Goal: Task Accomplishment & Management: Manage account settings

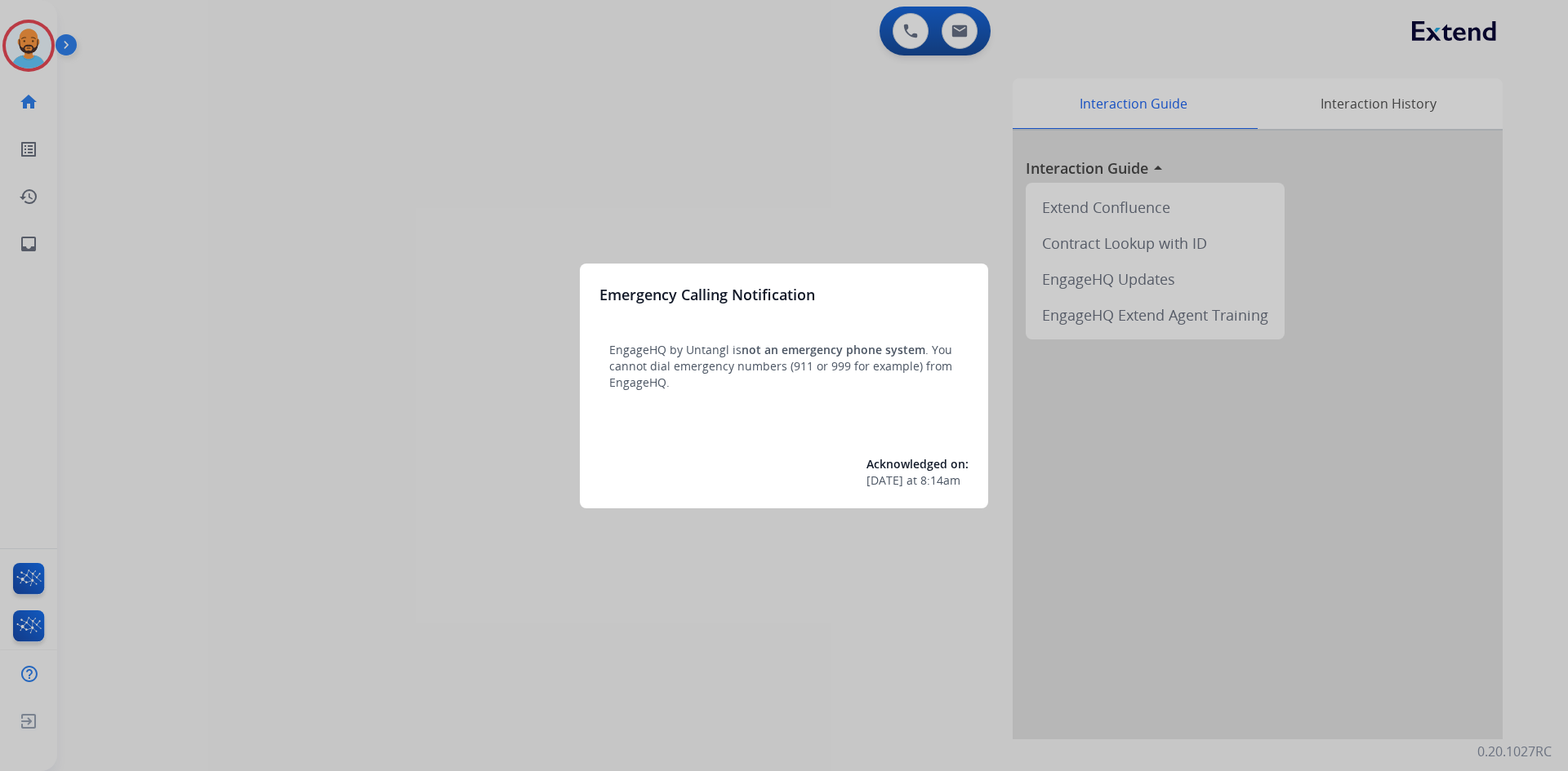
click at [100, 58] on div at bounding box center [784, 386] width 1568 height 771
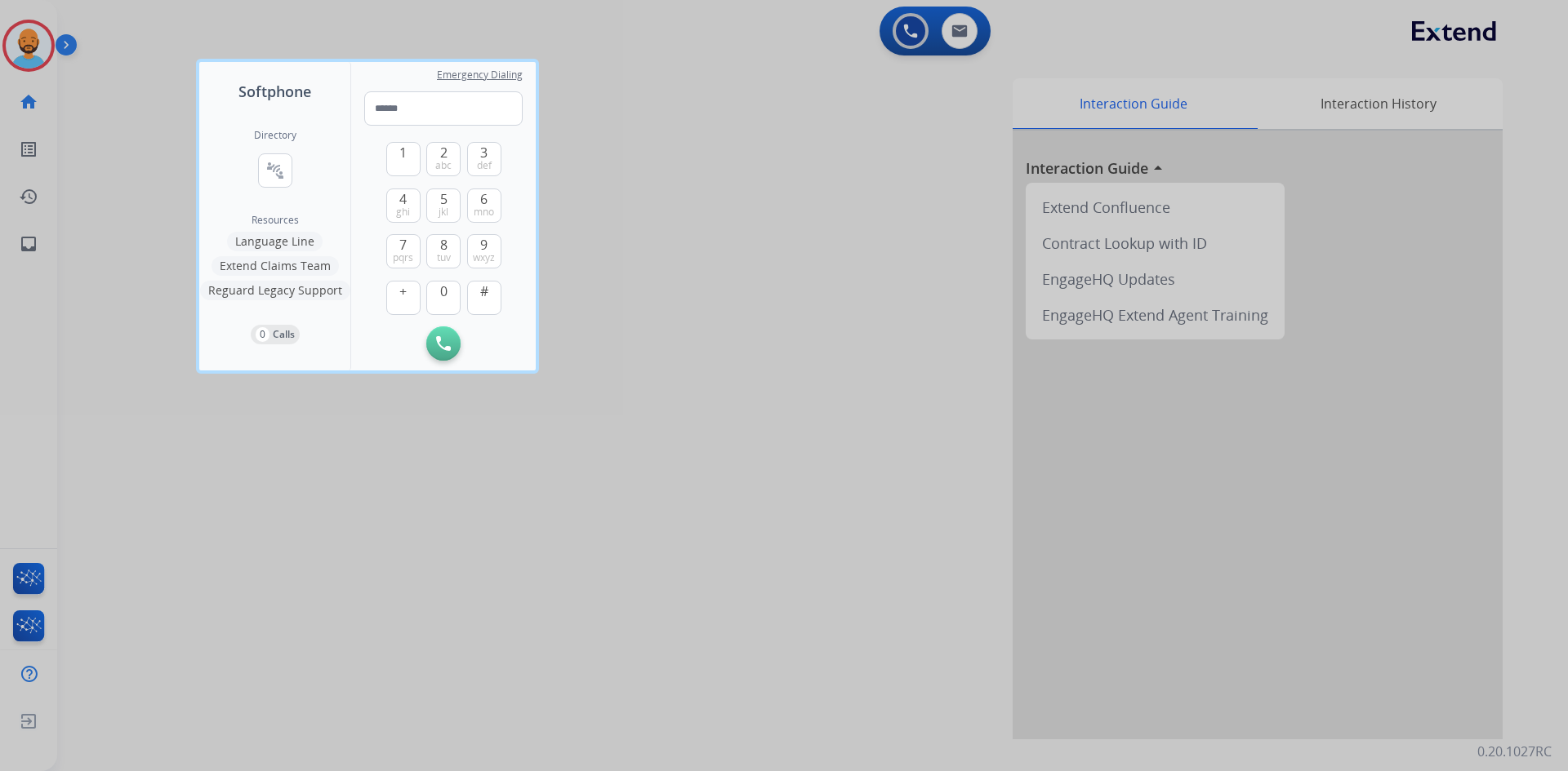
click at [100, 58] on div at bounding box center [784, 386] width 1568 height 771
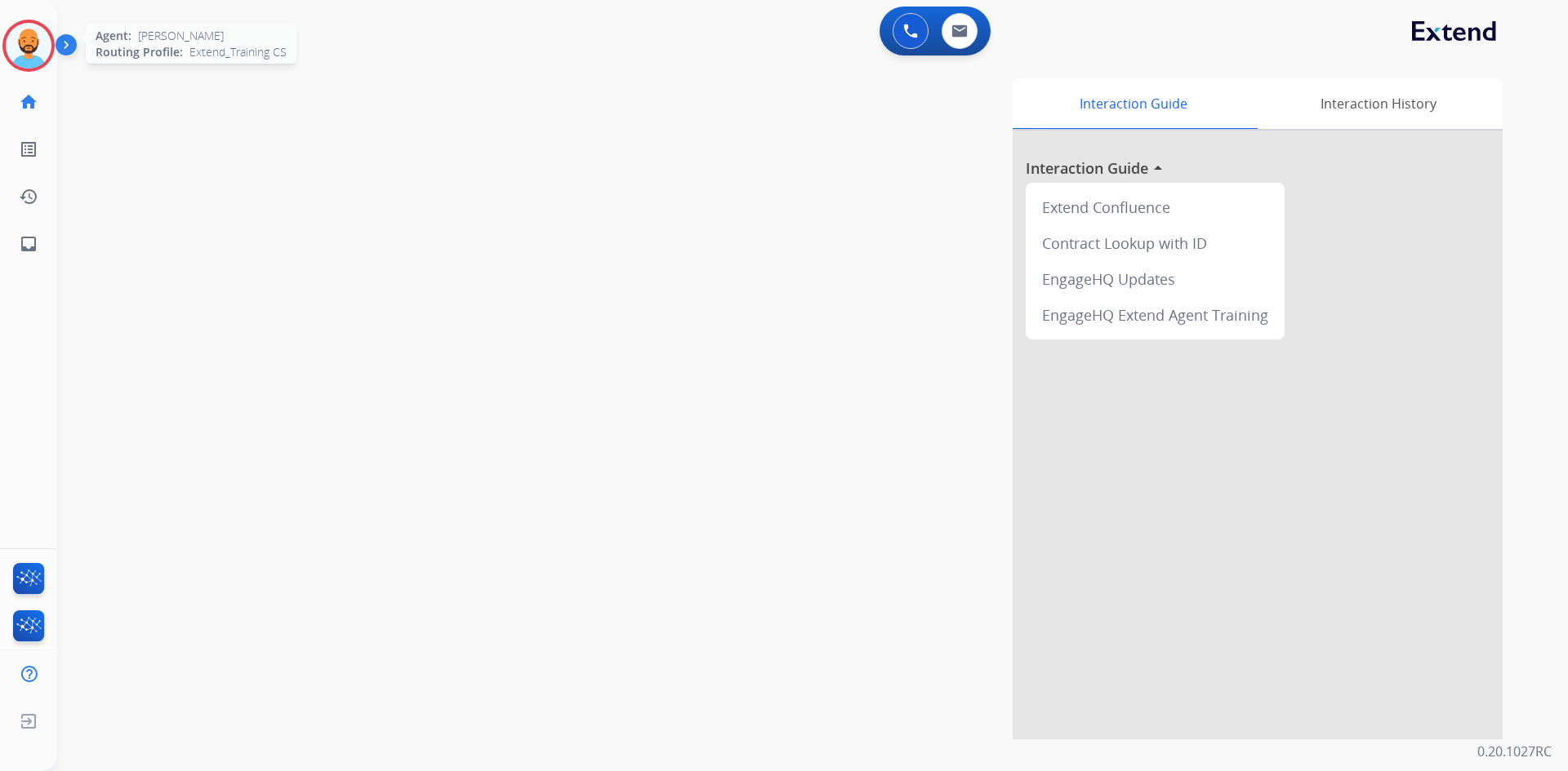
click at [32, 40] on img at bounding box center [28, 45] width 46 height 46
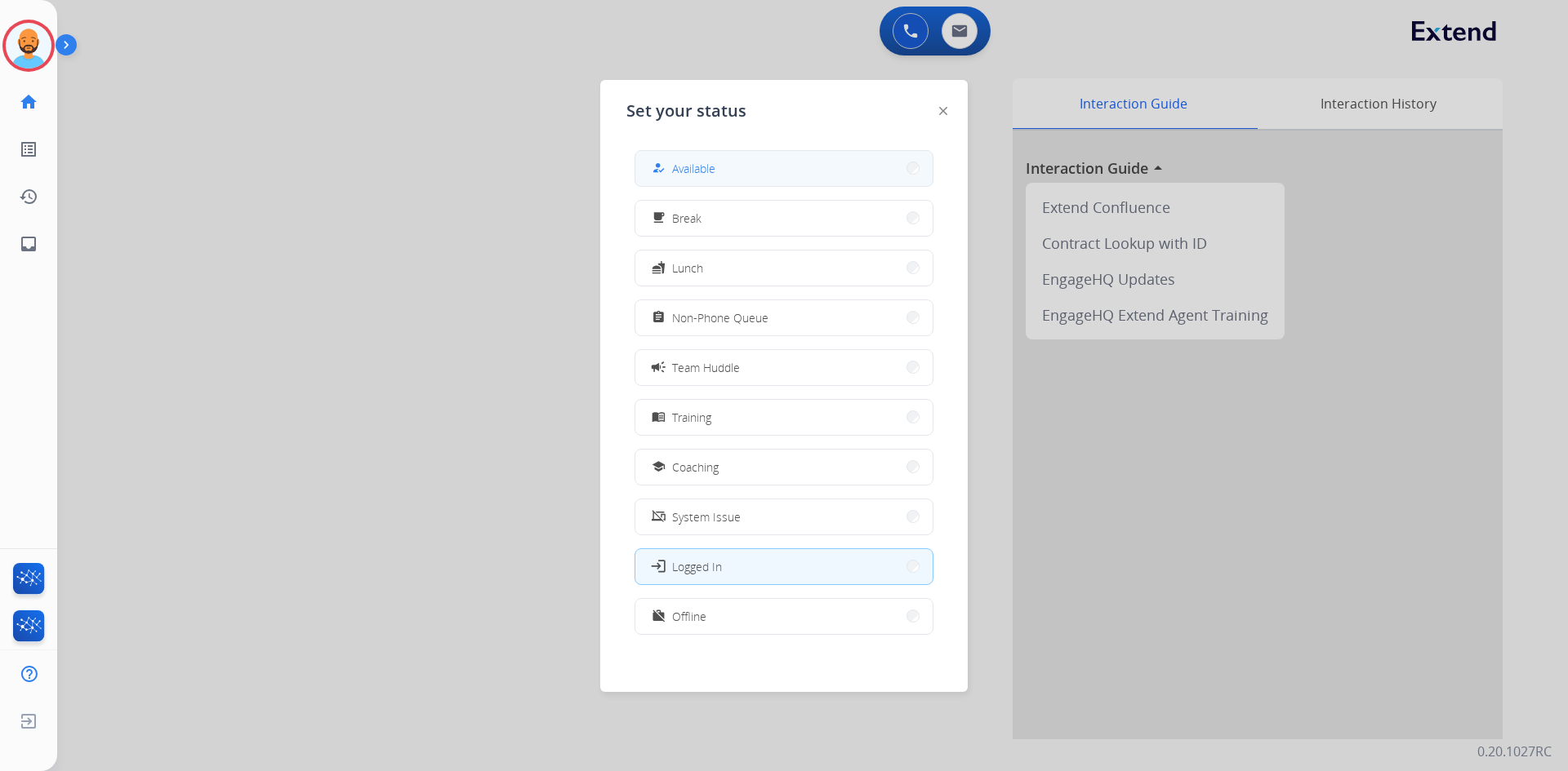
click at [739, 177] on button "how_to_reg Available" at bounding box center [784, 169] width 297 height 35
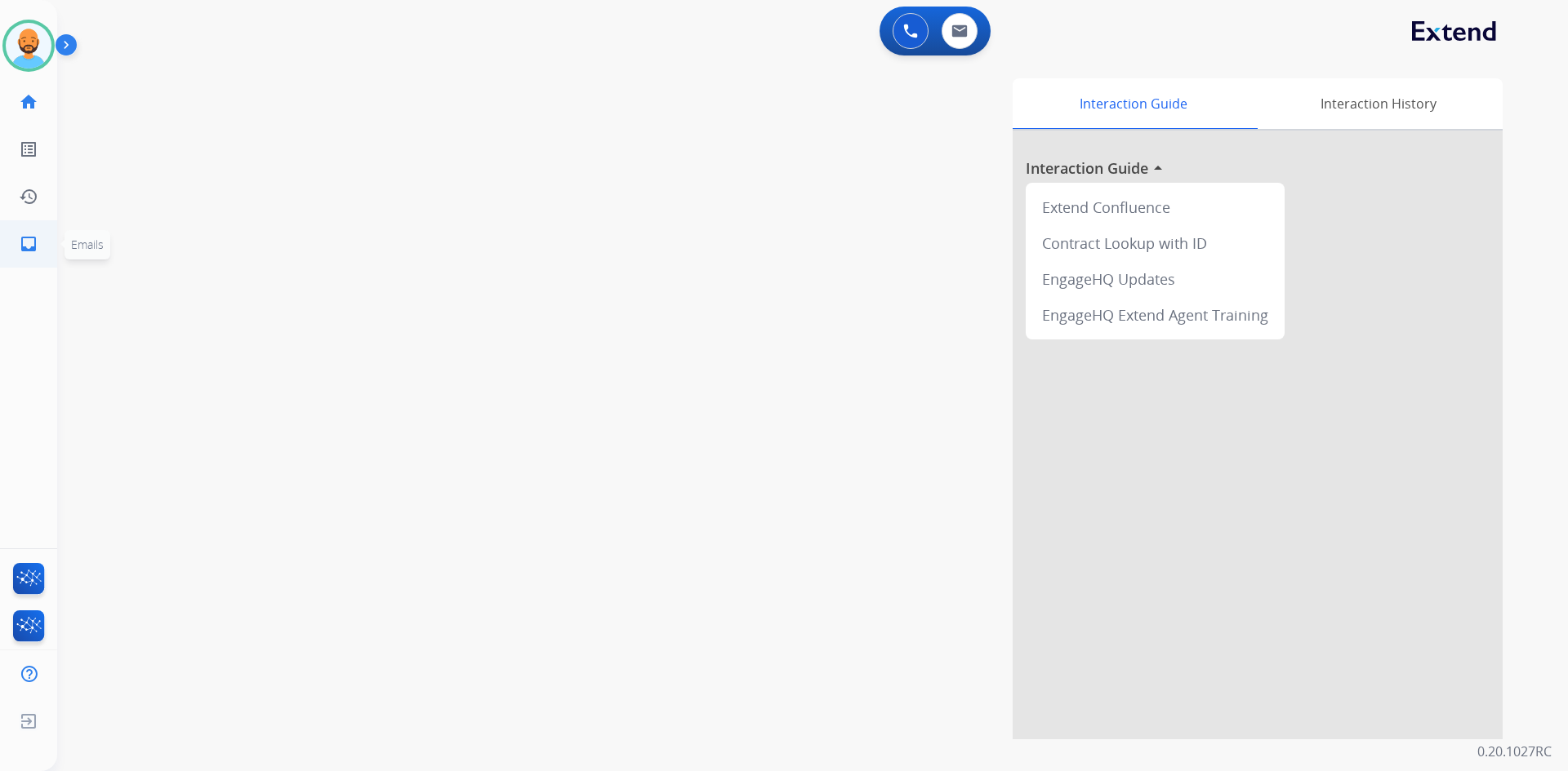
click at [21, 242] on mat-icon "inbox" at bounding box center [28, 244] width 19 height 19
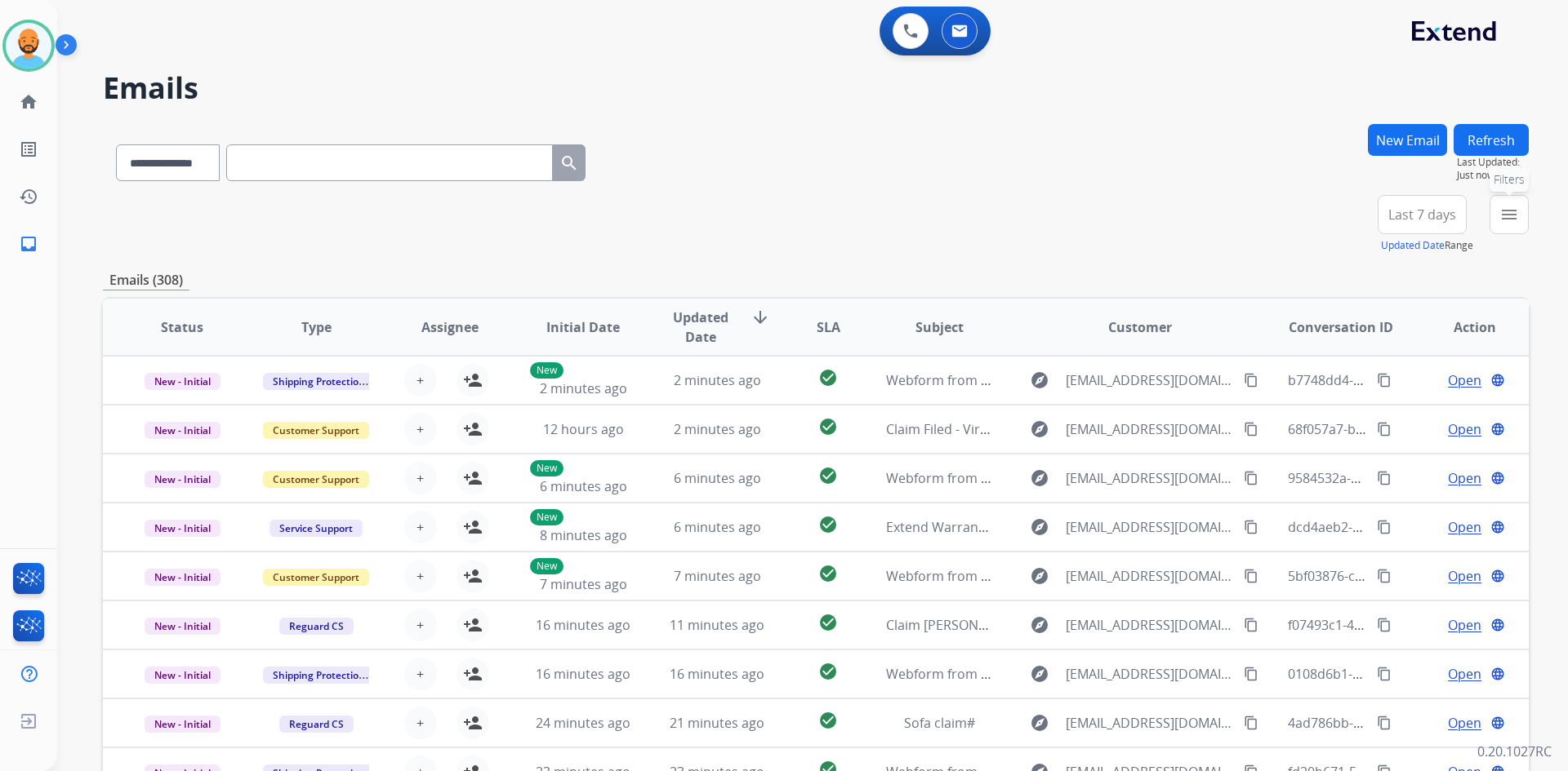
click at [1512, 213] on mat-icon "menu" at bounding box center [1509, 214] width 19 height 19
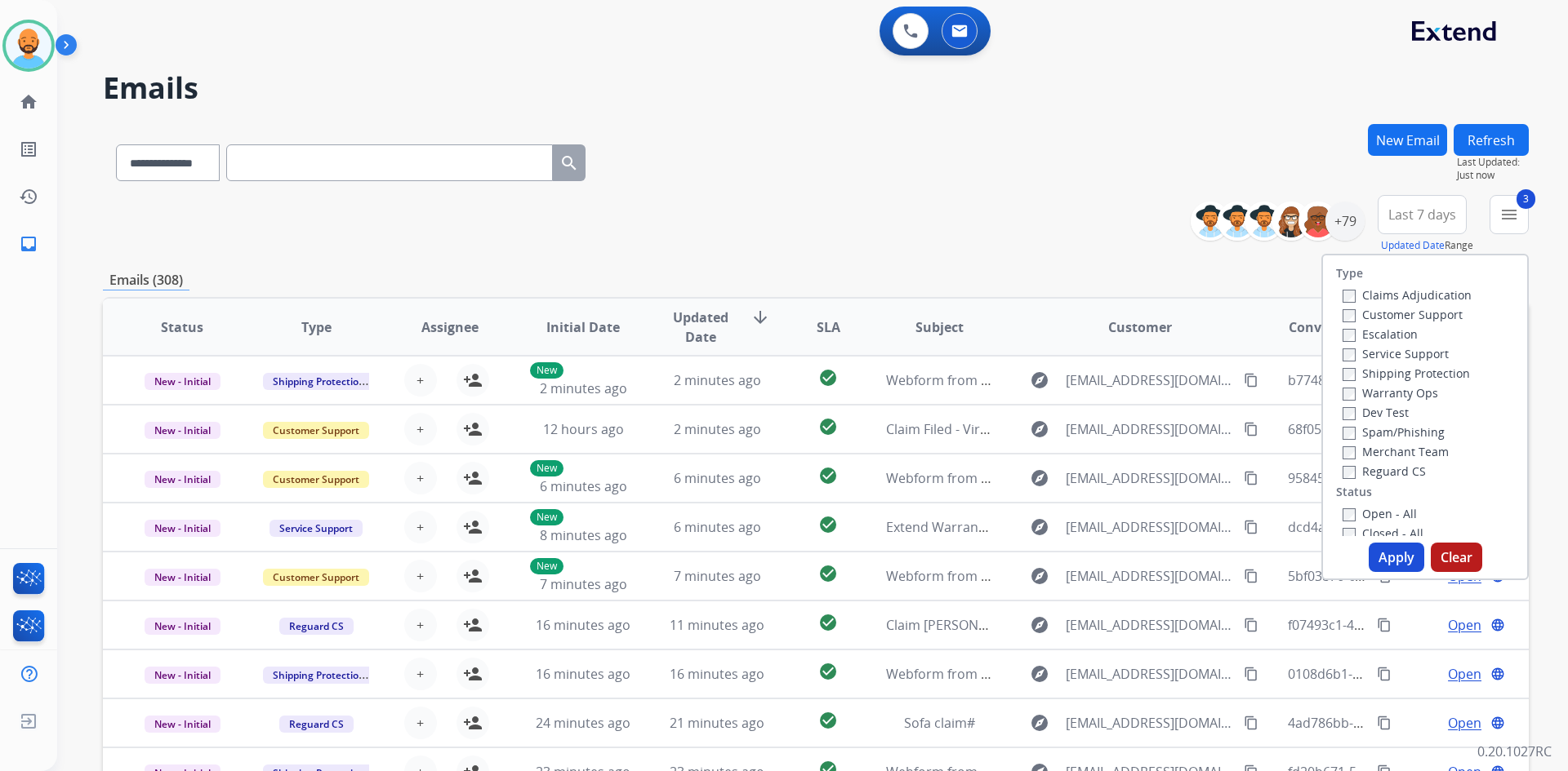
click at [1387, 547] on button "Apply" at bounding box center [1396, 557] width 56 height 29
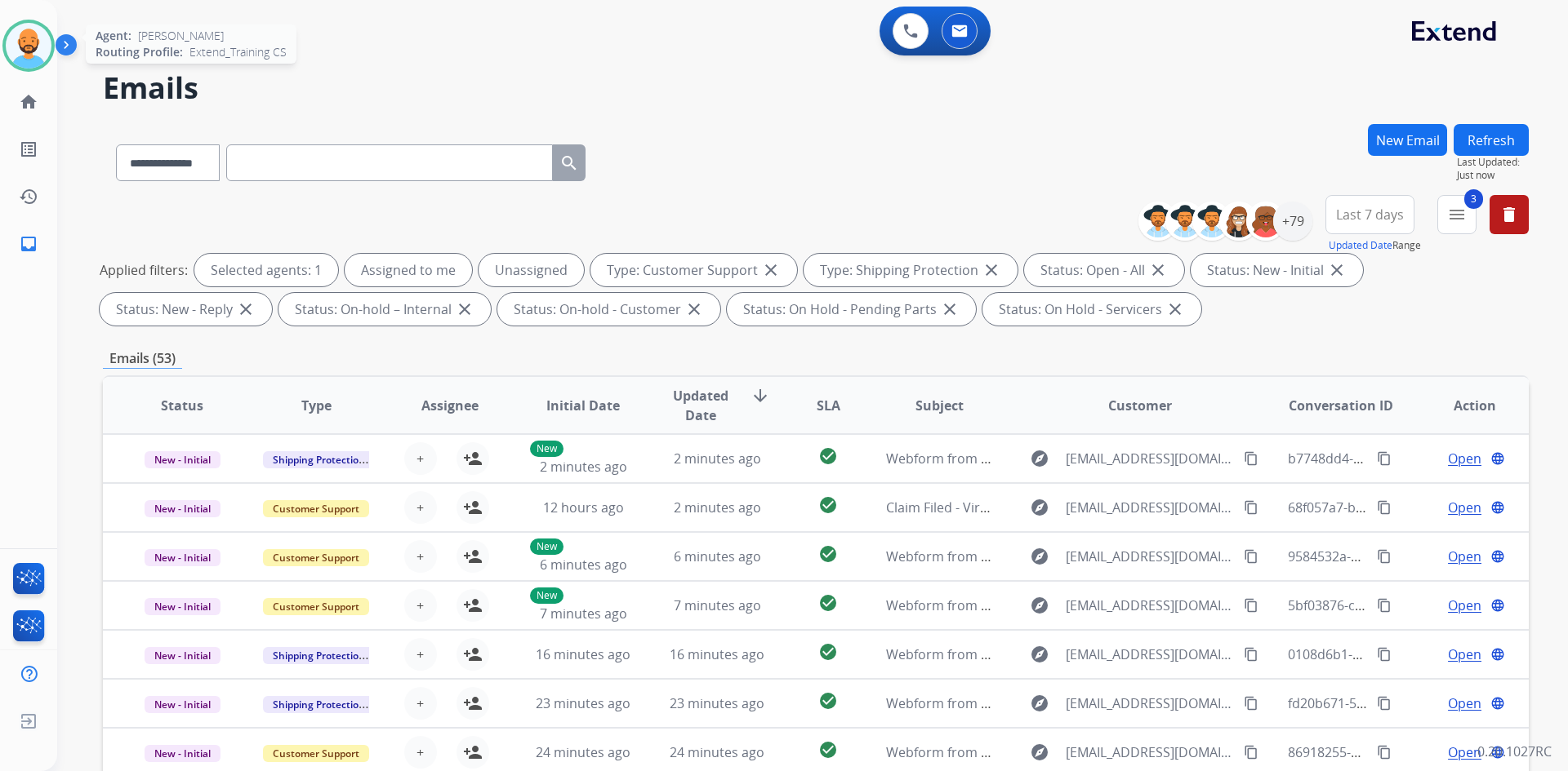
click at [18, 49] on img at bounding box center [28, 45] width 46 height 46
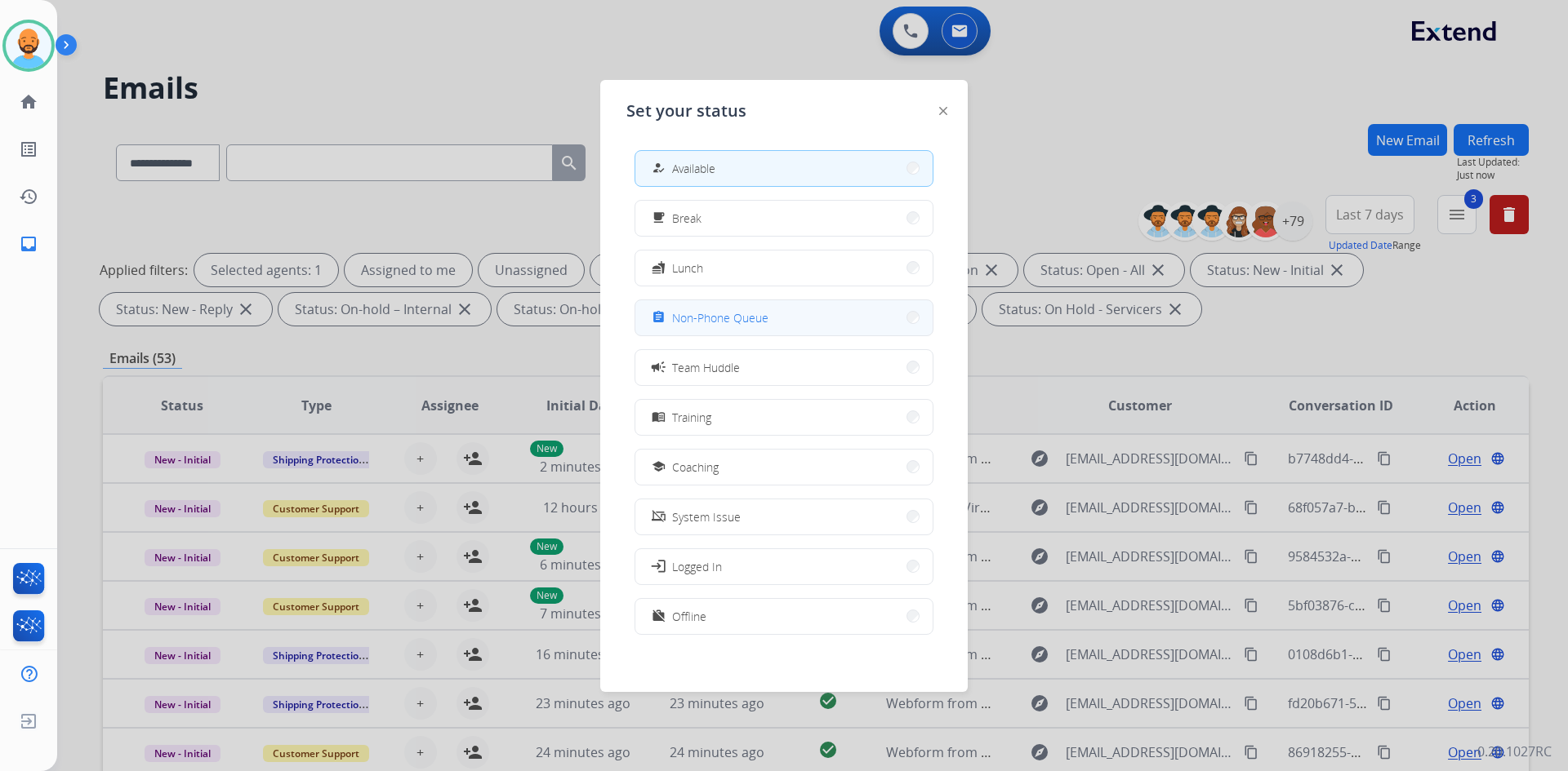
click at [759, 320] on span "Non-Phone Queue" at bounding box center [720, 318] width 96 height 18
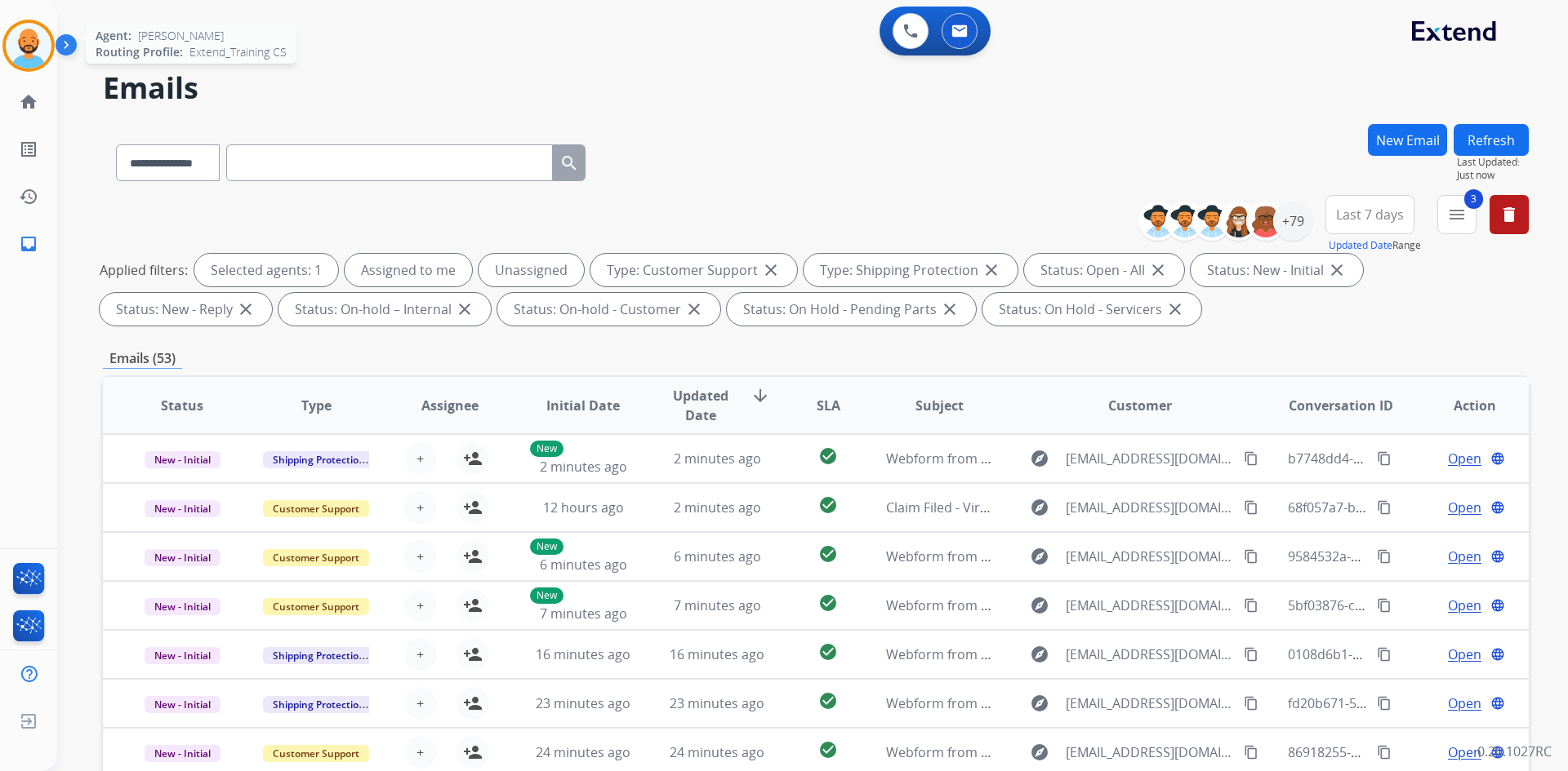
click at [44, 44] on img at bounding box center [28, 45] width 46 height 46
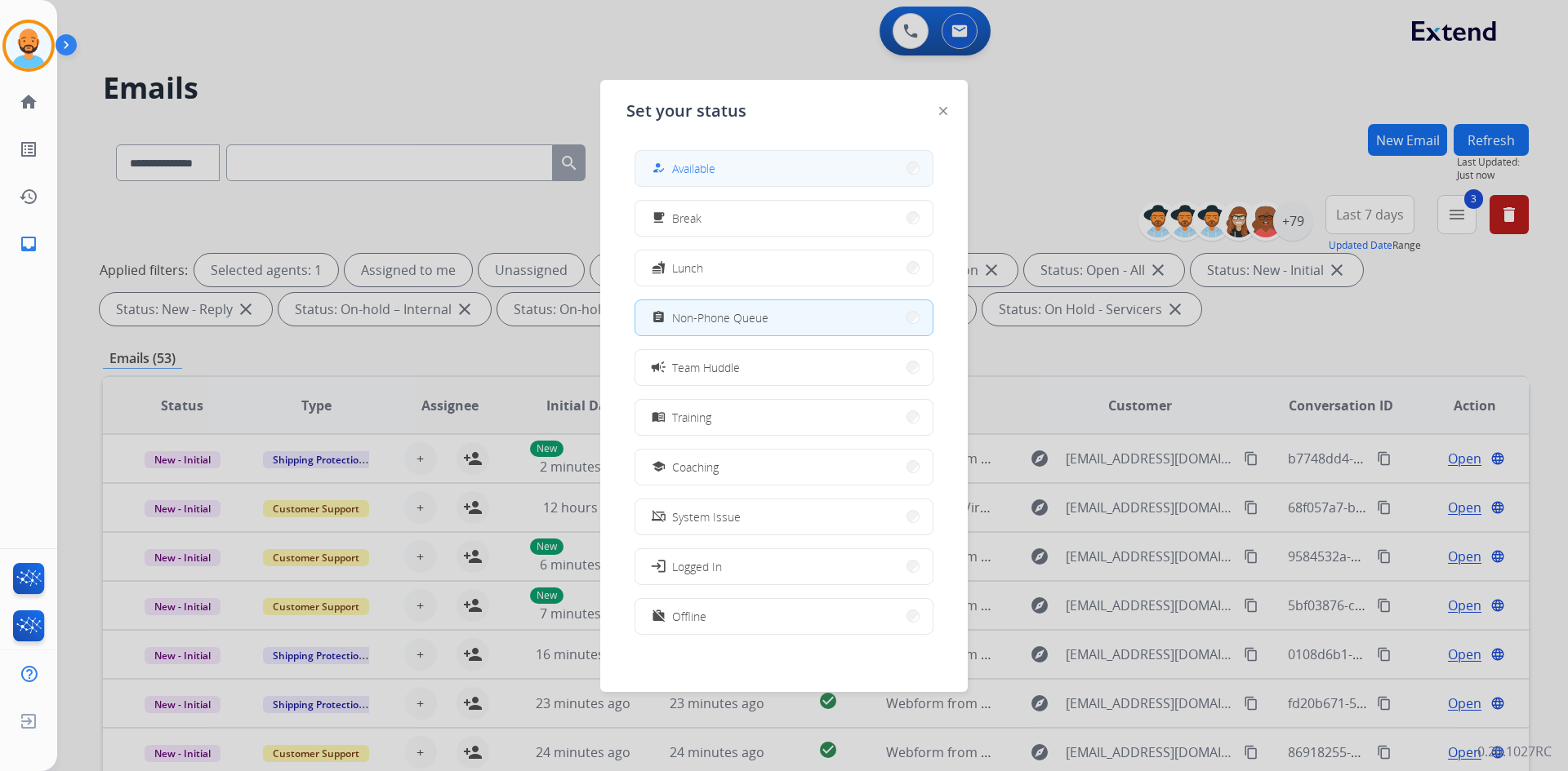
click at [868, 170] on button "how_to_reg Available" at bounding box center [784, 169] width 297 height 35
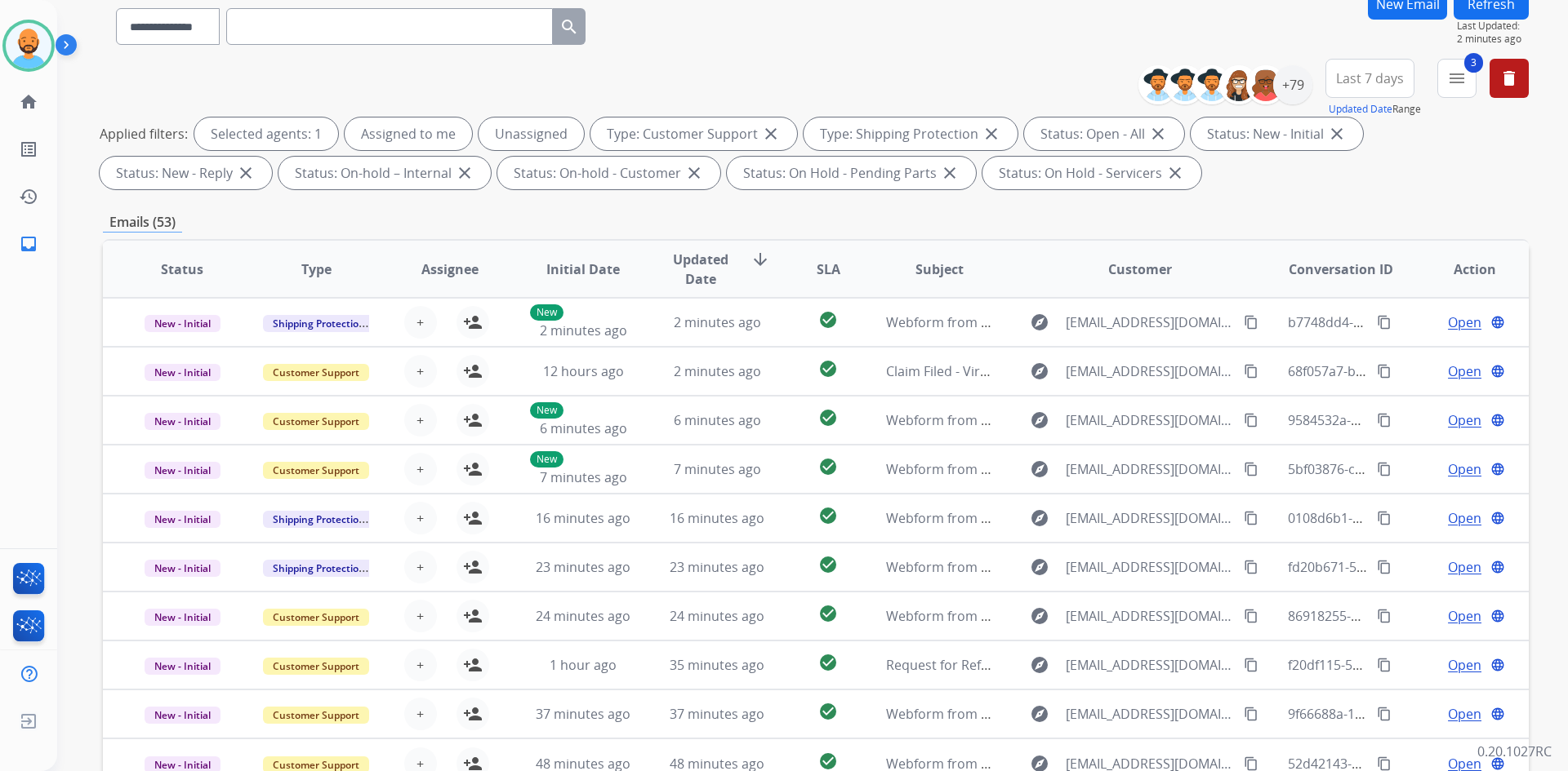
scroll to position [236, 0]
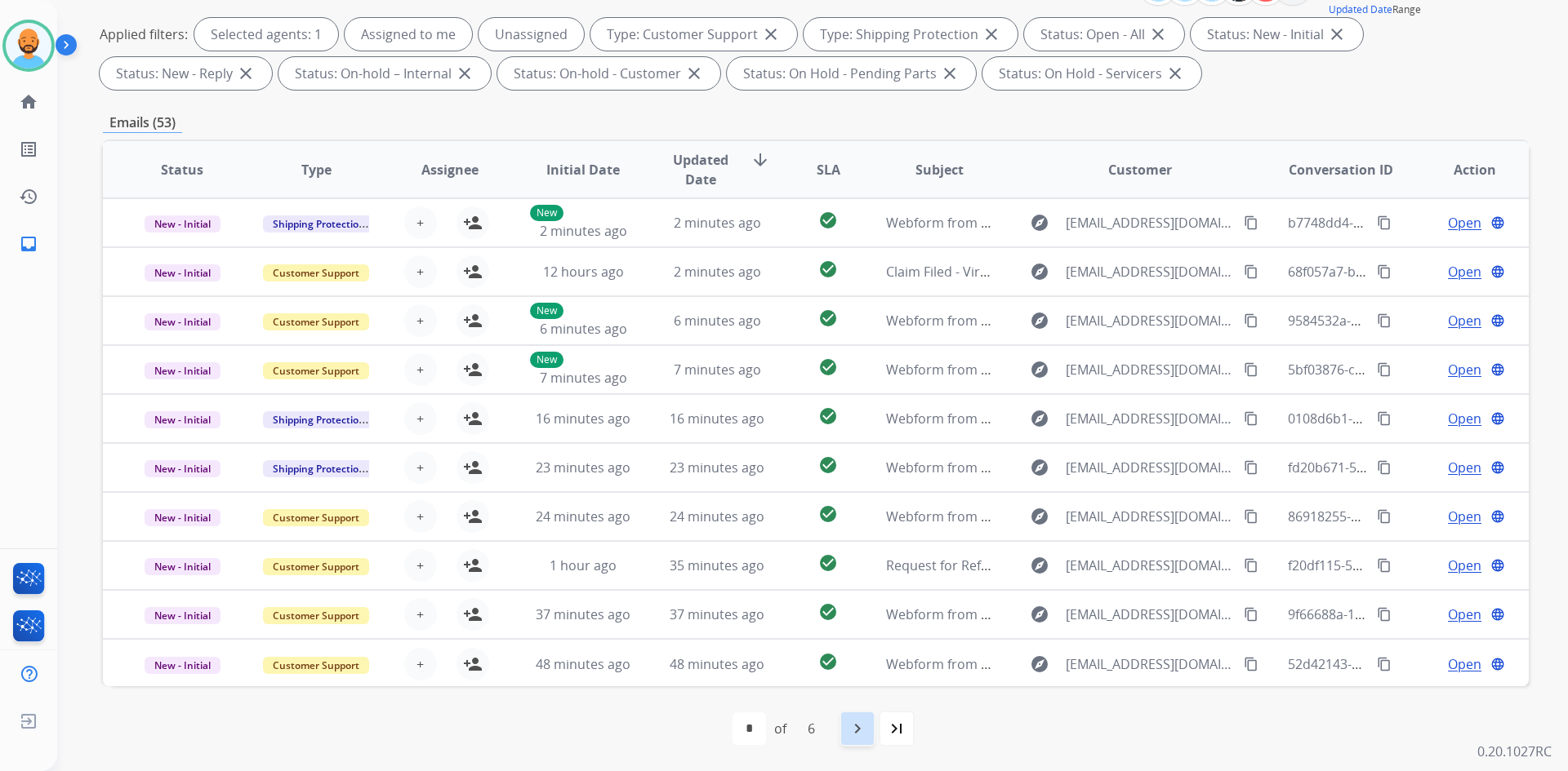
click at [859, 726] on mat-icon "navigate_next" at bounding box center [857, 728] width 19 height 19
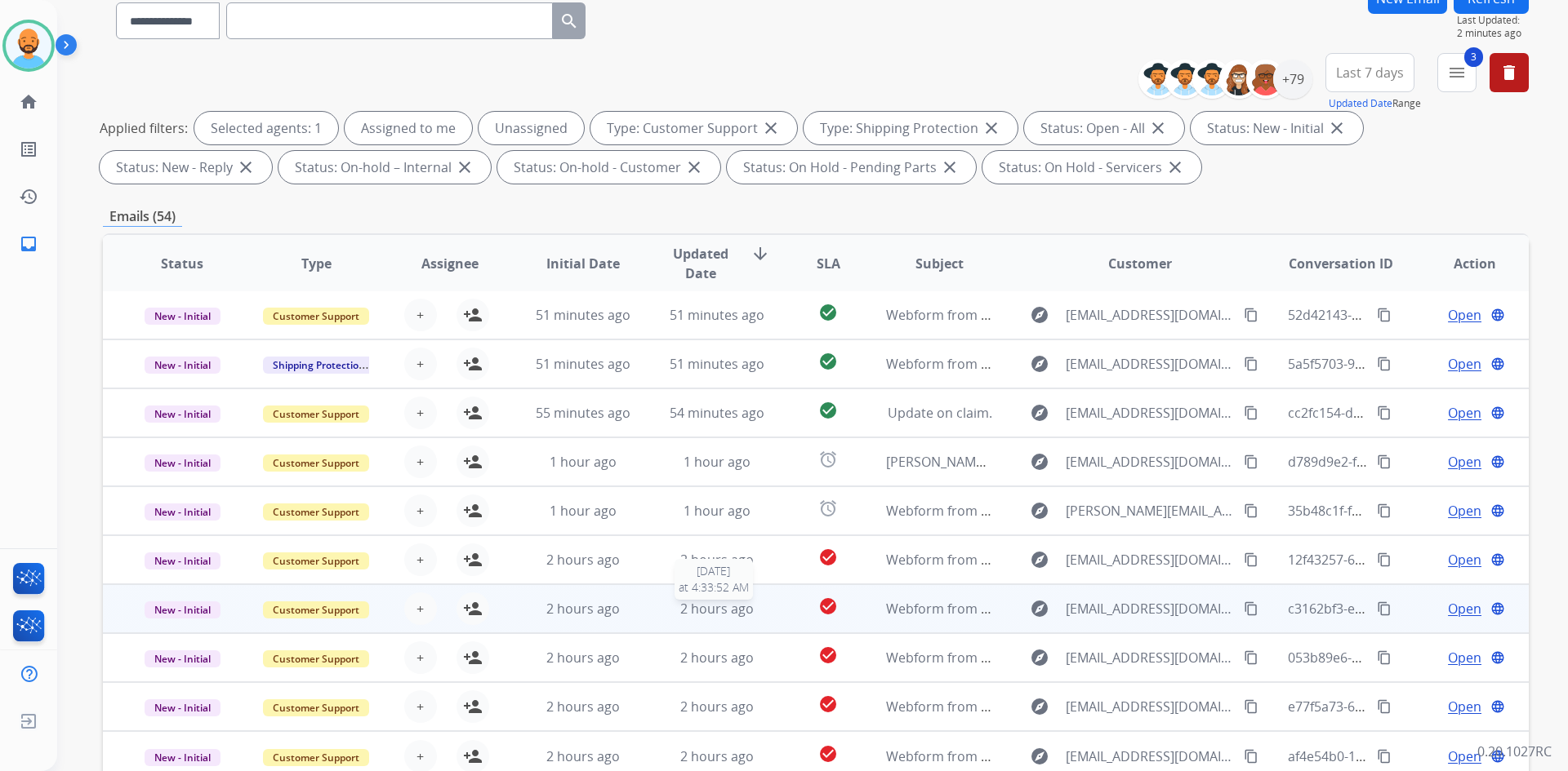
scroll to position [164, 0]
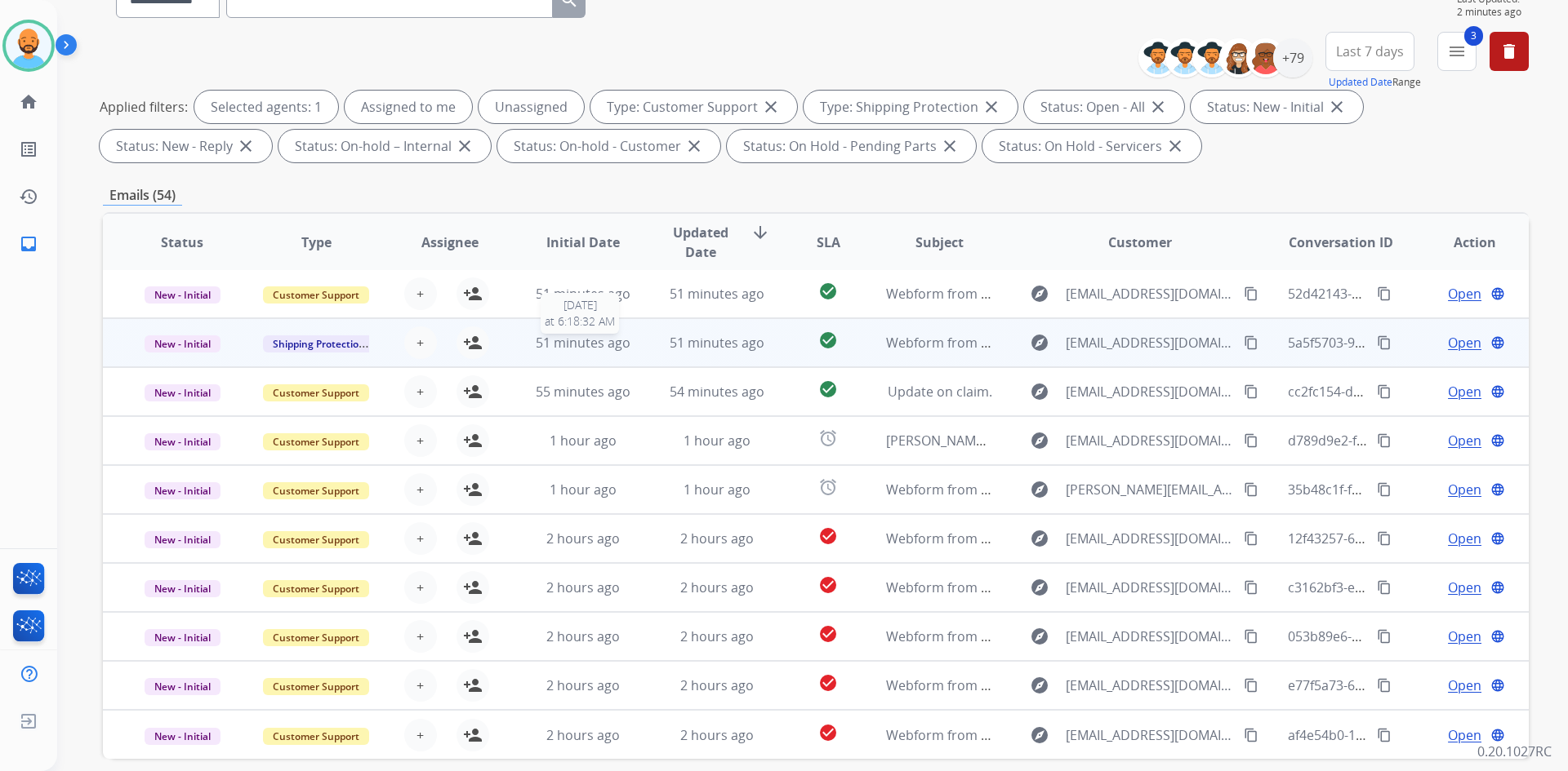
click at [542, 348] on span "51 minutes ago" at bounding box center [583, 343] width 94 height 18
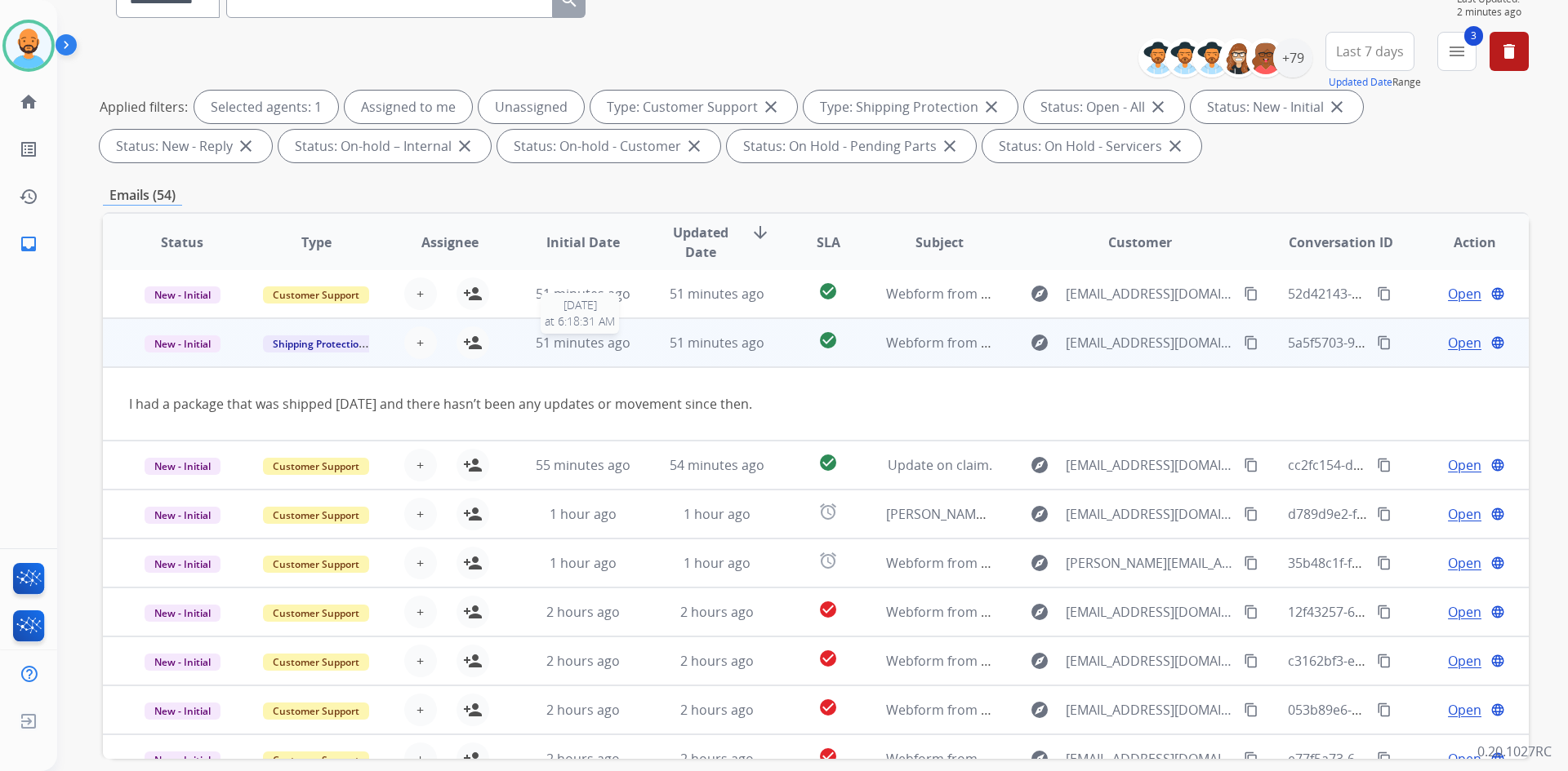
scroll to position [49, 0]
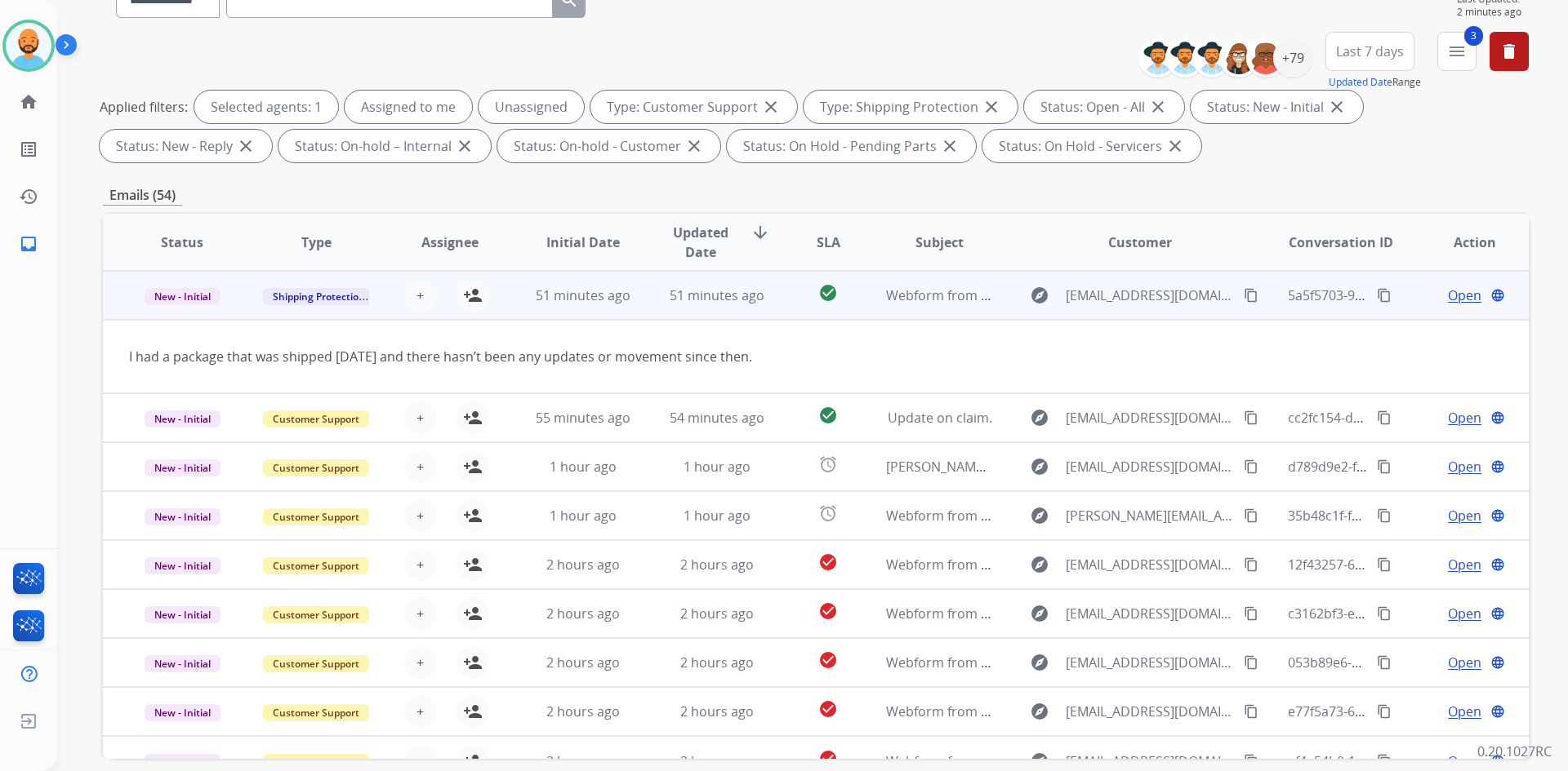
click at [564, 308] on td "51 minutes ago" at bounding box center [570, 295] width 134 height 49
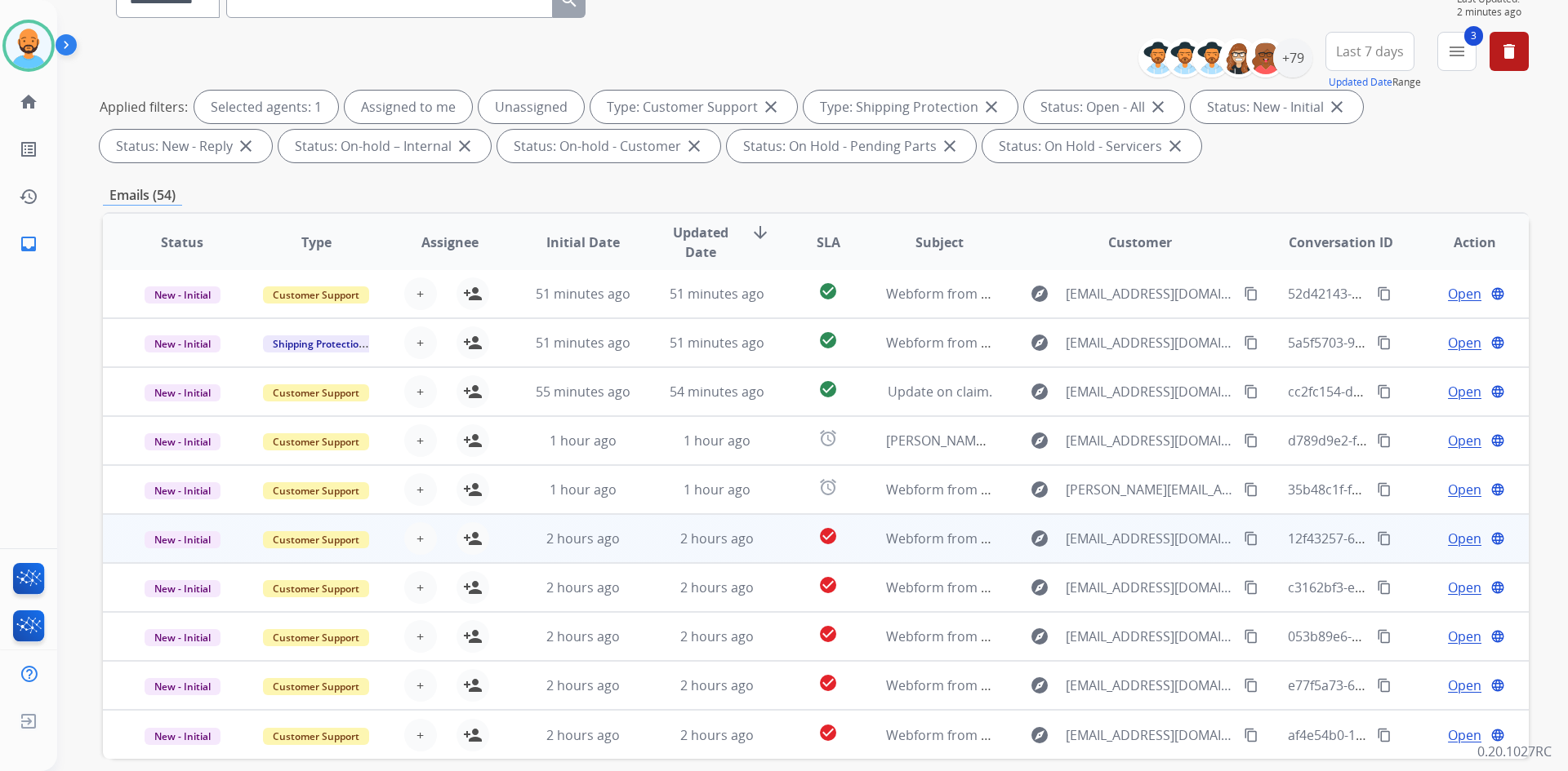
scroll to position [236, 0]
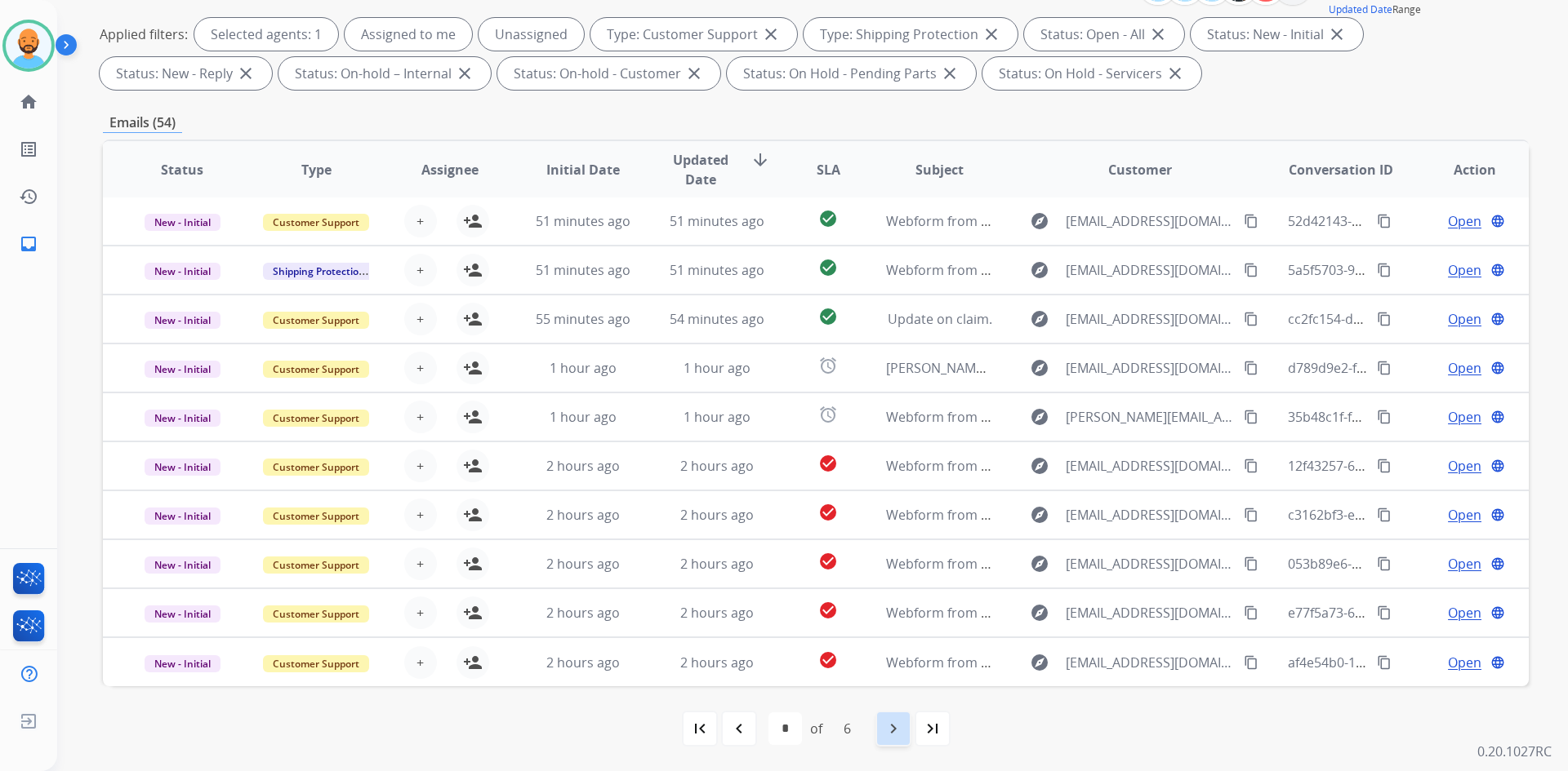
click at [890, 722] on mat-icon "navigate_next" at bounding box center [893, 728] width 19 height 19
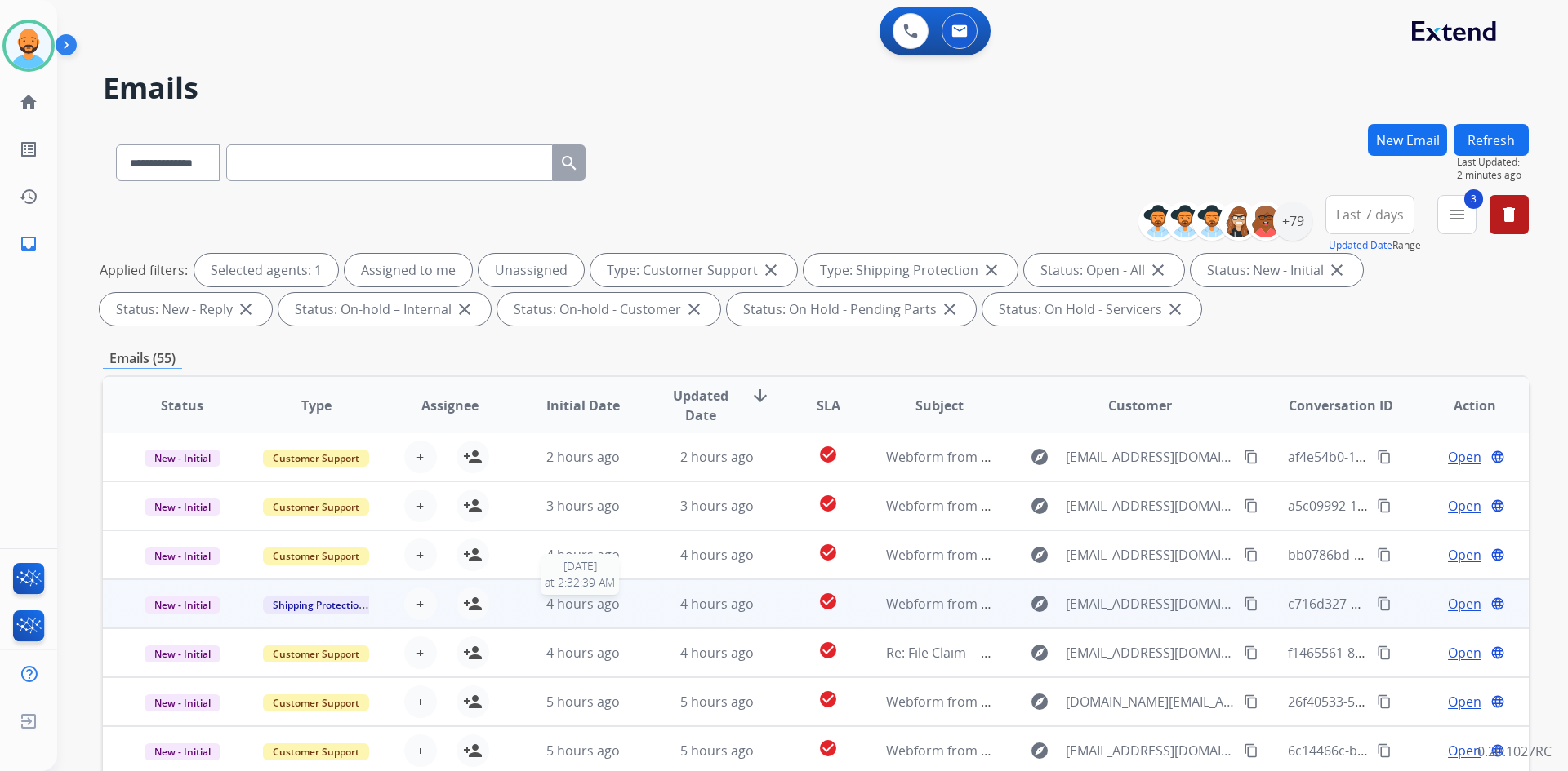
click at [554, 597] on span "4 hours ago" at bounding box center [583, 604] width 73 height 18
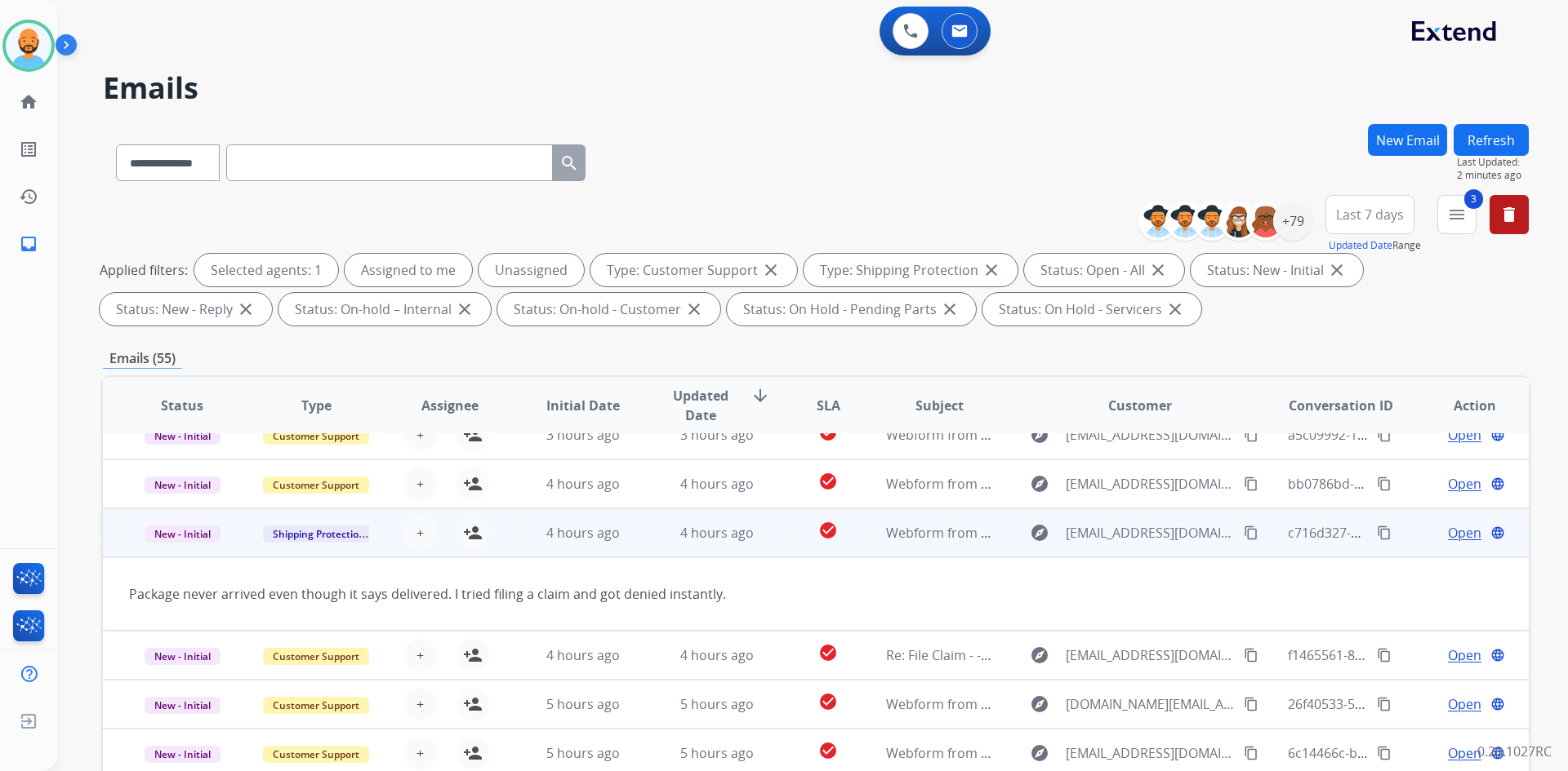
scroll to position [75, 0]
click at [473, 532] on mat-icon "person_add" at bounding box center [473, 530] width 19 height 19
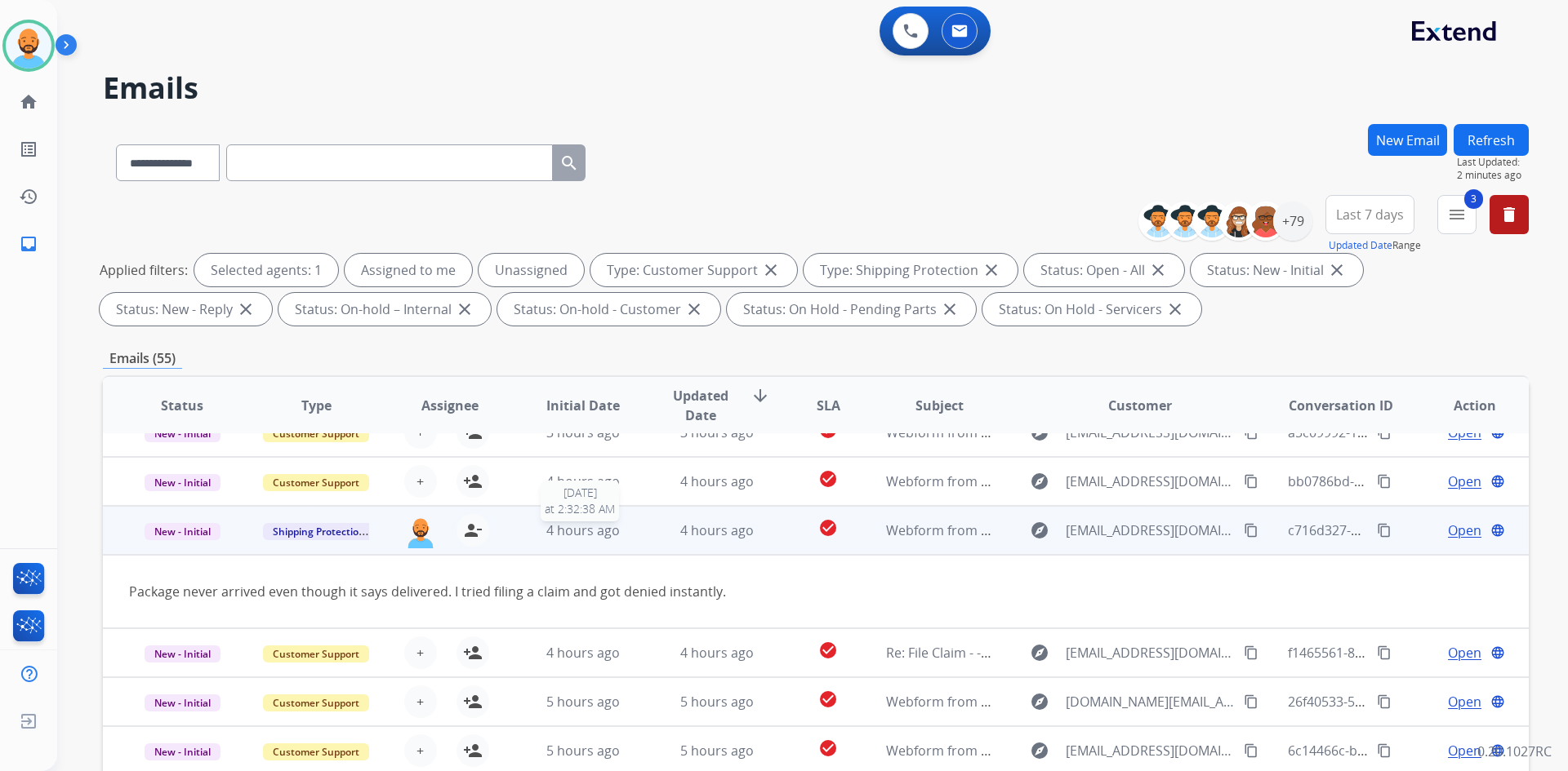
click at [565, 540] on div "4 hours ago" at bounding box center [584, 530] width 107 height 19
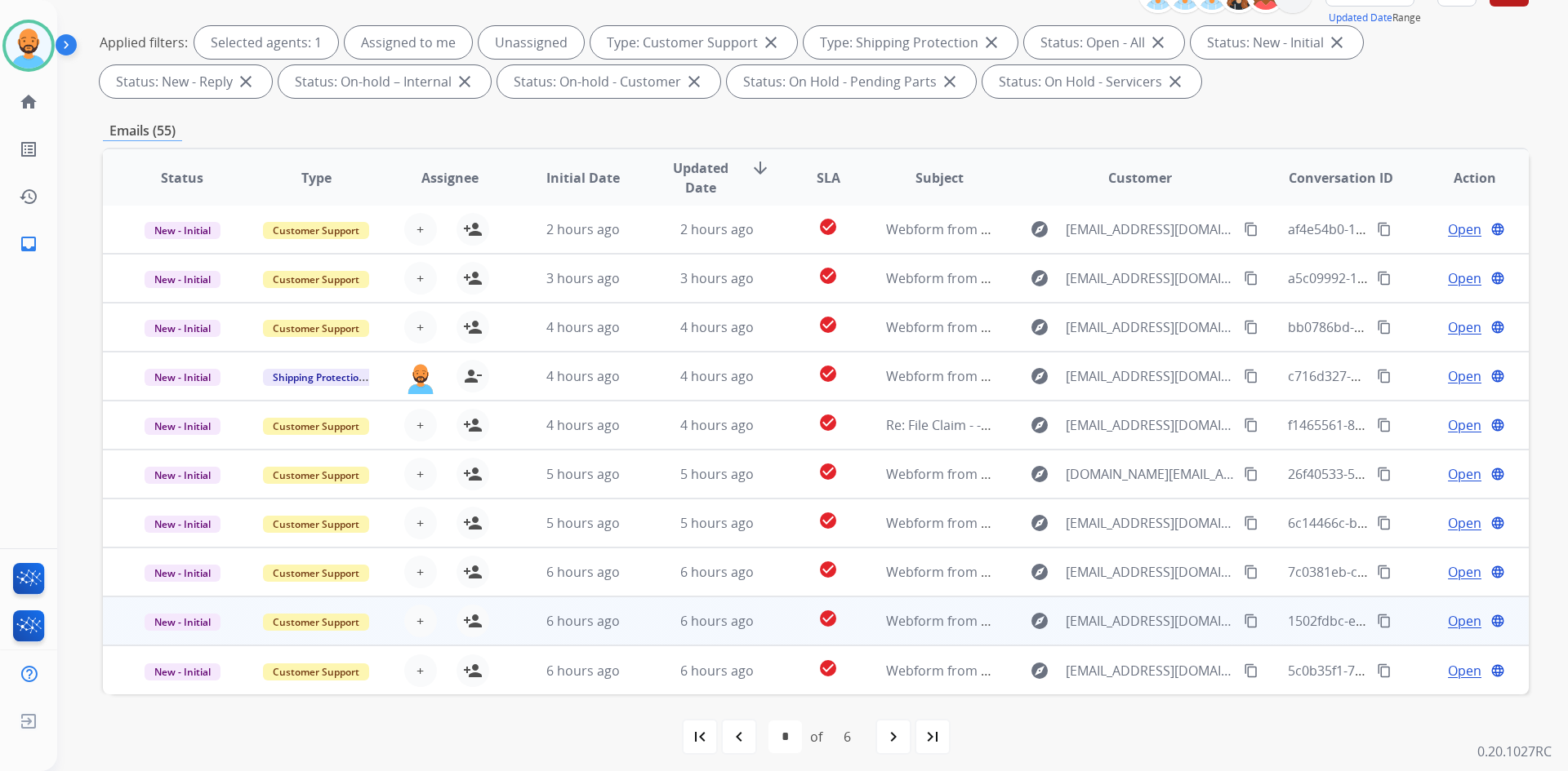
scroll to position [236, 0]
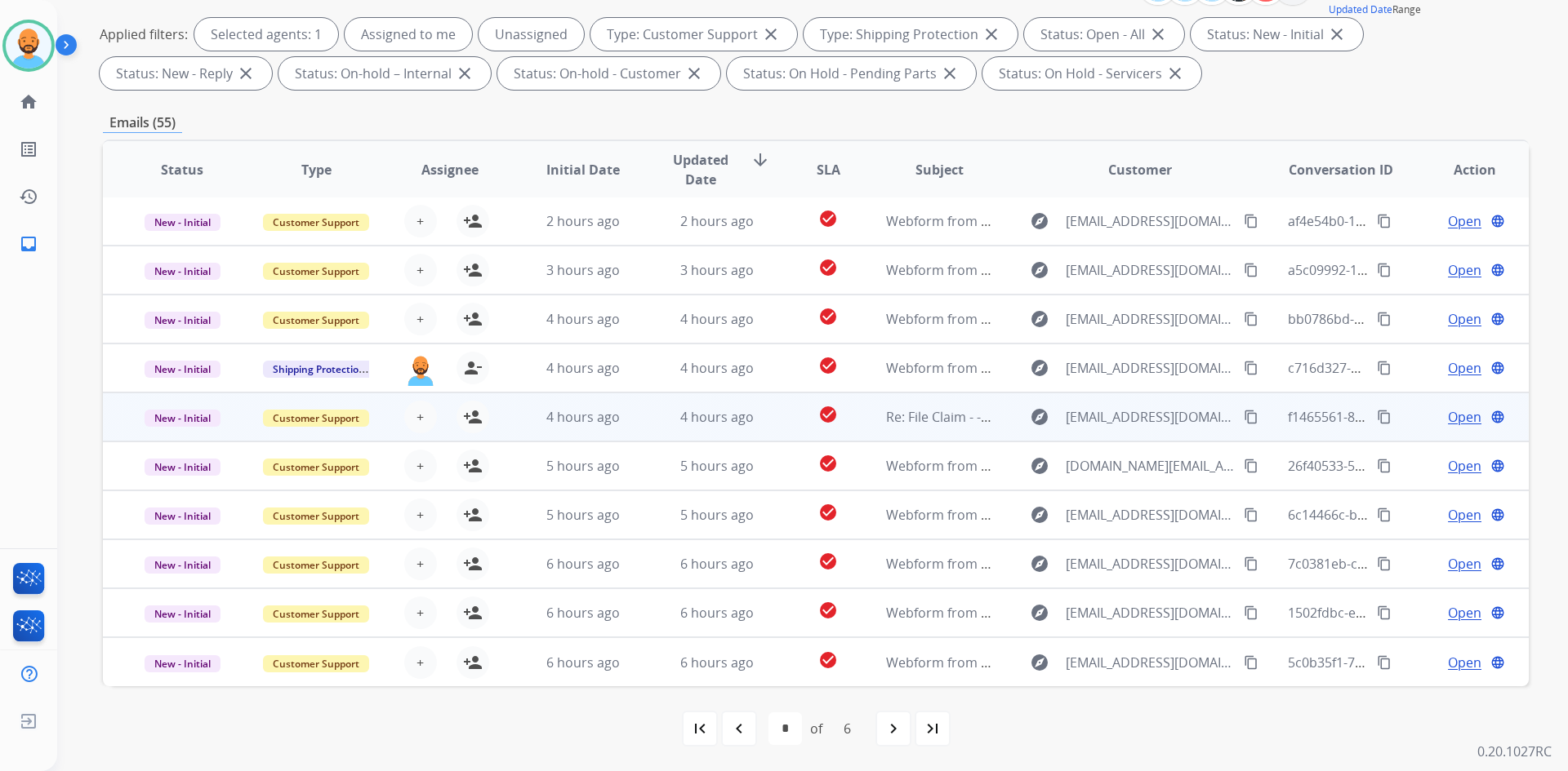
click at [572, 432] on td "4 hours ago" at bounding box center [570, 416] width 134 height 49
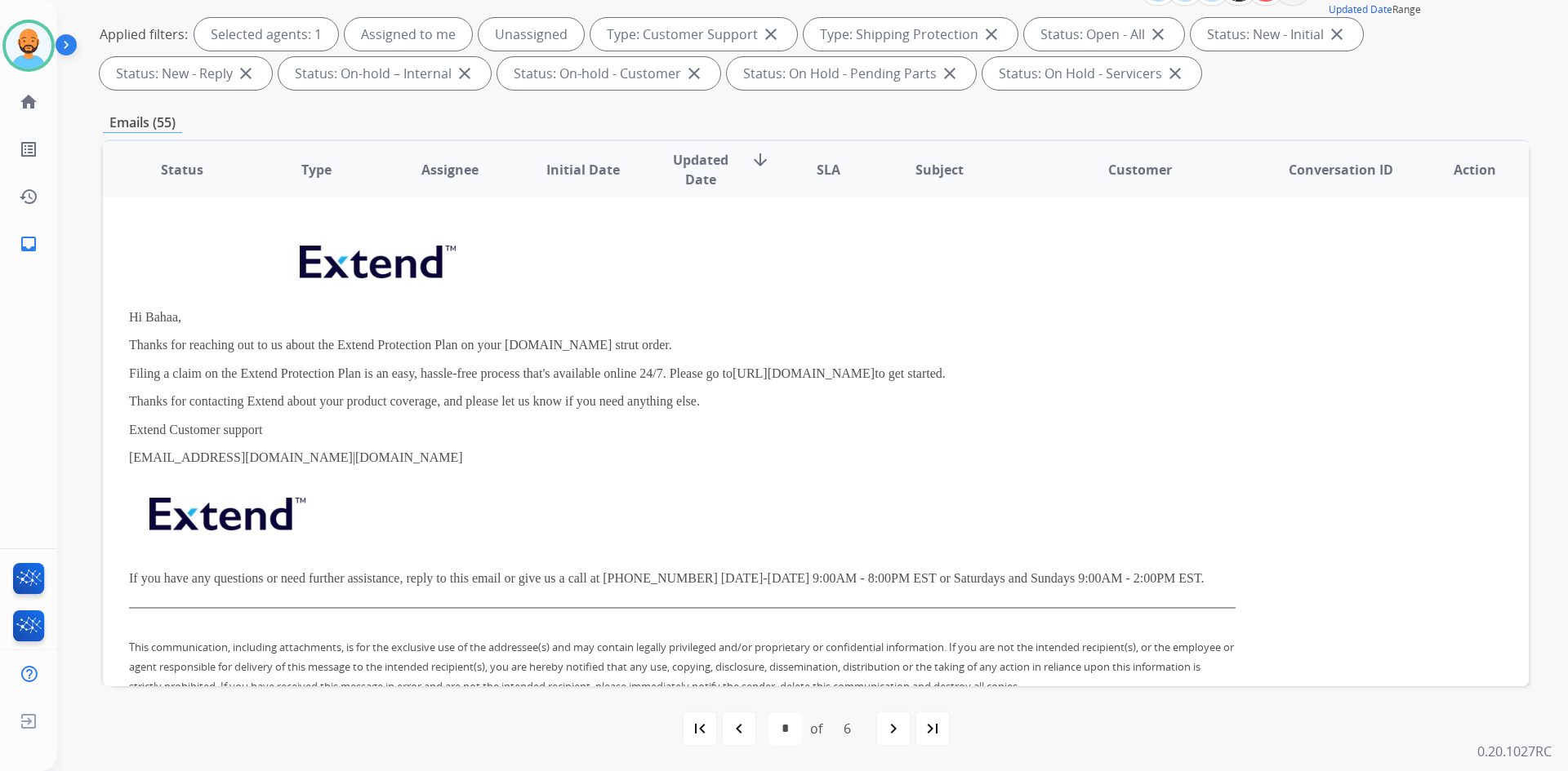
scroll to position [0, 0]
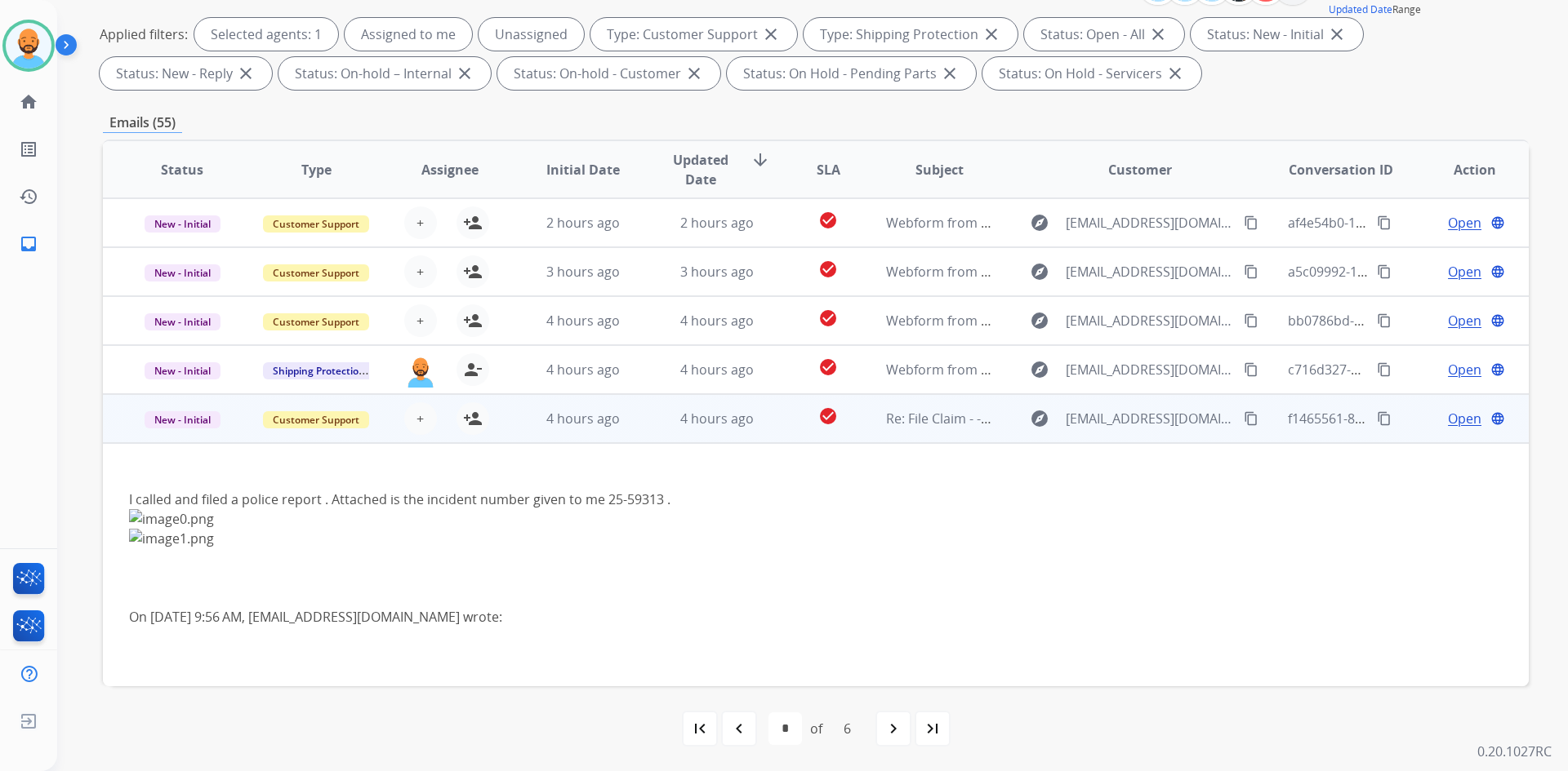
click at [561, 429] on td "4 hours ago" at bounding box center [570, 418] width 134 height 49
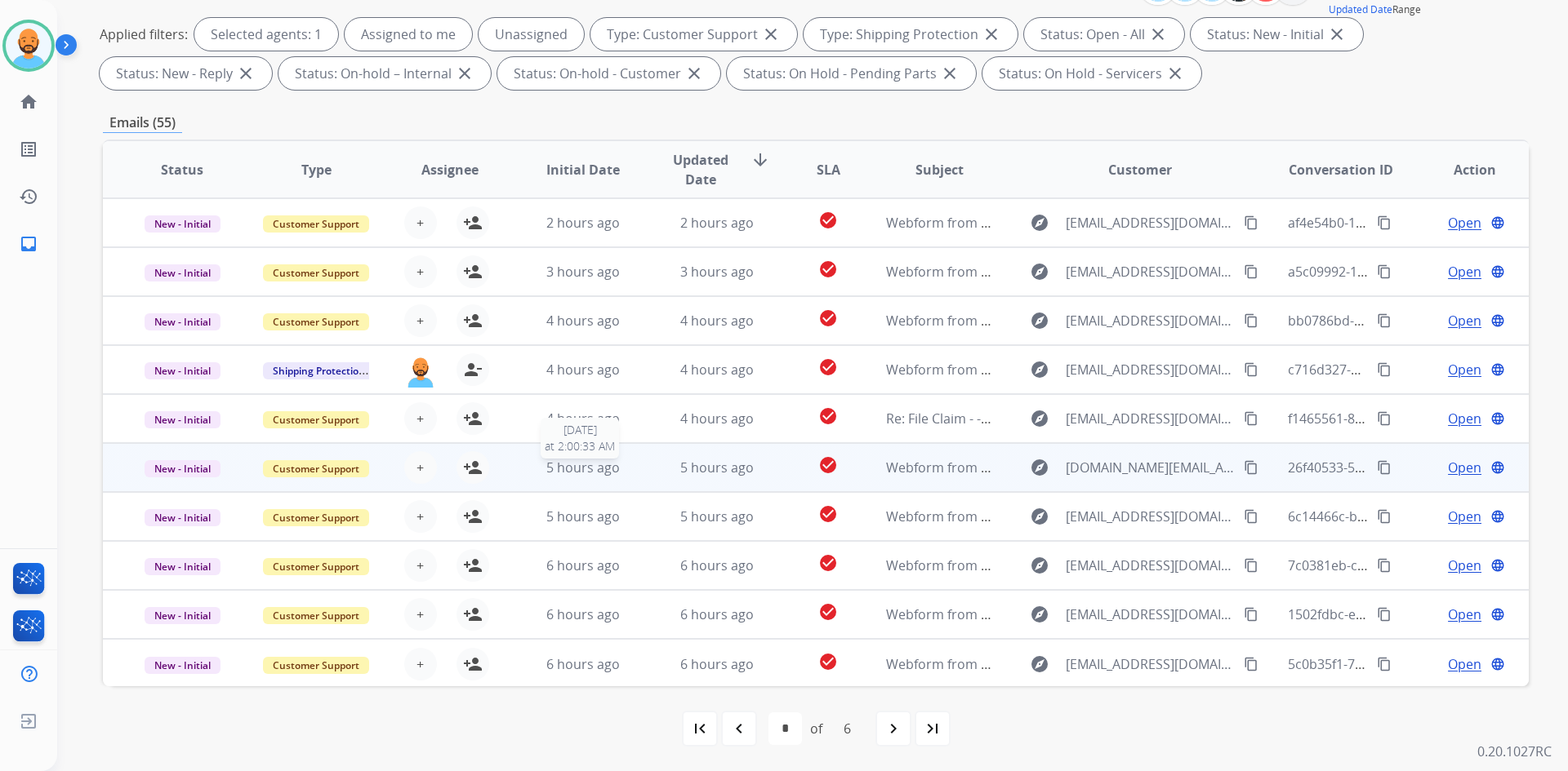
click at [561, 472] on span "5 hours ago" at bounding box center [583, 468] width 73 height 18
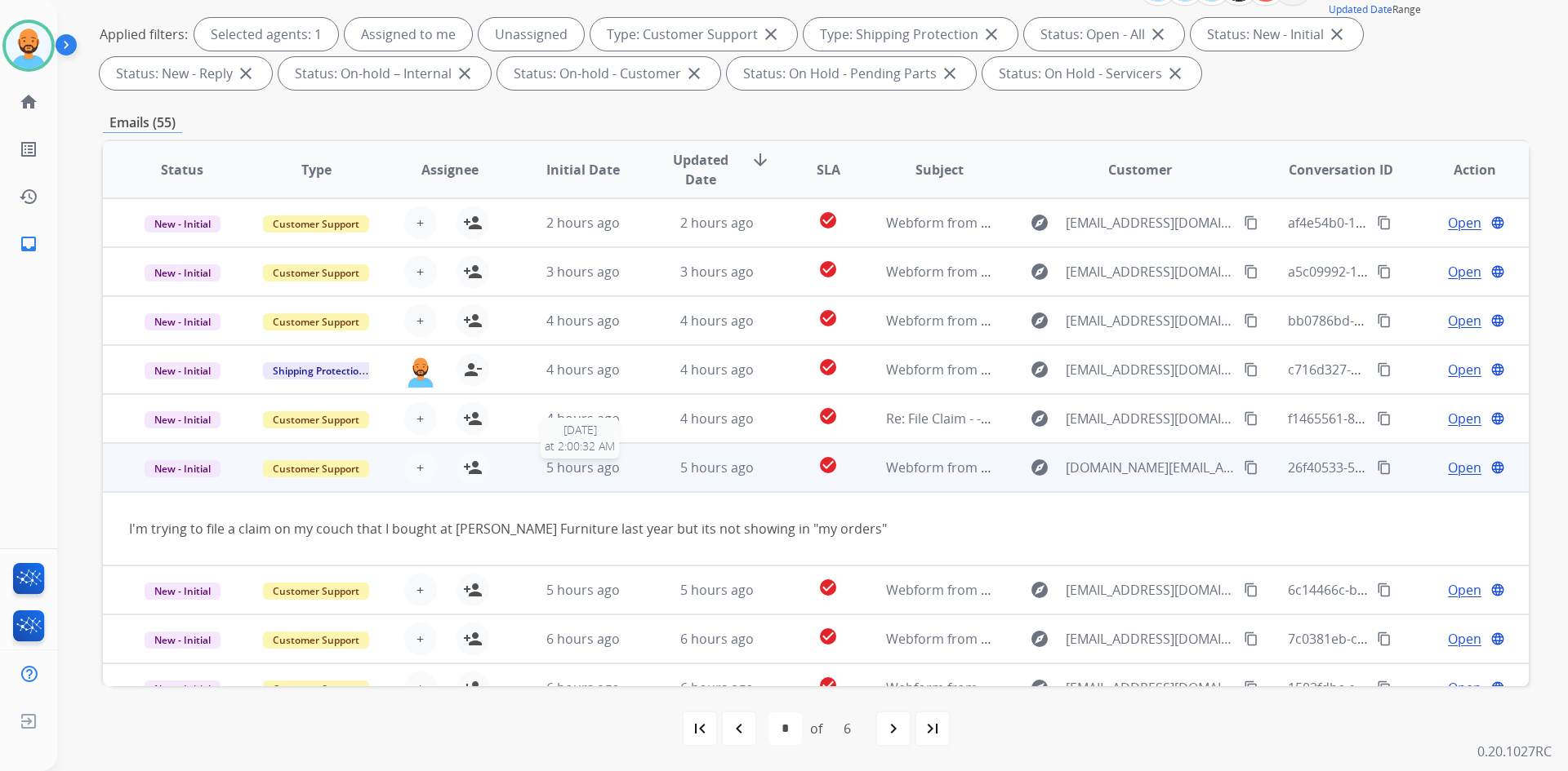
scroll to position [75, 0]
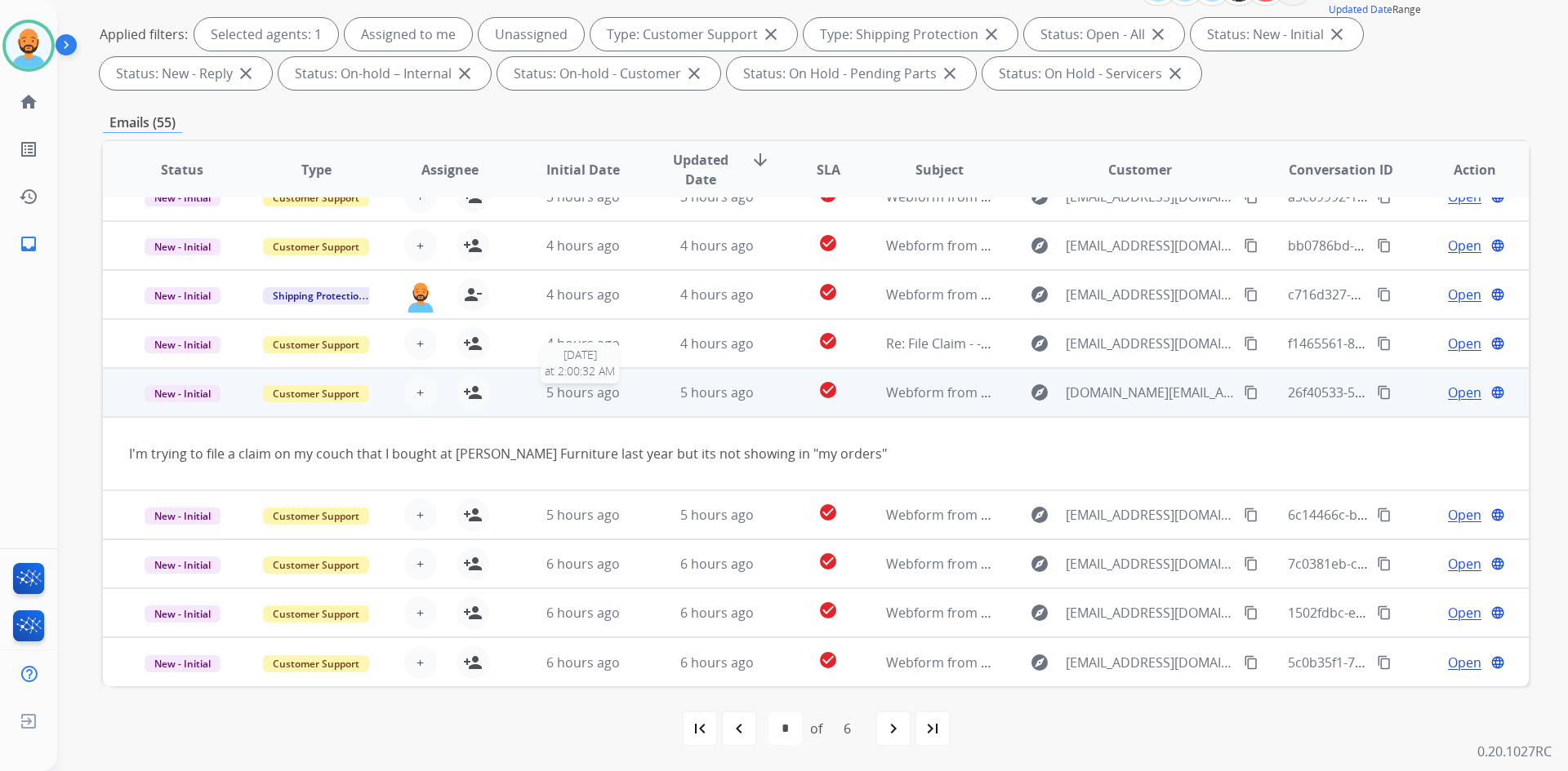
click at [560, 396] on span "5 hours ago" at bounding box center [583, 393] width 73 height 18
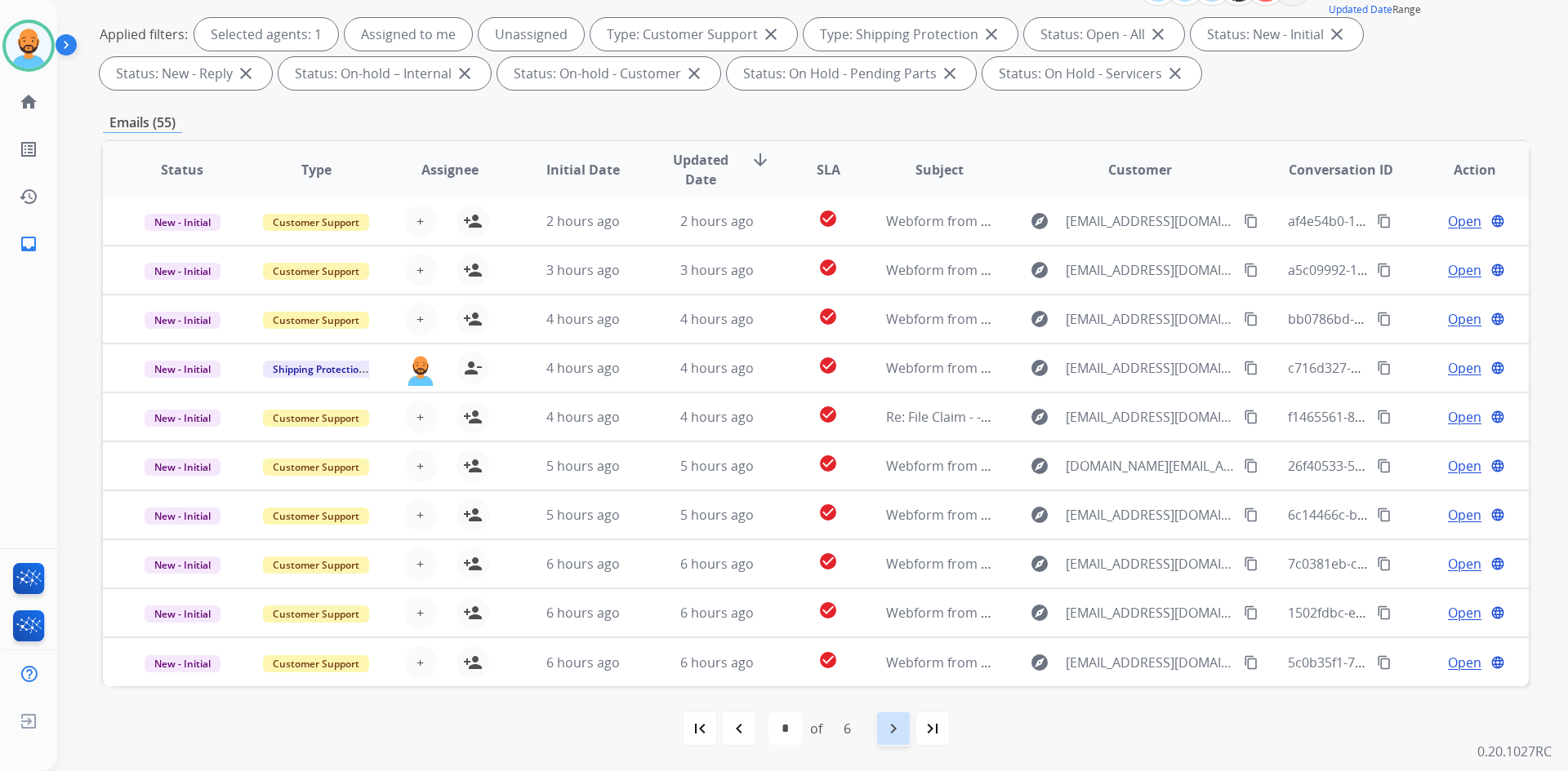
click at [901, 722] on mat-icon "navigate_next" at bounding box center [893, 728] width 19 height 19
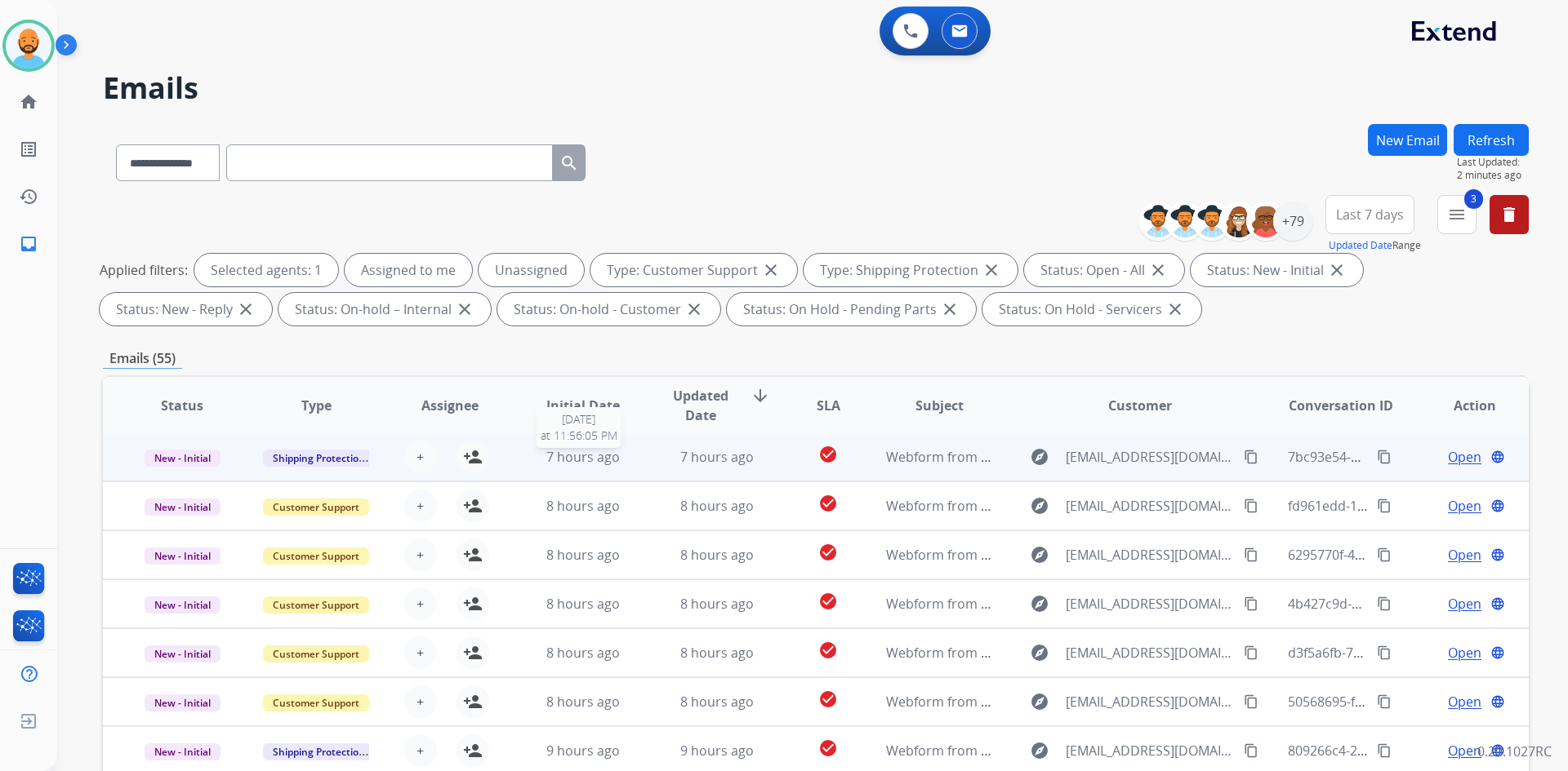
click at [590, 465] on span "7 hours ago" at bounding box center [583, 457] width 73 height 18
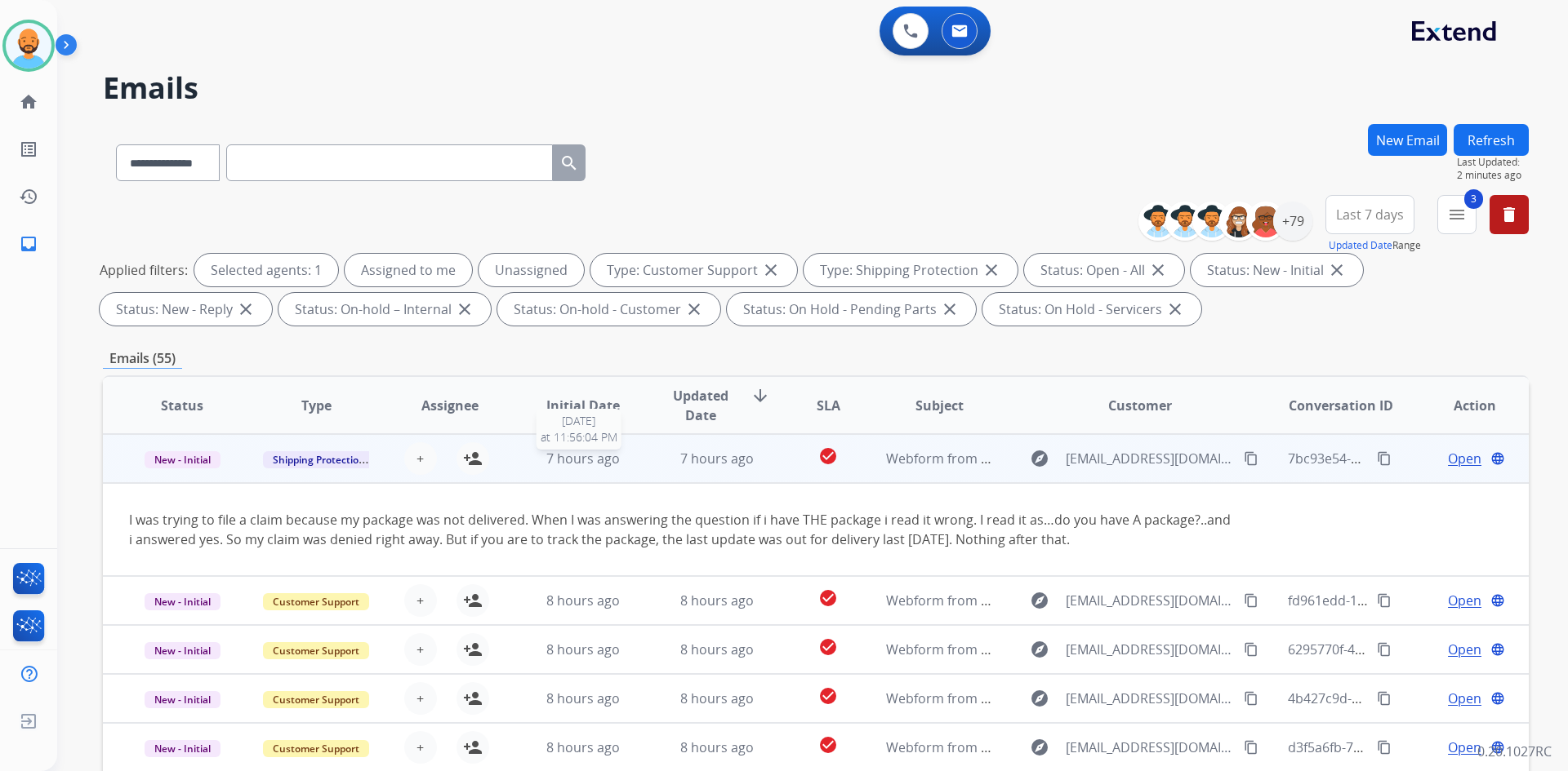
click at [589, 466] on span "7 hours ago" at bounding box center [583, 459] width 73 height 18
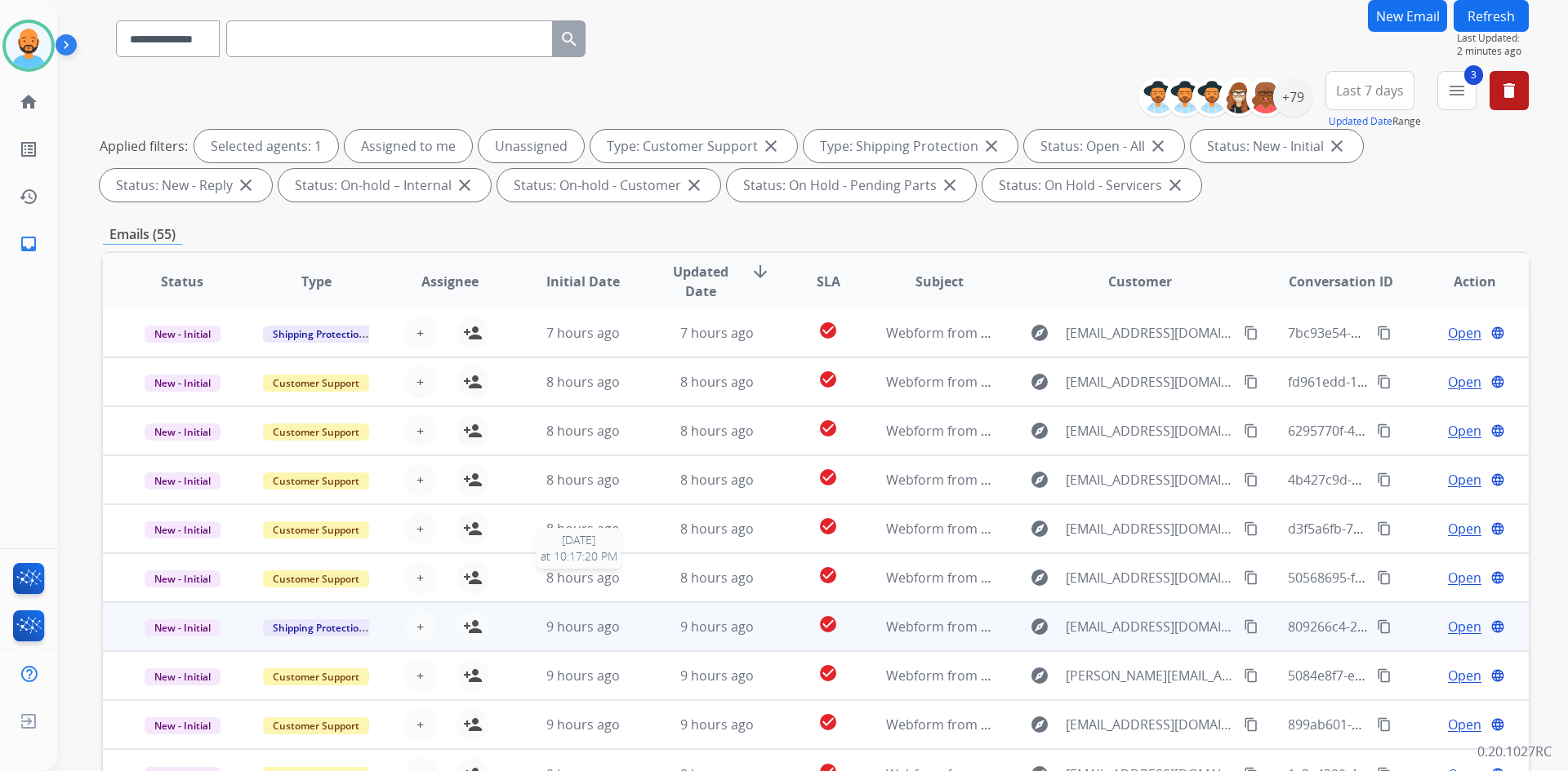
scroll to position [164, 0]
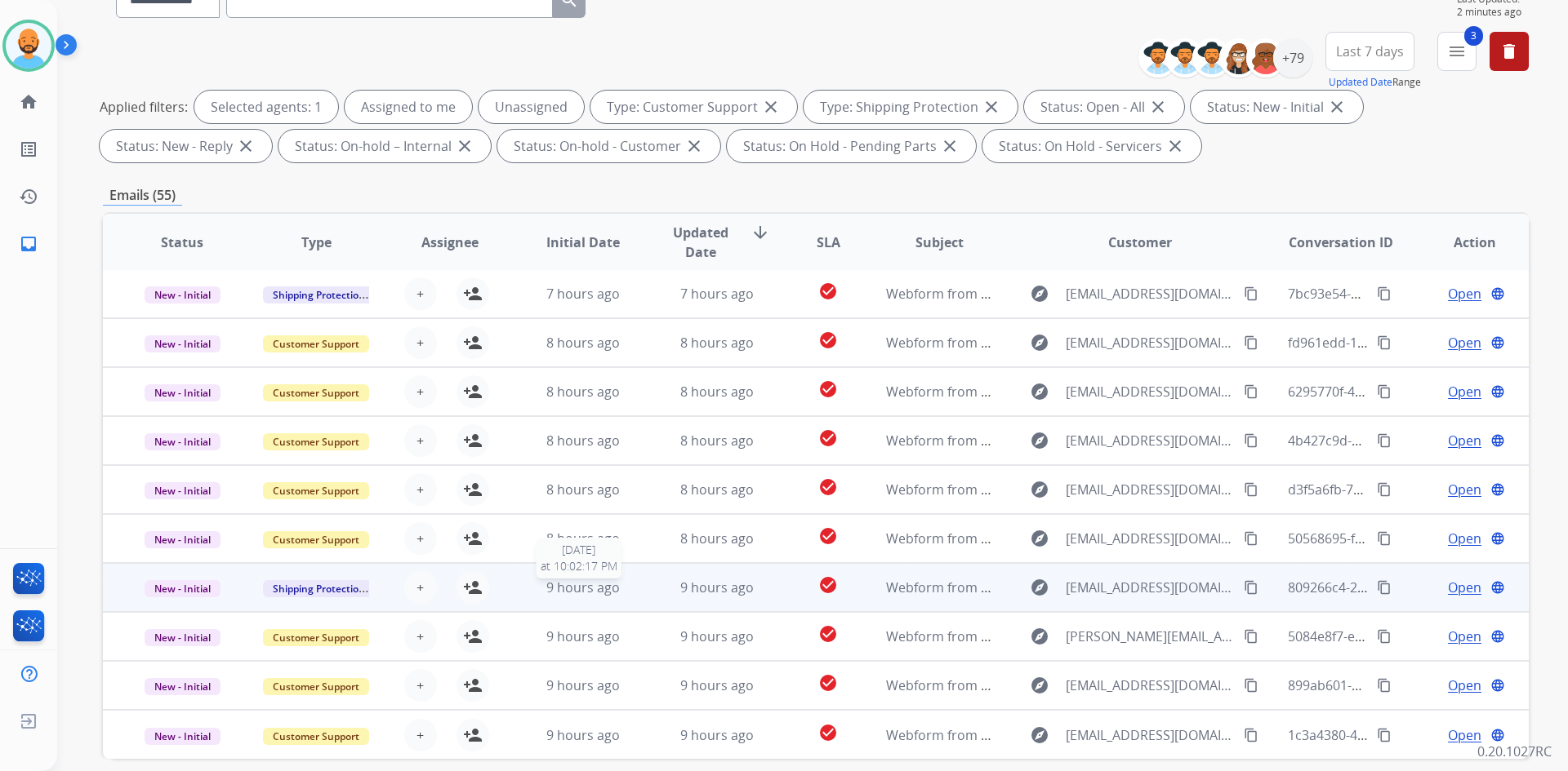
click at [580, 590] on span "9 hours ago" at bounding box center [583, 587] width 73 height 18
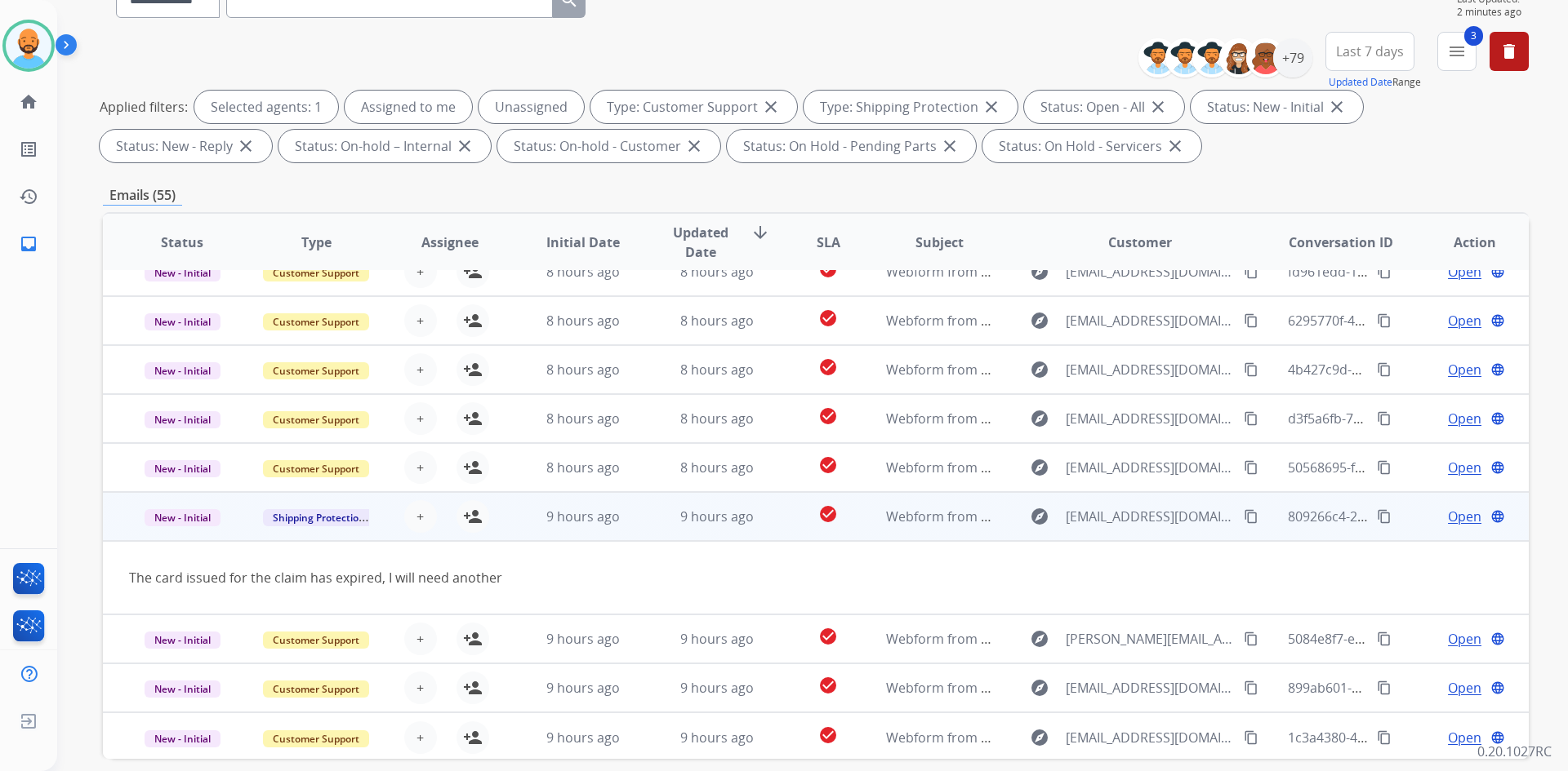
scroll to position [75, 0]
click at [575, 512] on span "9 hours ago" at bounding box center [583, 514] width 73 height 18
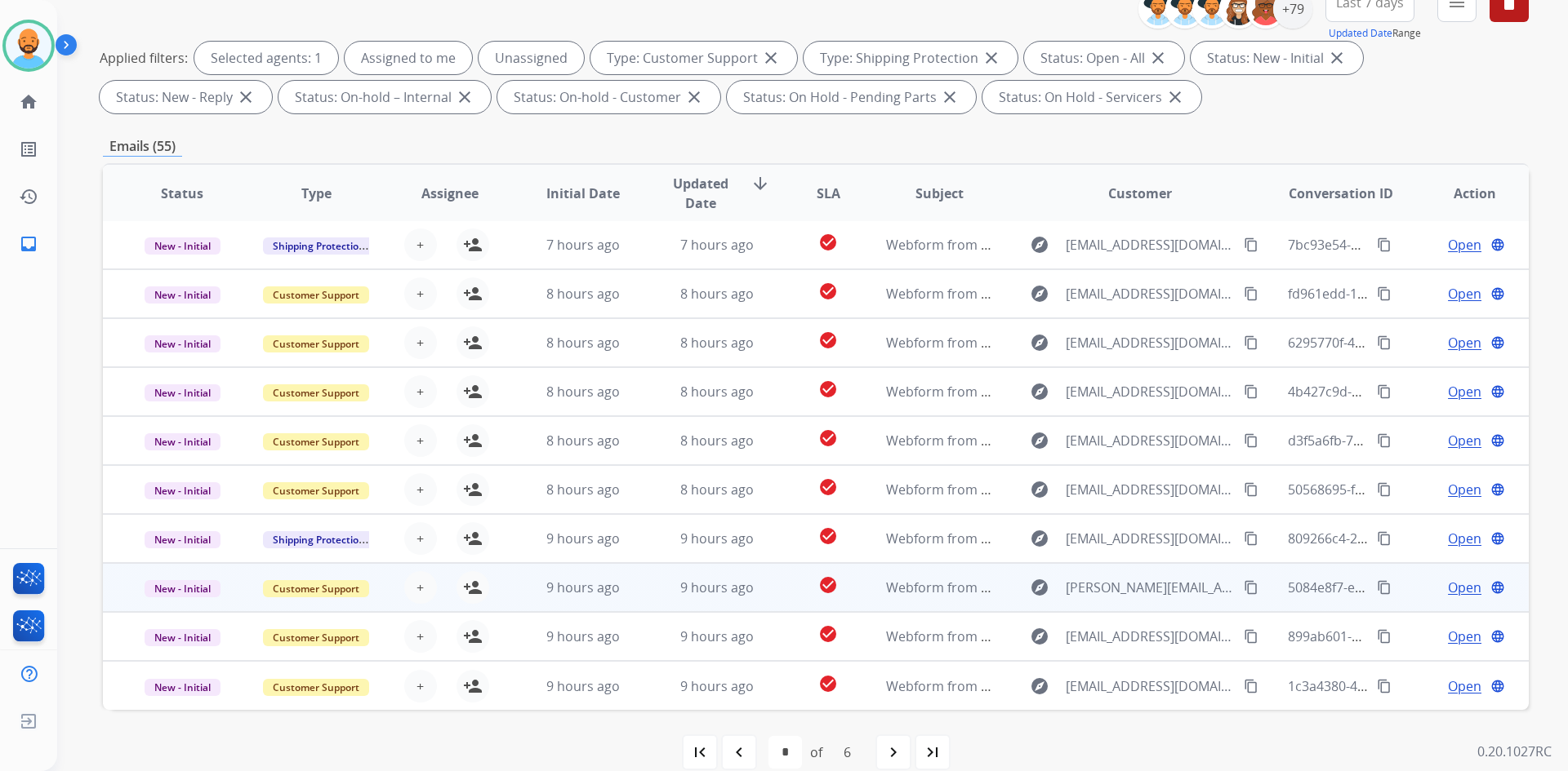
scroll to position [236, 0]
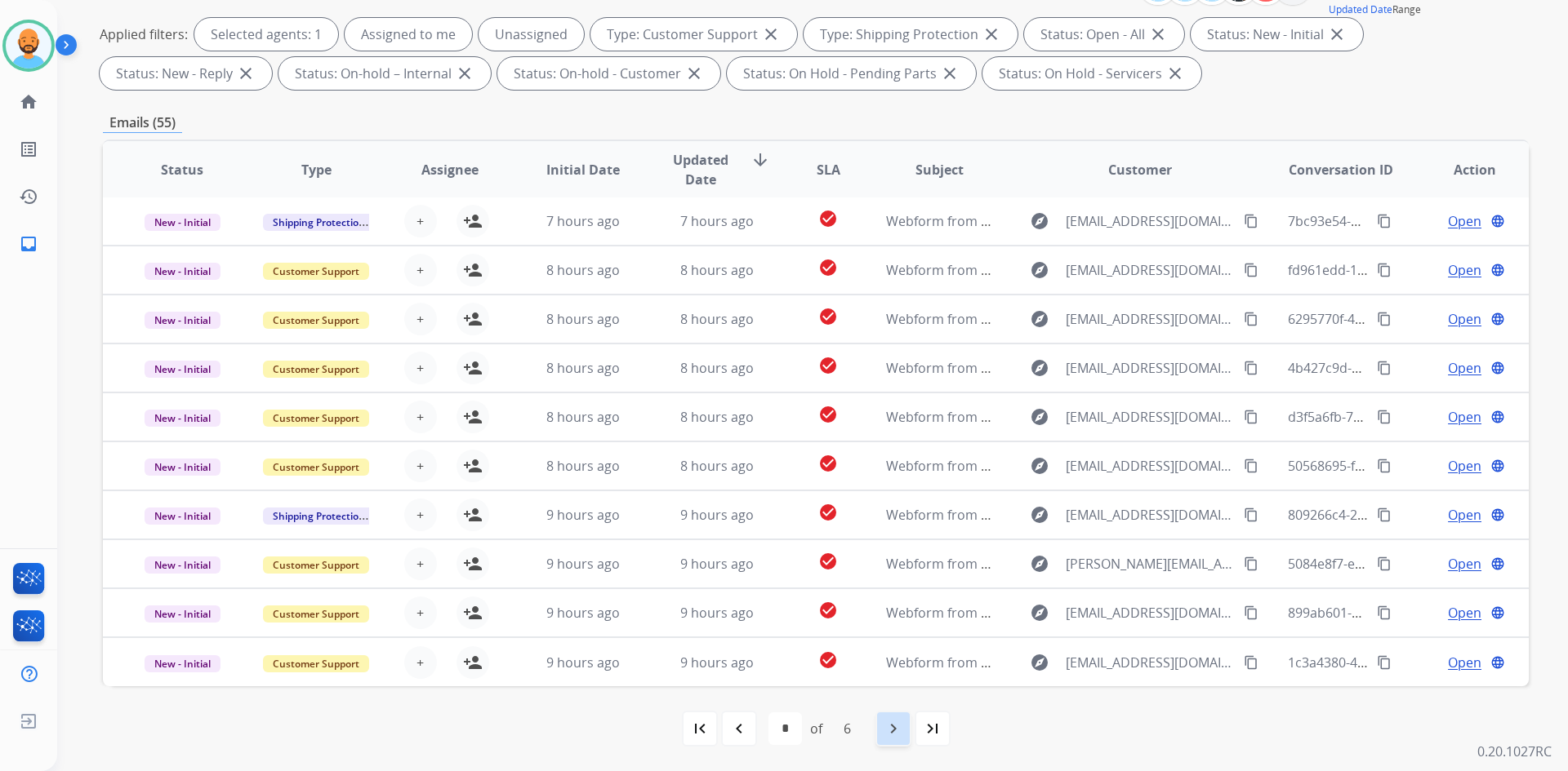
click at [888, 720] on mat-icon "navigate_next" at bounding box center [893, 728] width 19 height 19
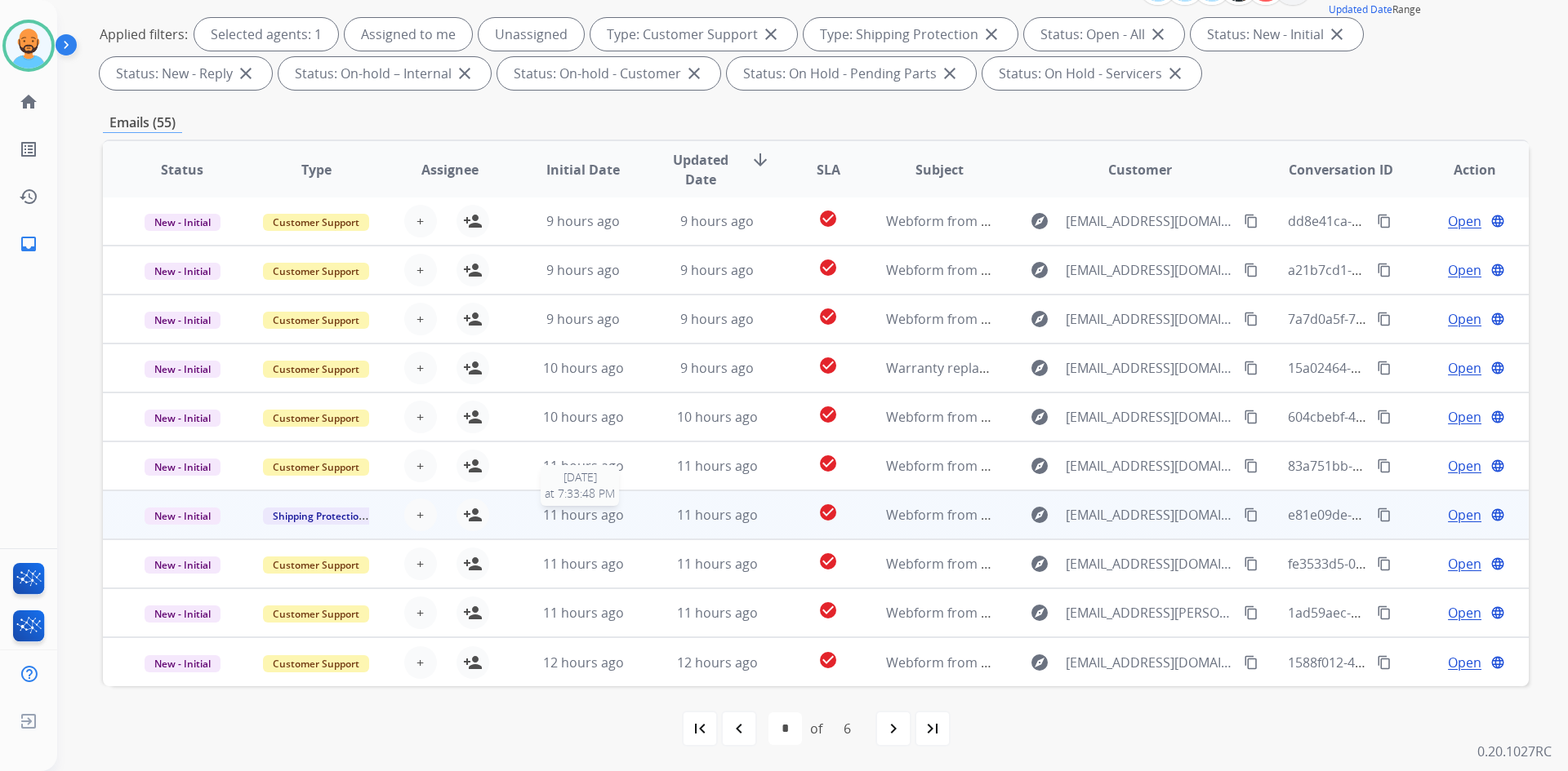
click at [569, 515] on span "11 hours ago" at bounding box center [583, 515] width 81 height 18
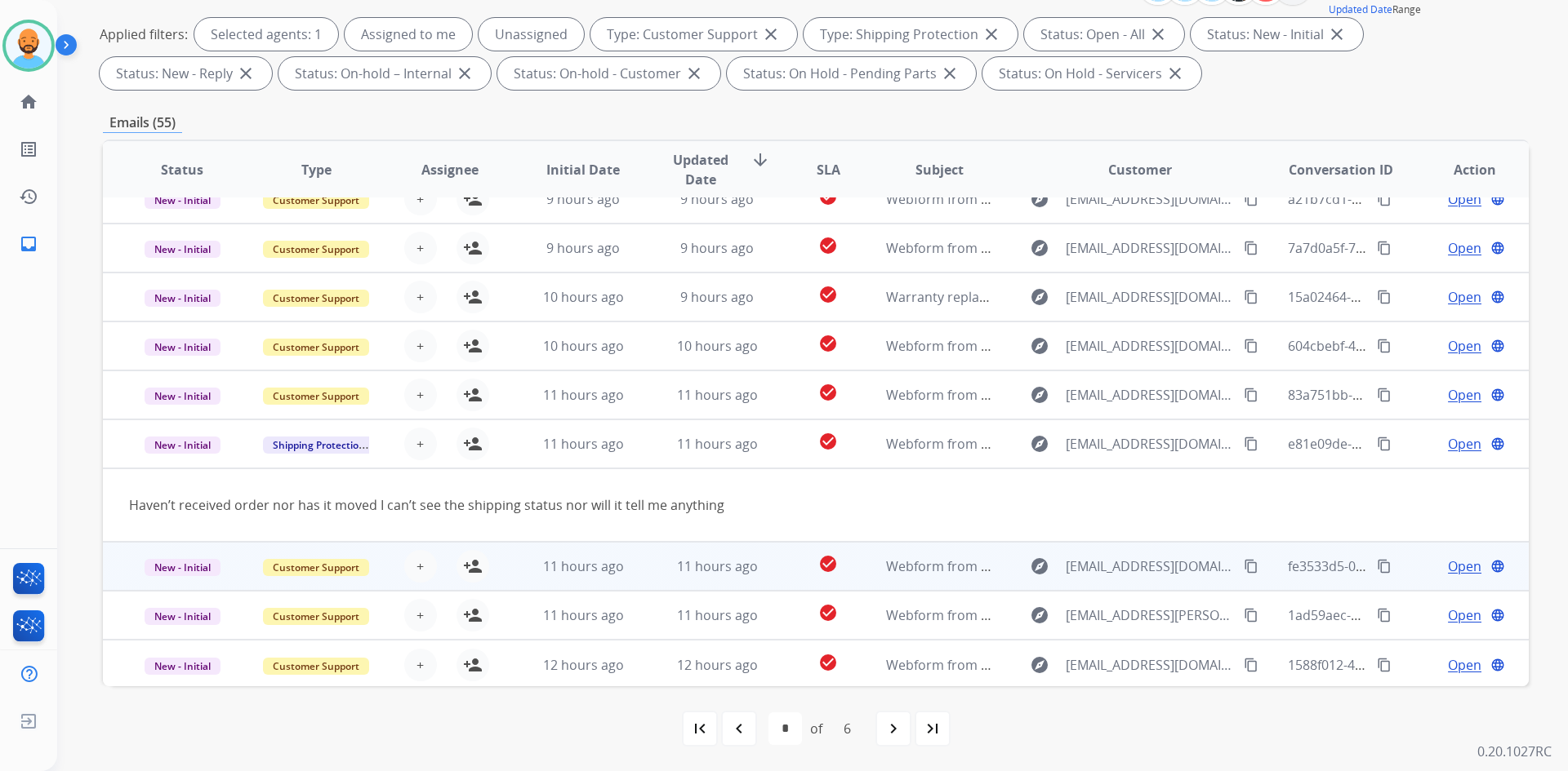
scroll to position [75, 0]
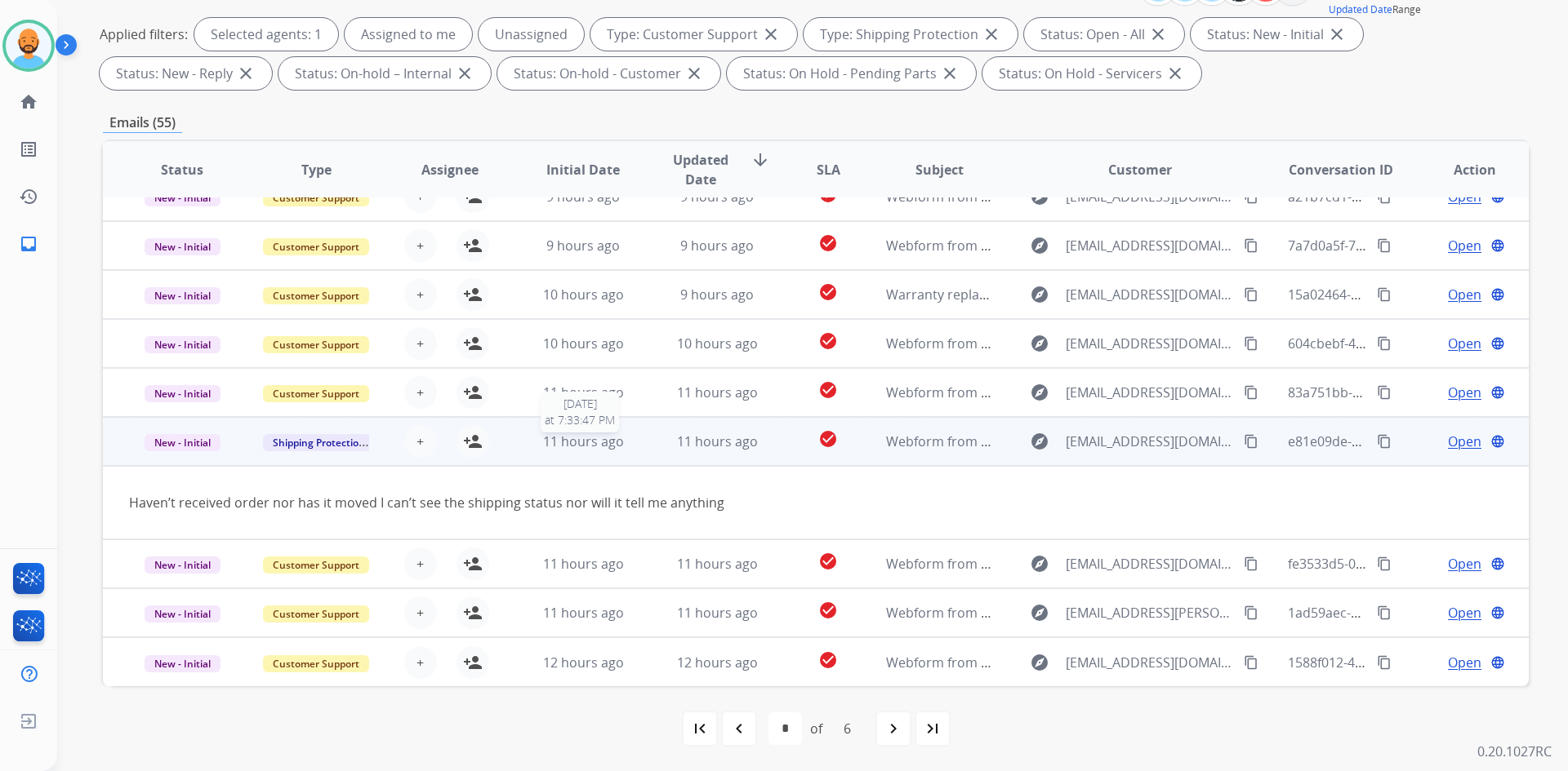
click at [570, 441] on span "11 hours ago" at bounding box center [583, 441] width 81 height 18
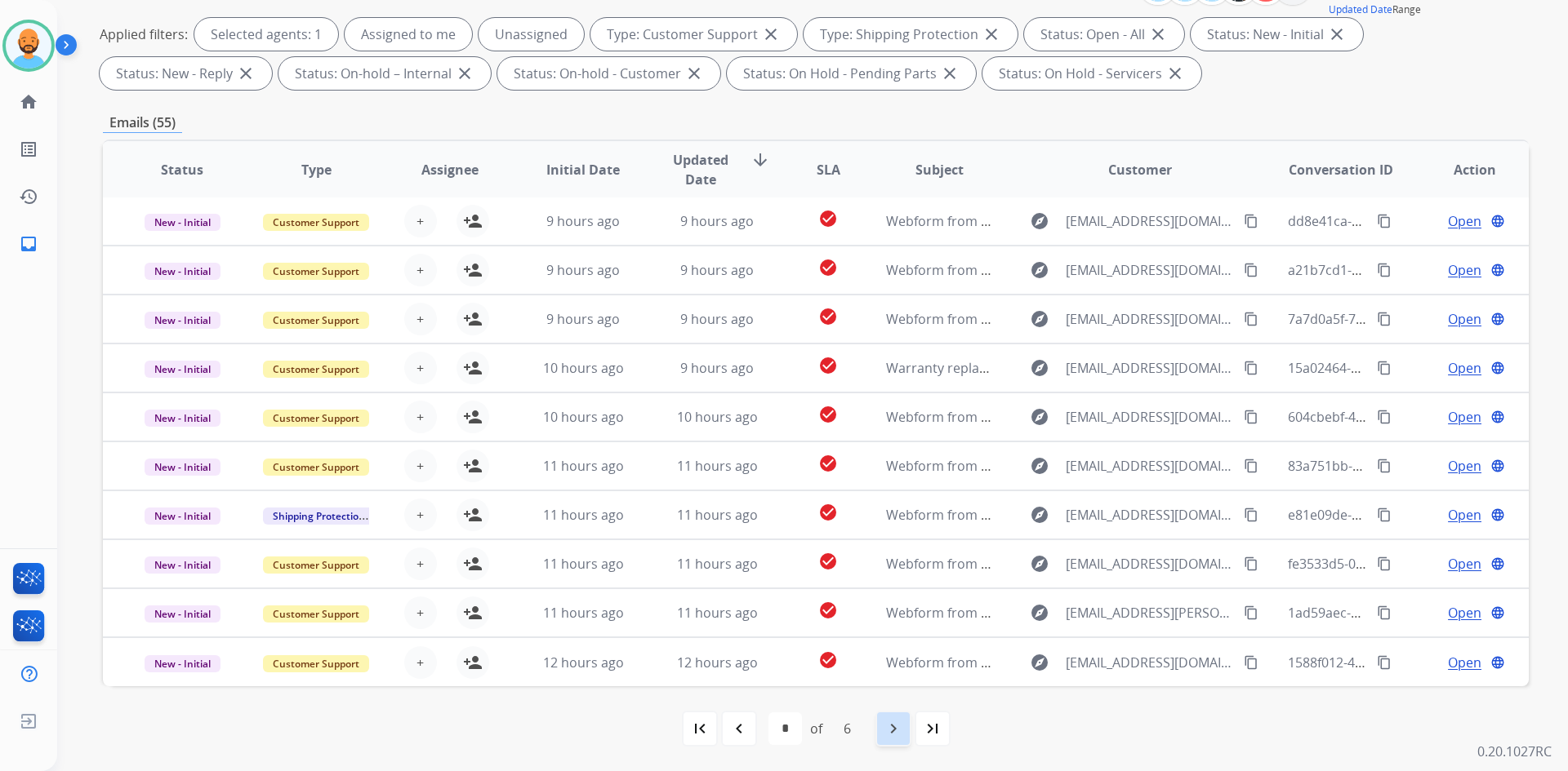
click at [878, 727] on div "navigate_next" at bounding box center [893, 728] width 36 height 36
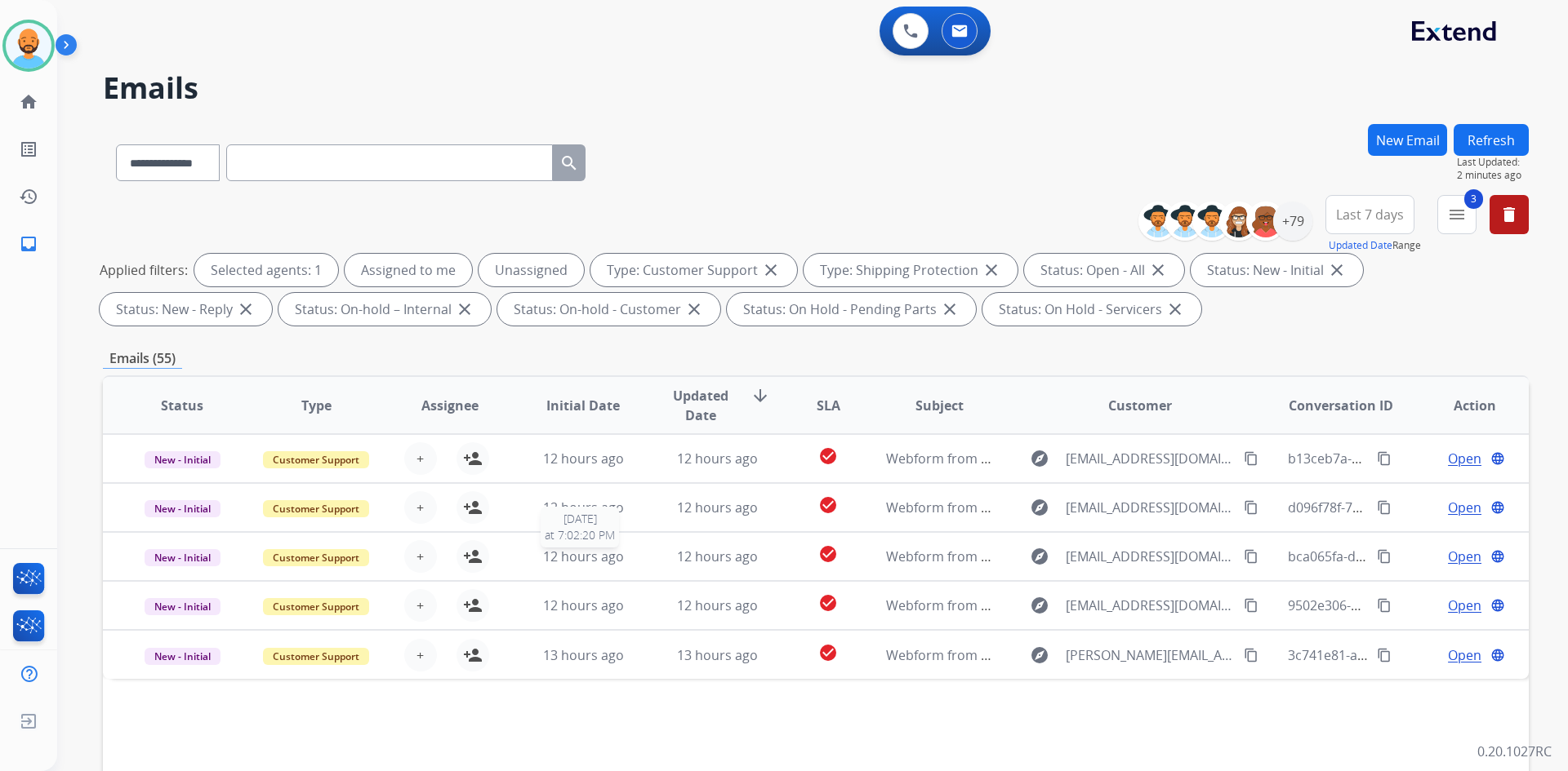
scroll to position [236, 0]
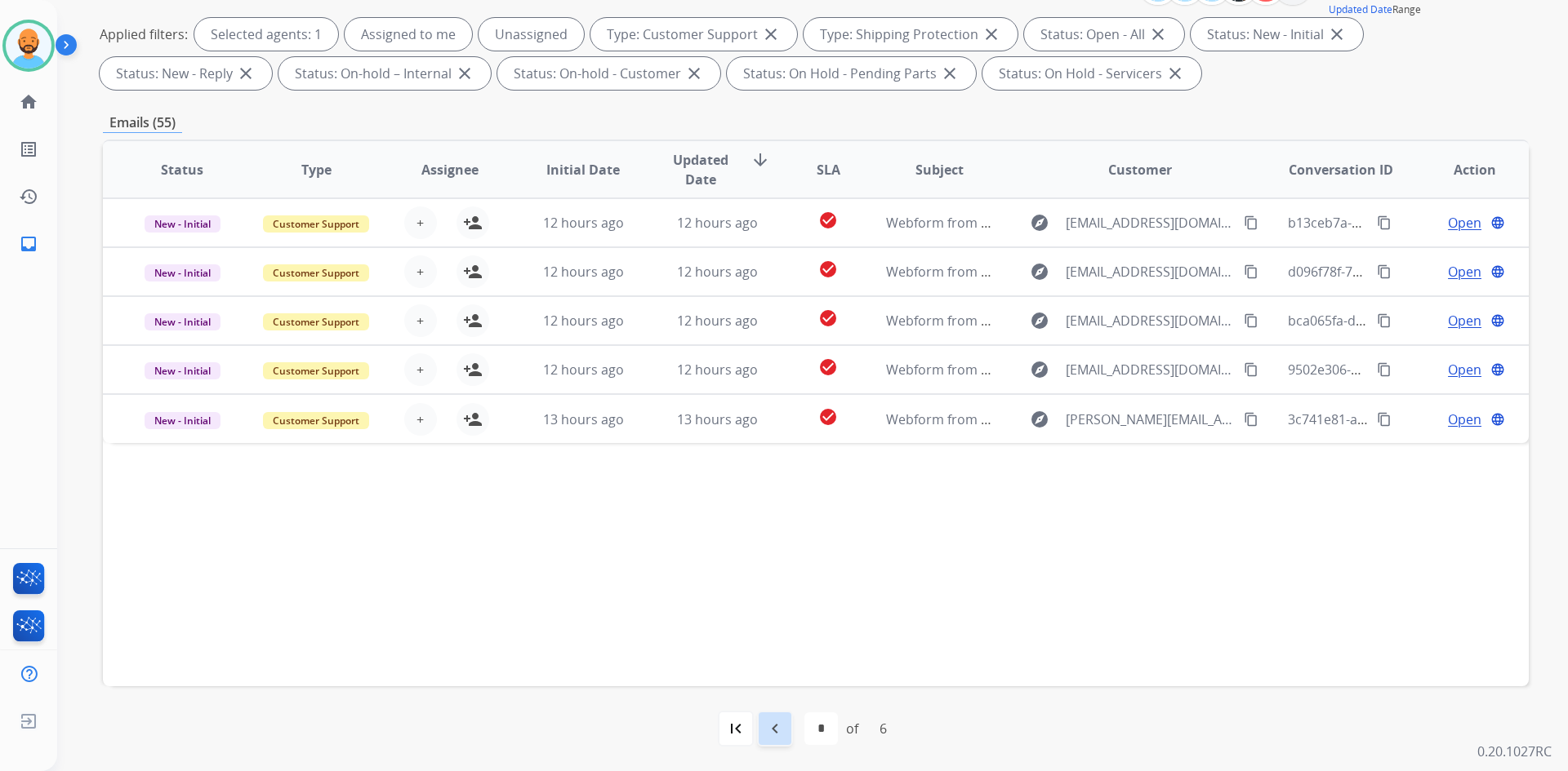
click at [780, 720] on mat-icon "navigate_before" at bounding box center [774, 728] width 19 height 19
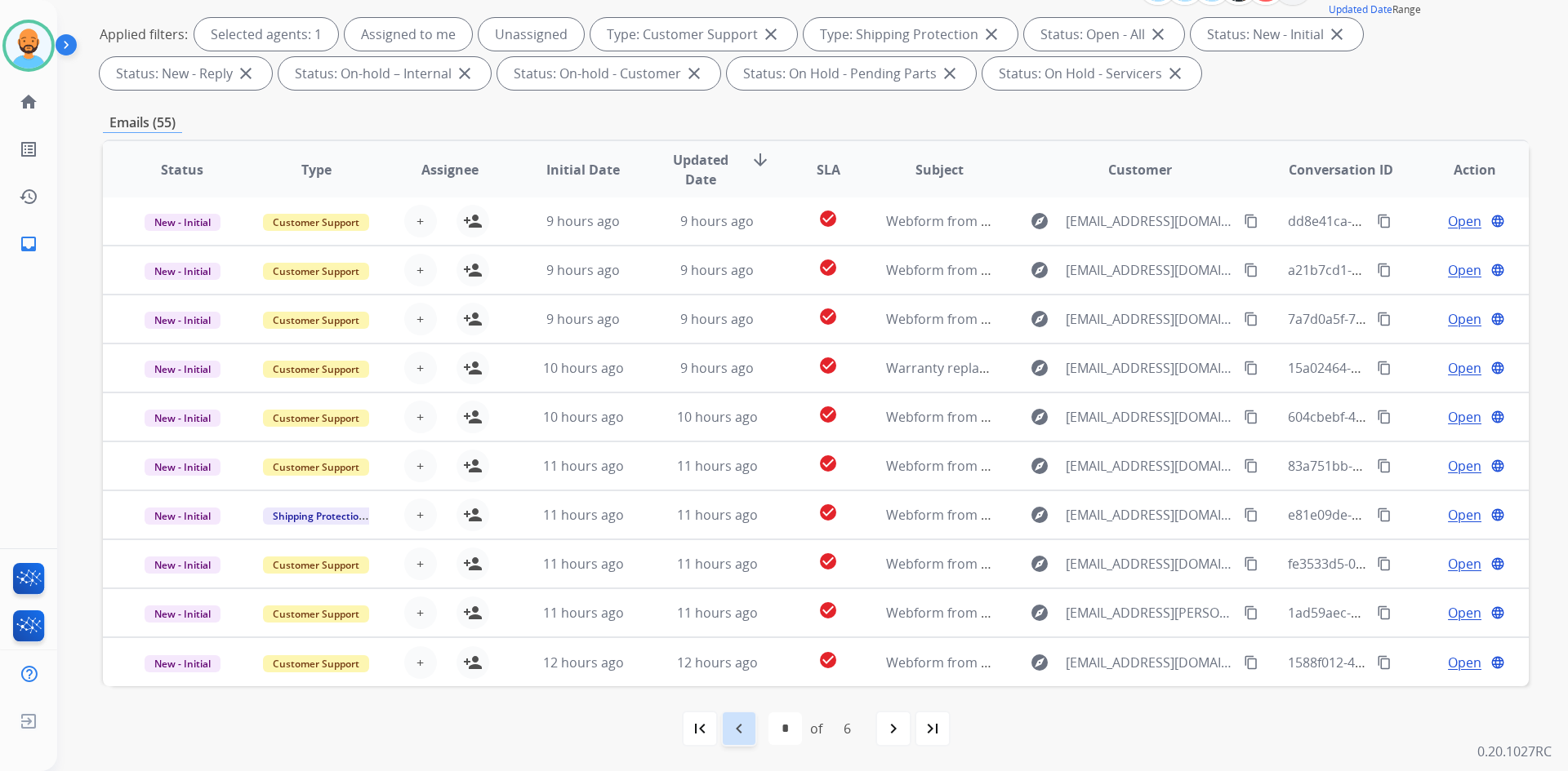
click at [741, 720] on mat-icon "navigate_before" at bounding box center [738, 728] width 19 height 19
click at [703, 728] on mat-icon "first_page" at bounding box center [700, 728] width 19 height 19
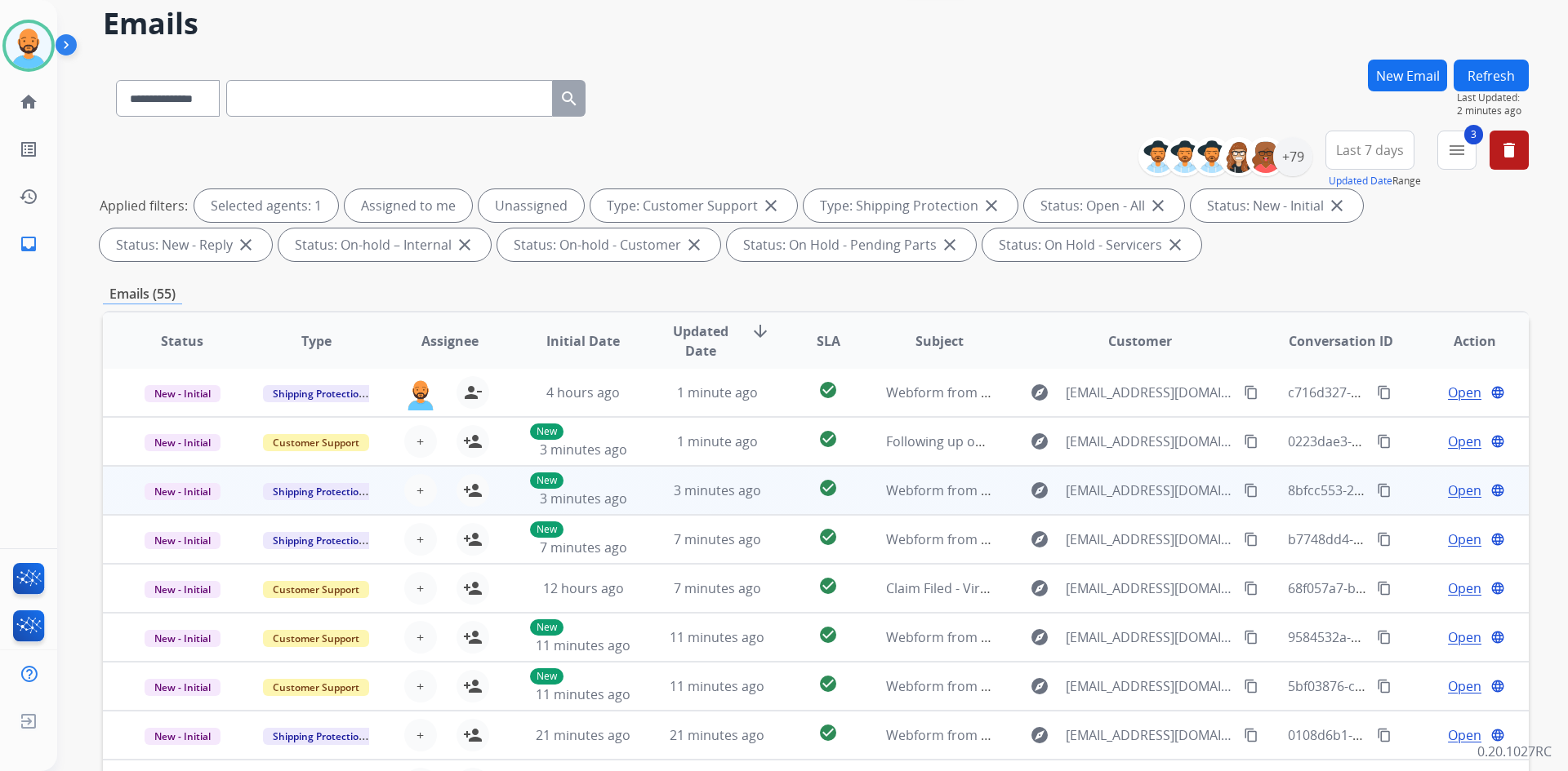
scroll to position [82, 0]
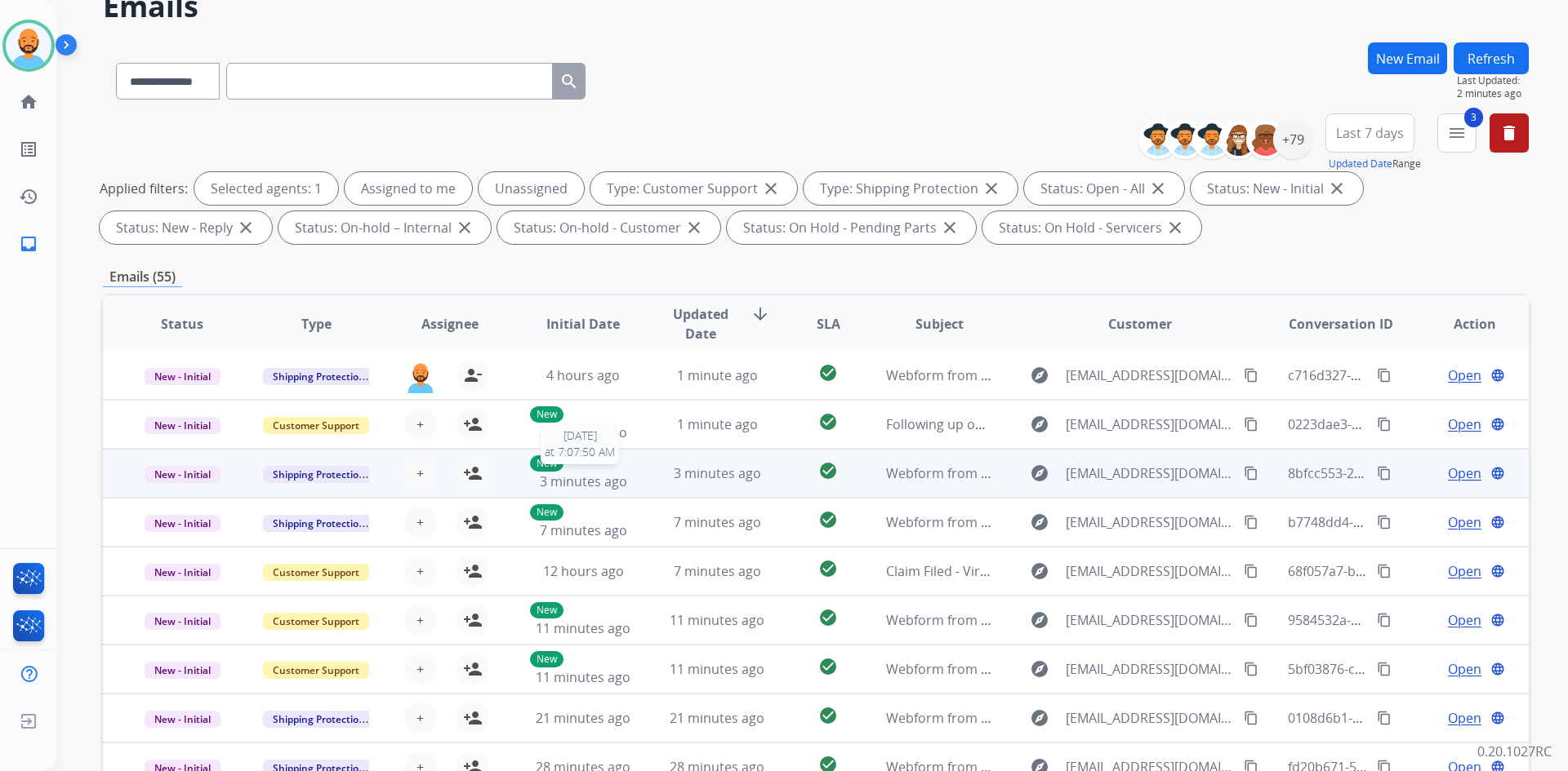
click at [610, 471] on div "New 3 minutes ago" at bounding box center [584, 473] width 107 height 36
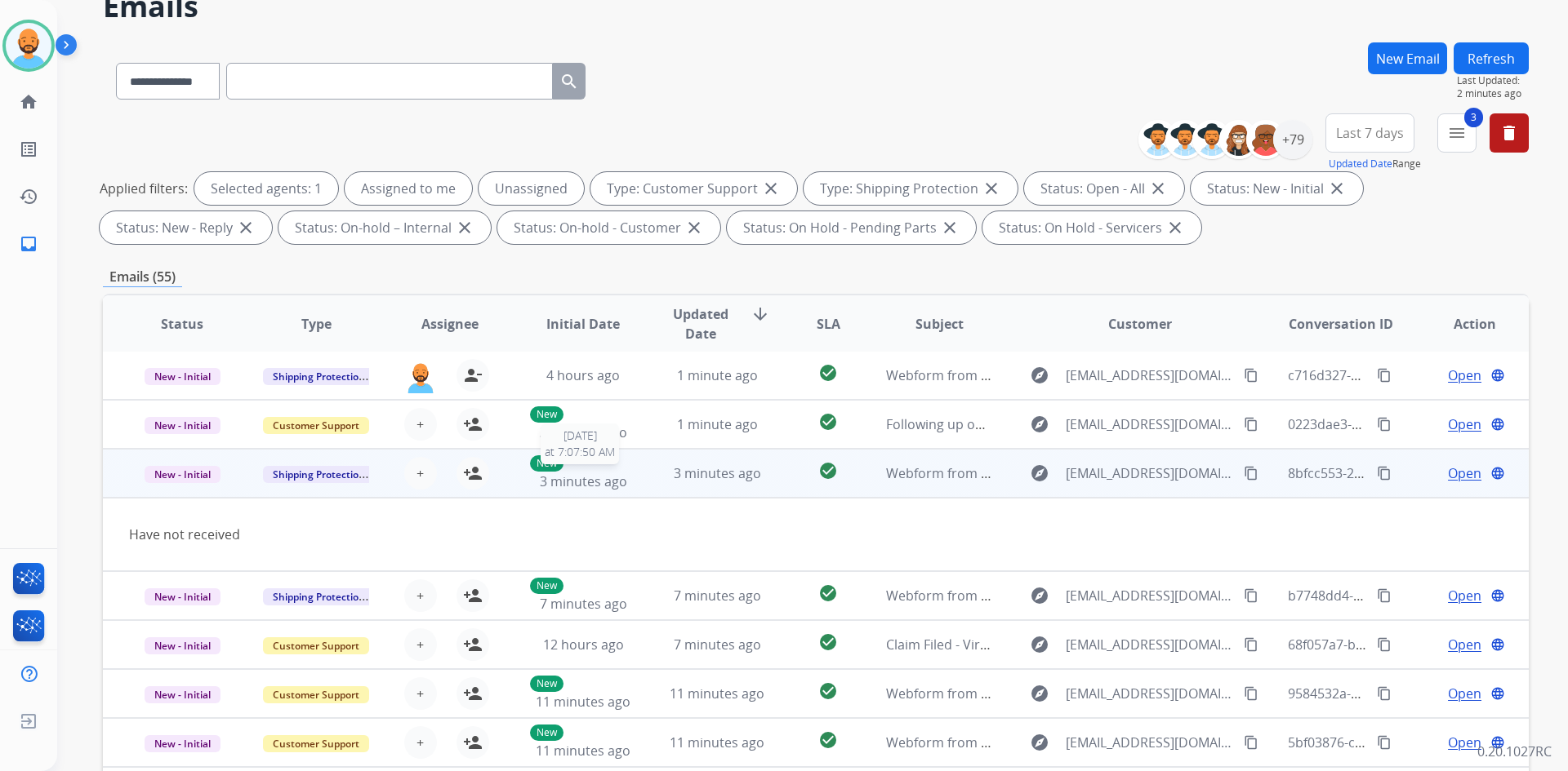
scroll to position [75, 0]
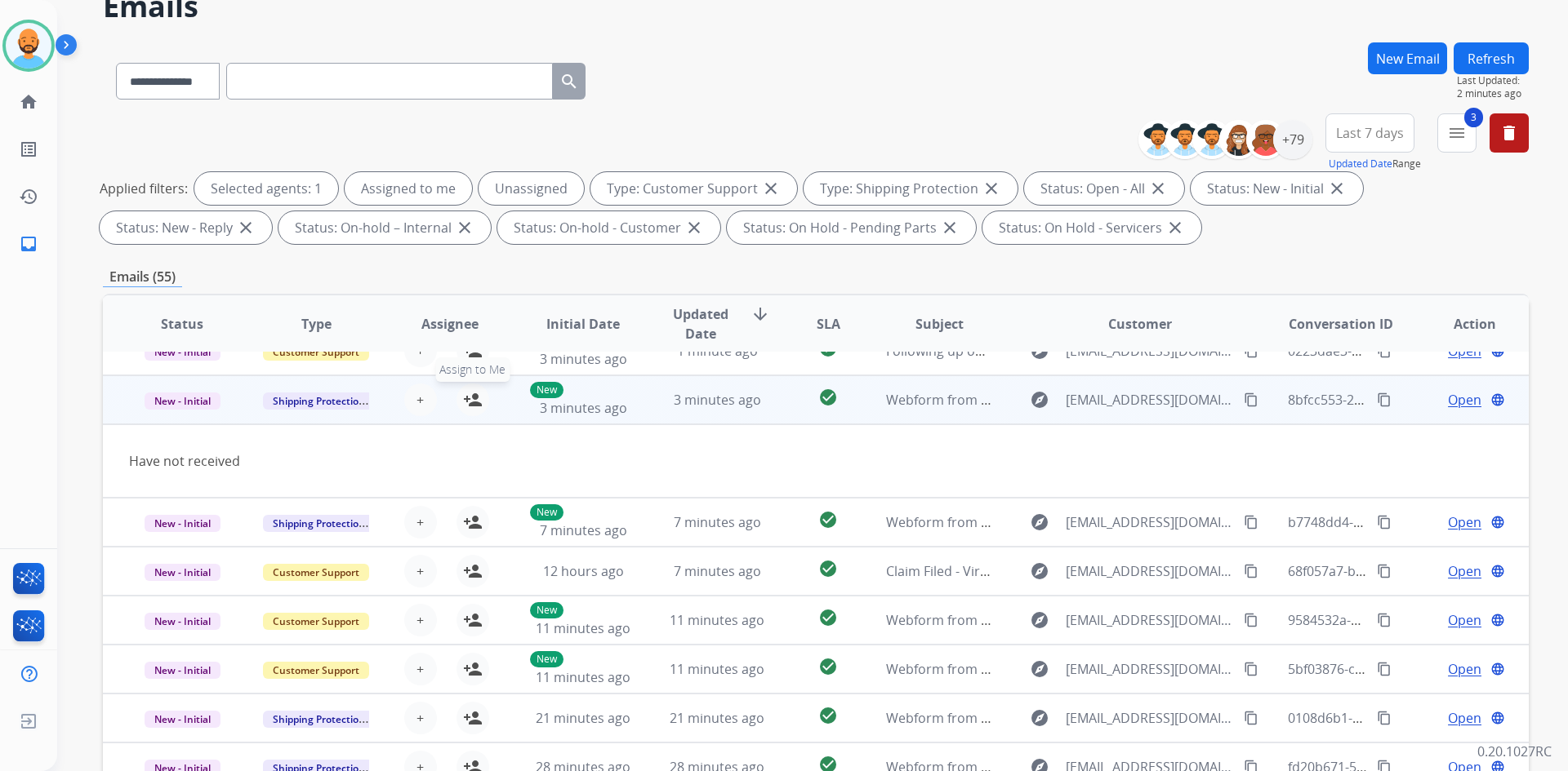
click at [475, 403] on mat-icon "person_add" at bounding box center [473, 400] width 19 height 19
click at [573, 395] on div "New 3 minutes ago" at bounding box center [584, 400] width 107 height 36
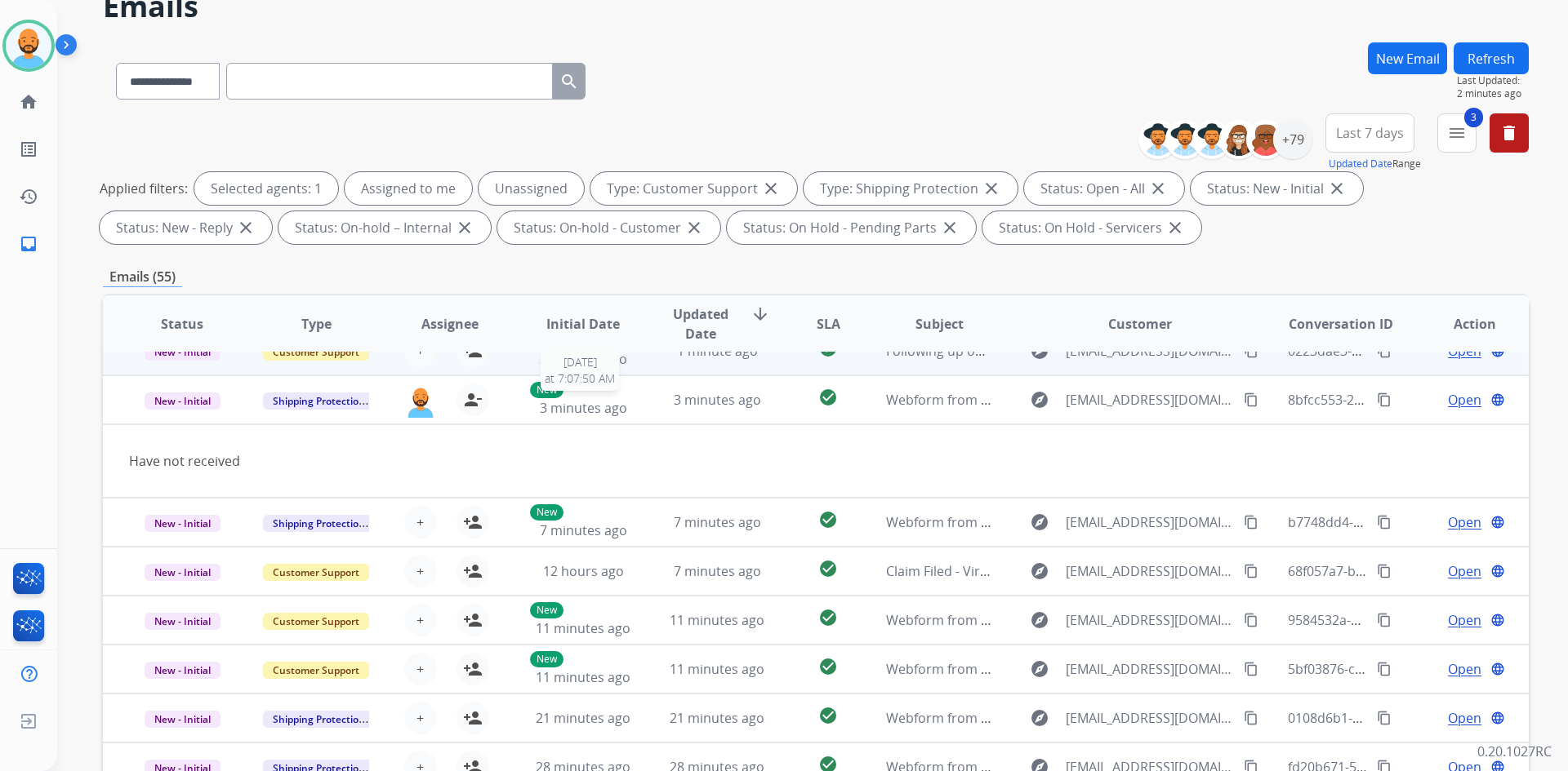
scroll to position [2, 0]
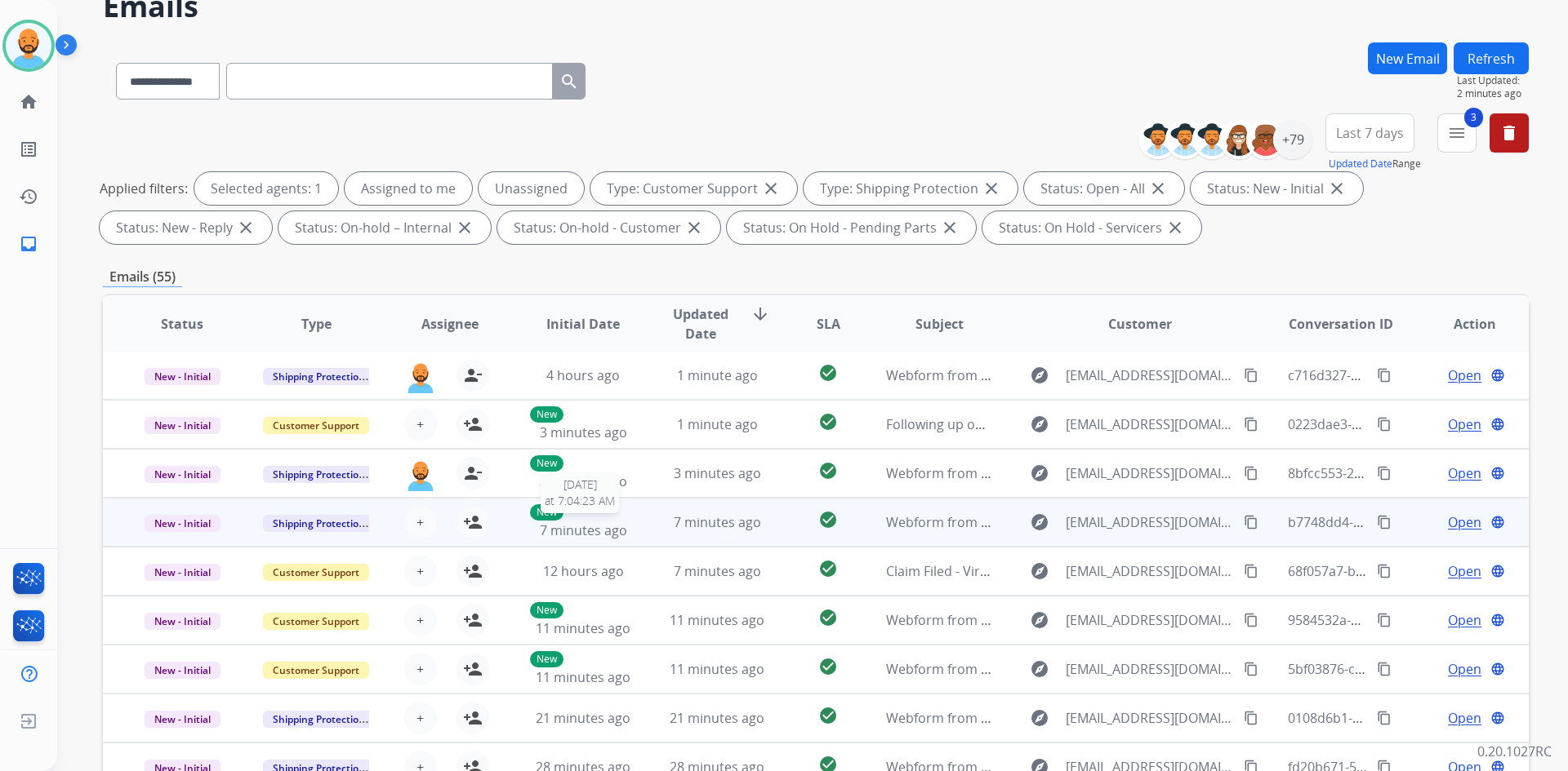
click at [608, 522] on span "7 minutes ago" at bounding box center [584, 531] width 88 height 18
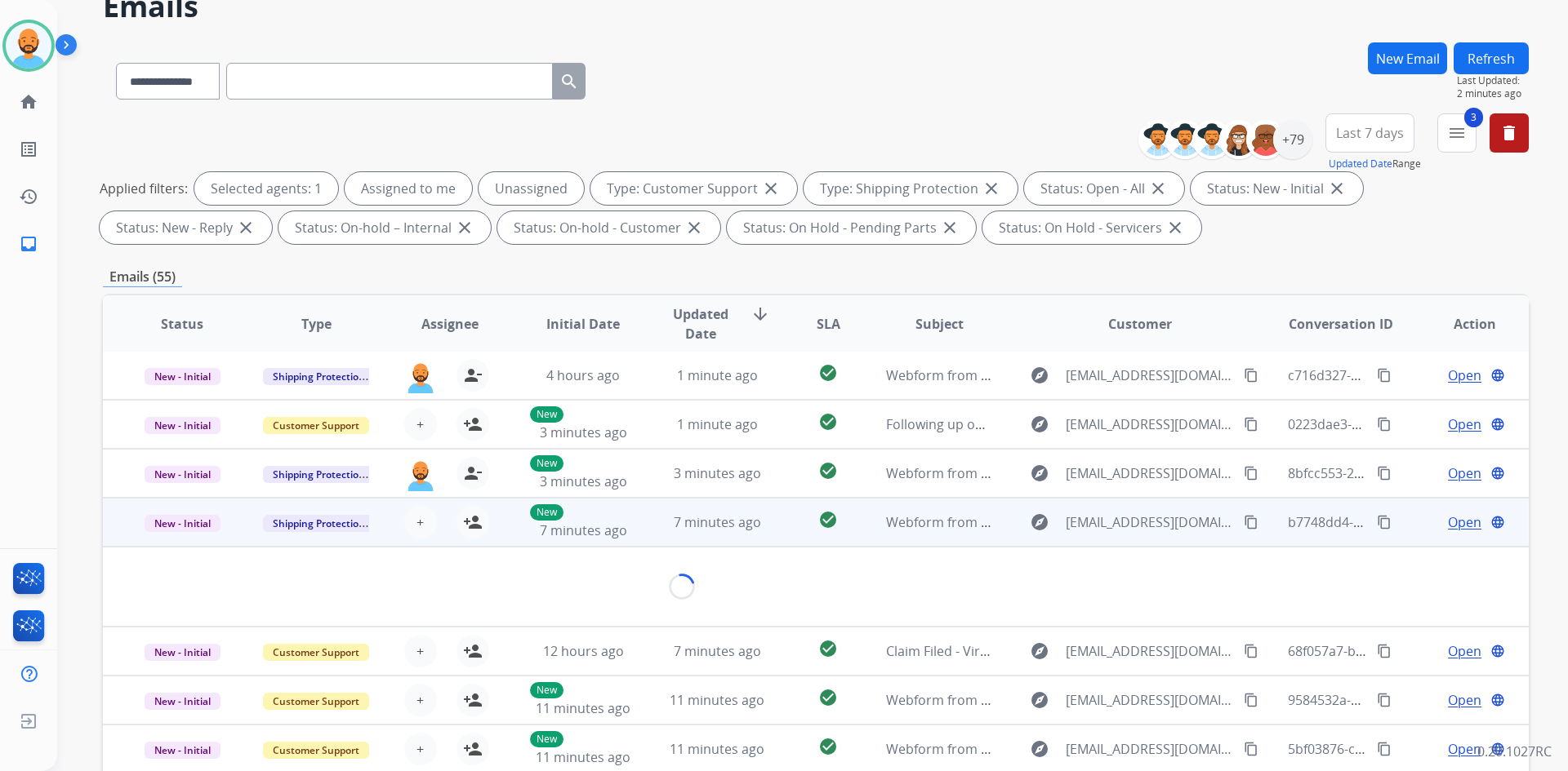
scroll to position [75, 0]
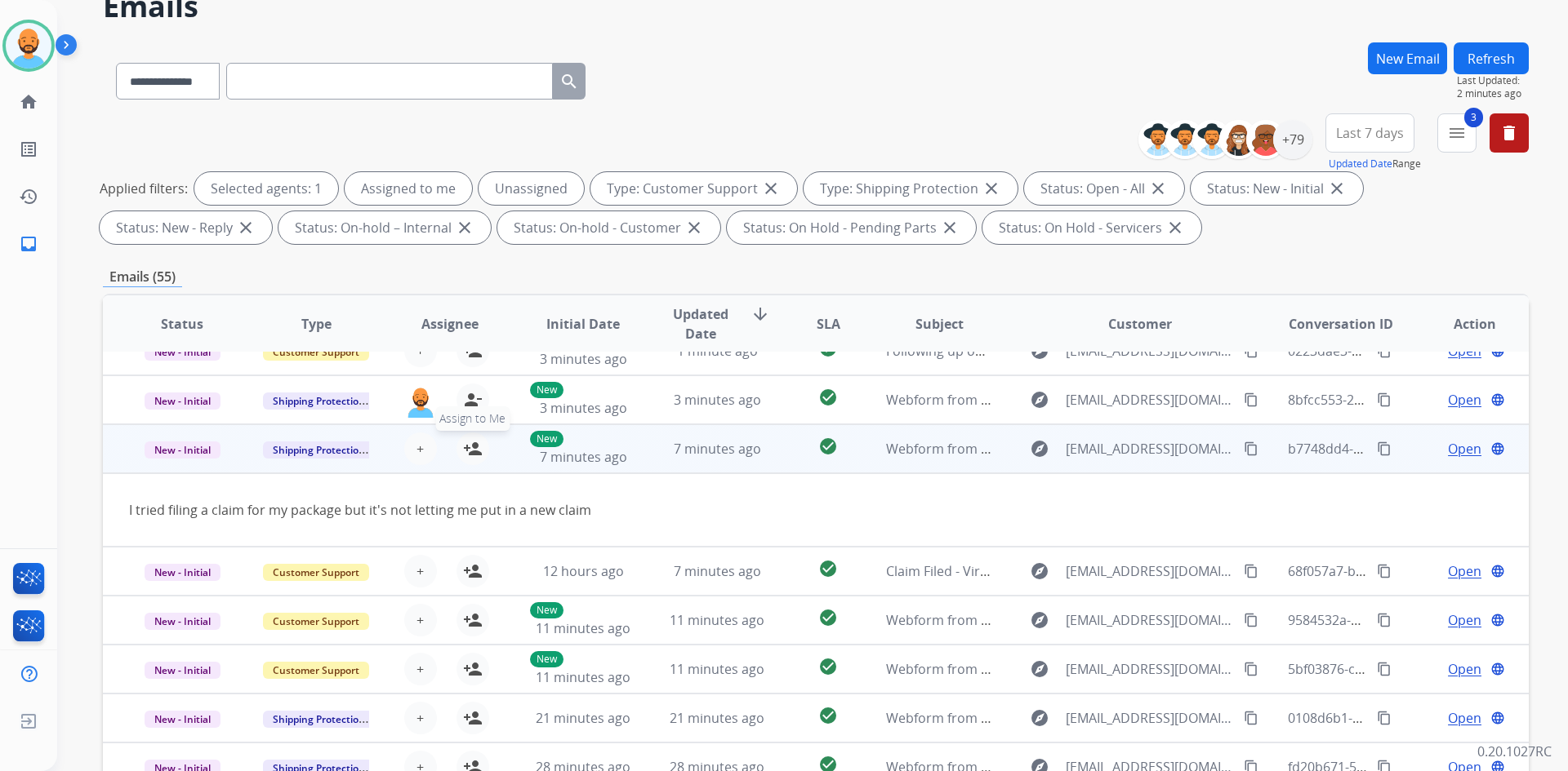
click at [474, 454] on mat-icon "person_add" at bounding box center [473, 448] width 19 height 19
click at [621, 456] on span "7 minutes ago" at bounding box center [584, 457] width 88 height 18
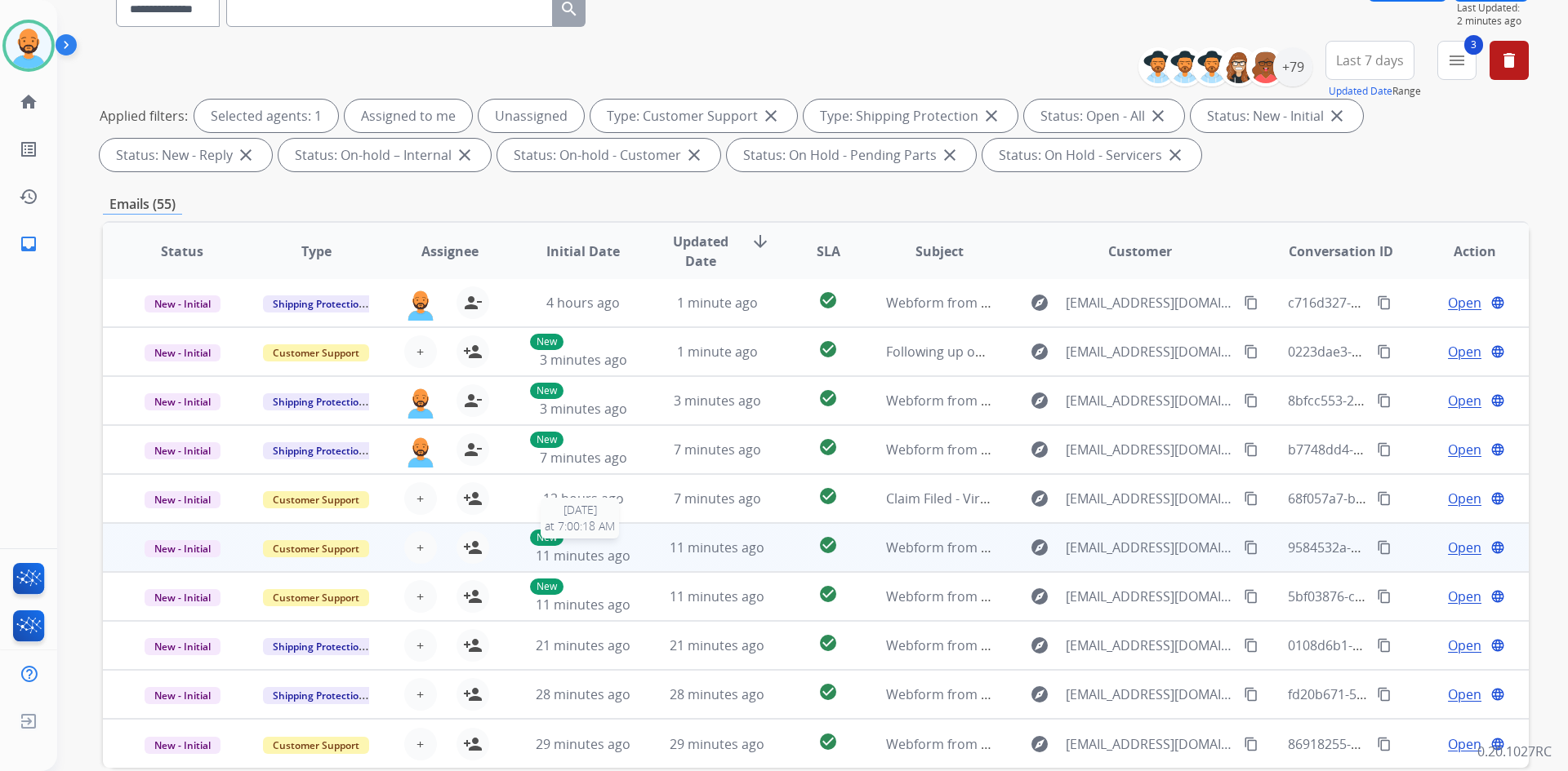
scroll to position [236, 0]
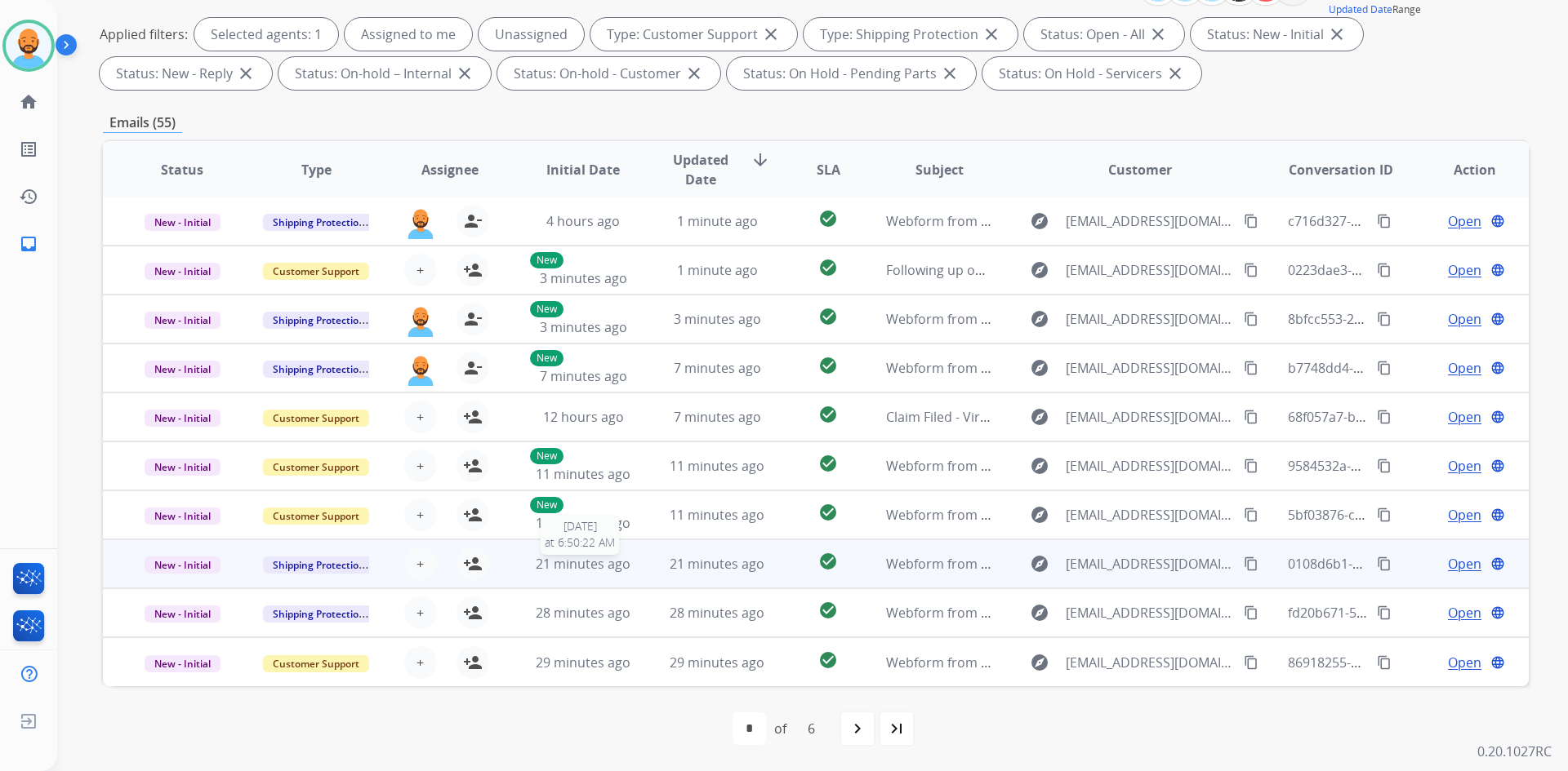
click at [579, 572] on span "21 minutes ago" at bounding box center [583, 564] width 94 height 18
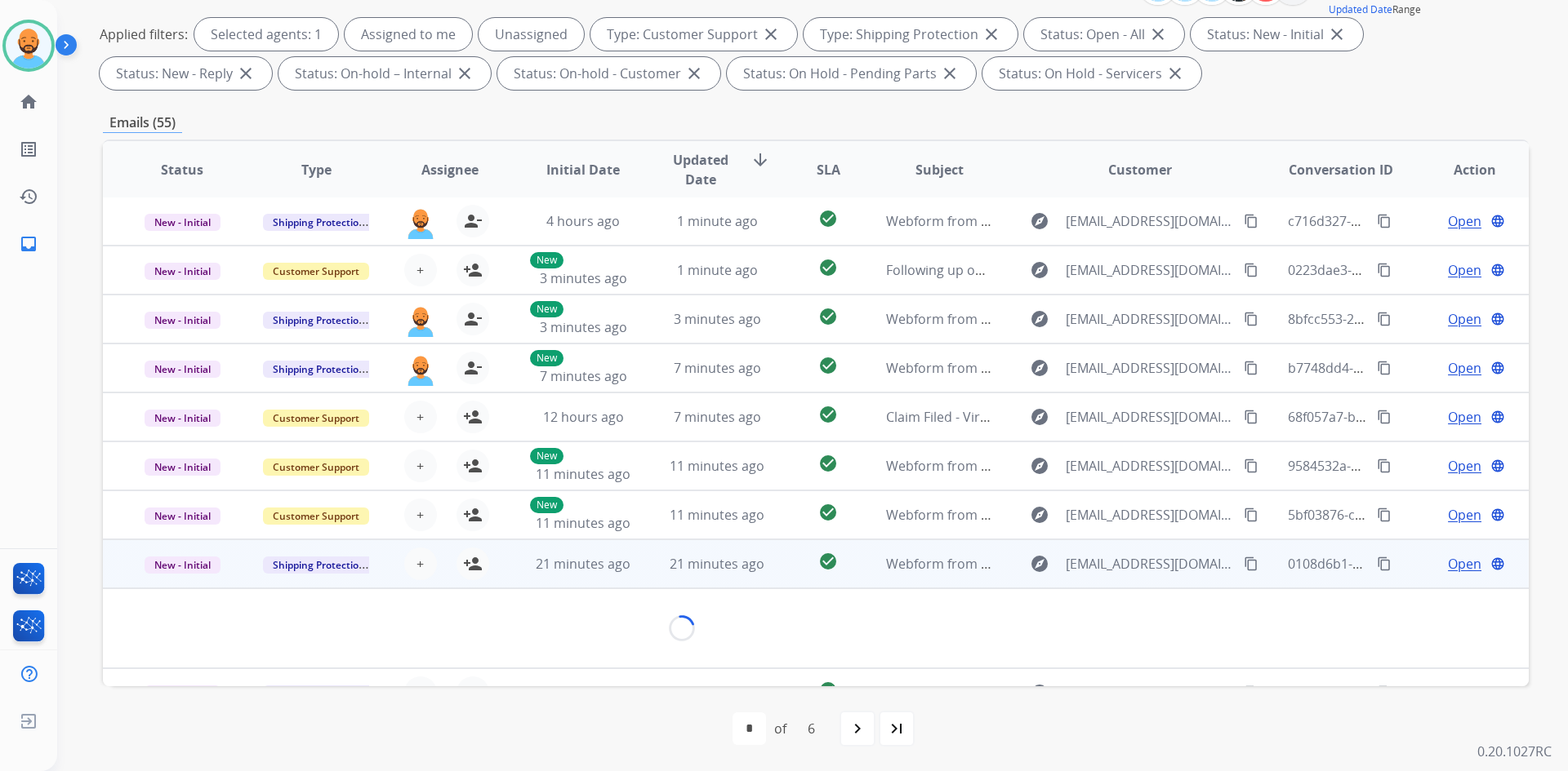
scroll to position [75, 0]
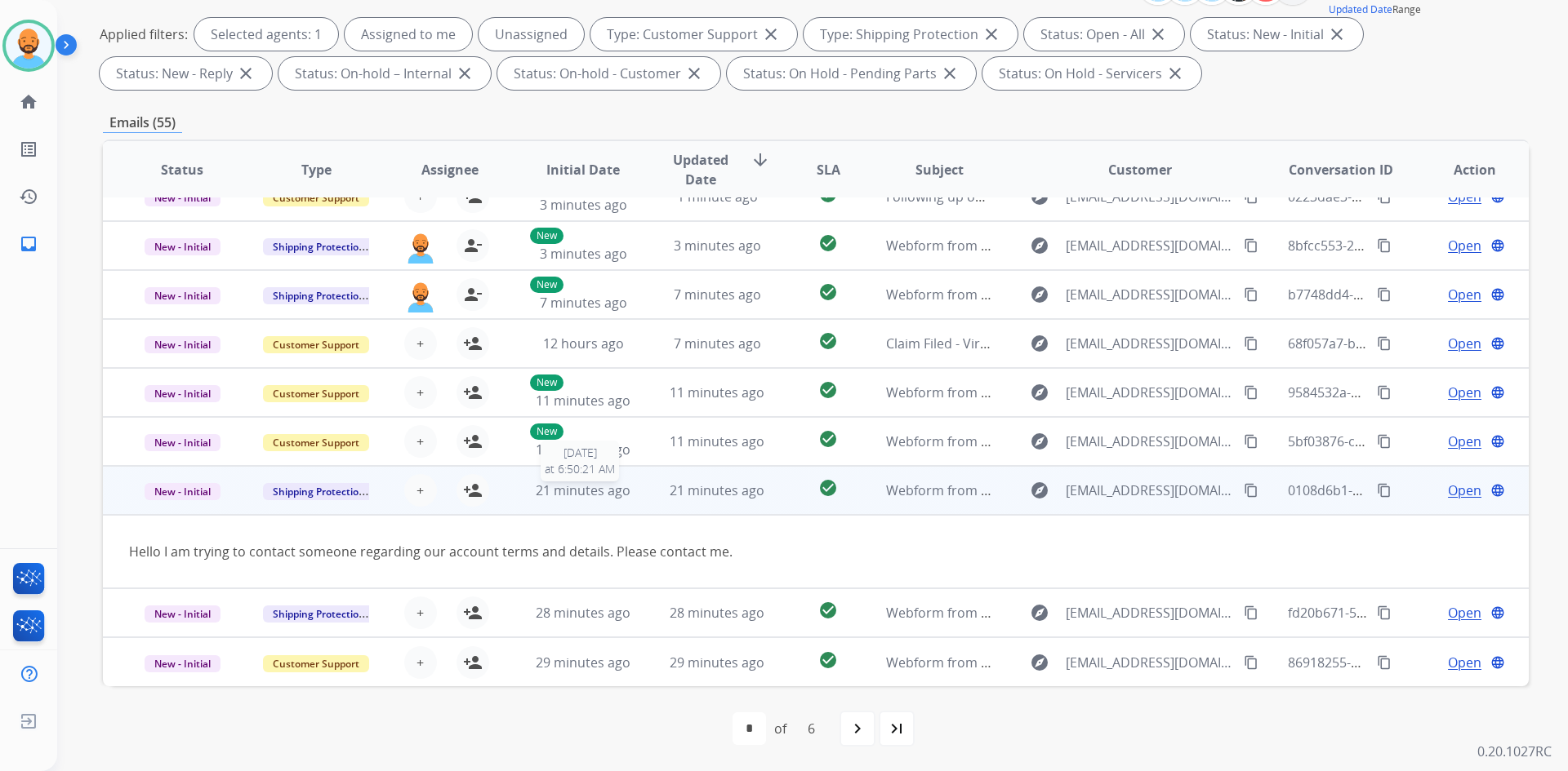
click at [579, 496] on span "21 minutes ago" at bounding box center [583, 491] width 94 height 18
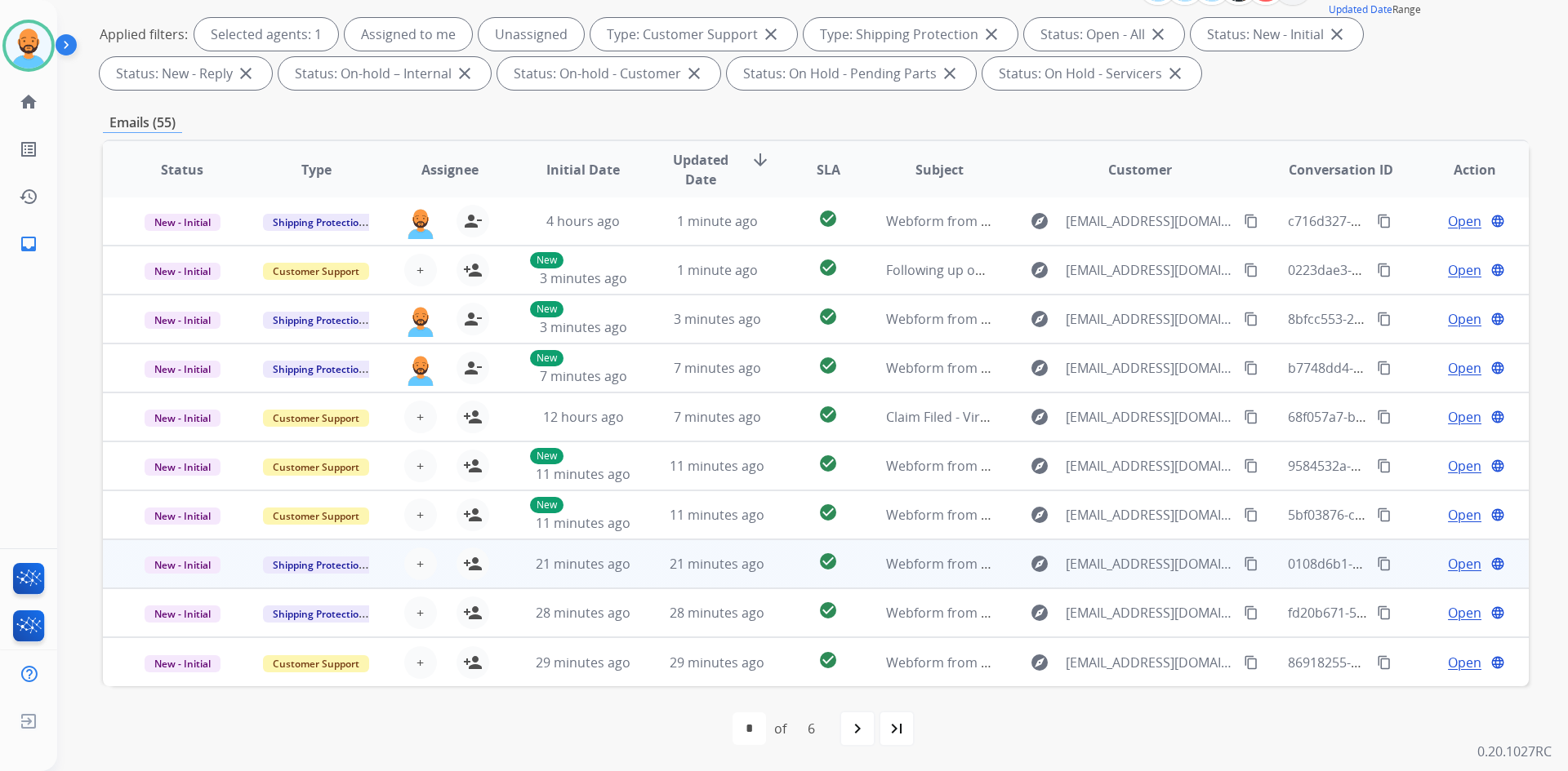
scroll to position [2, 0]
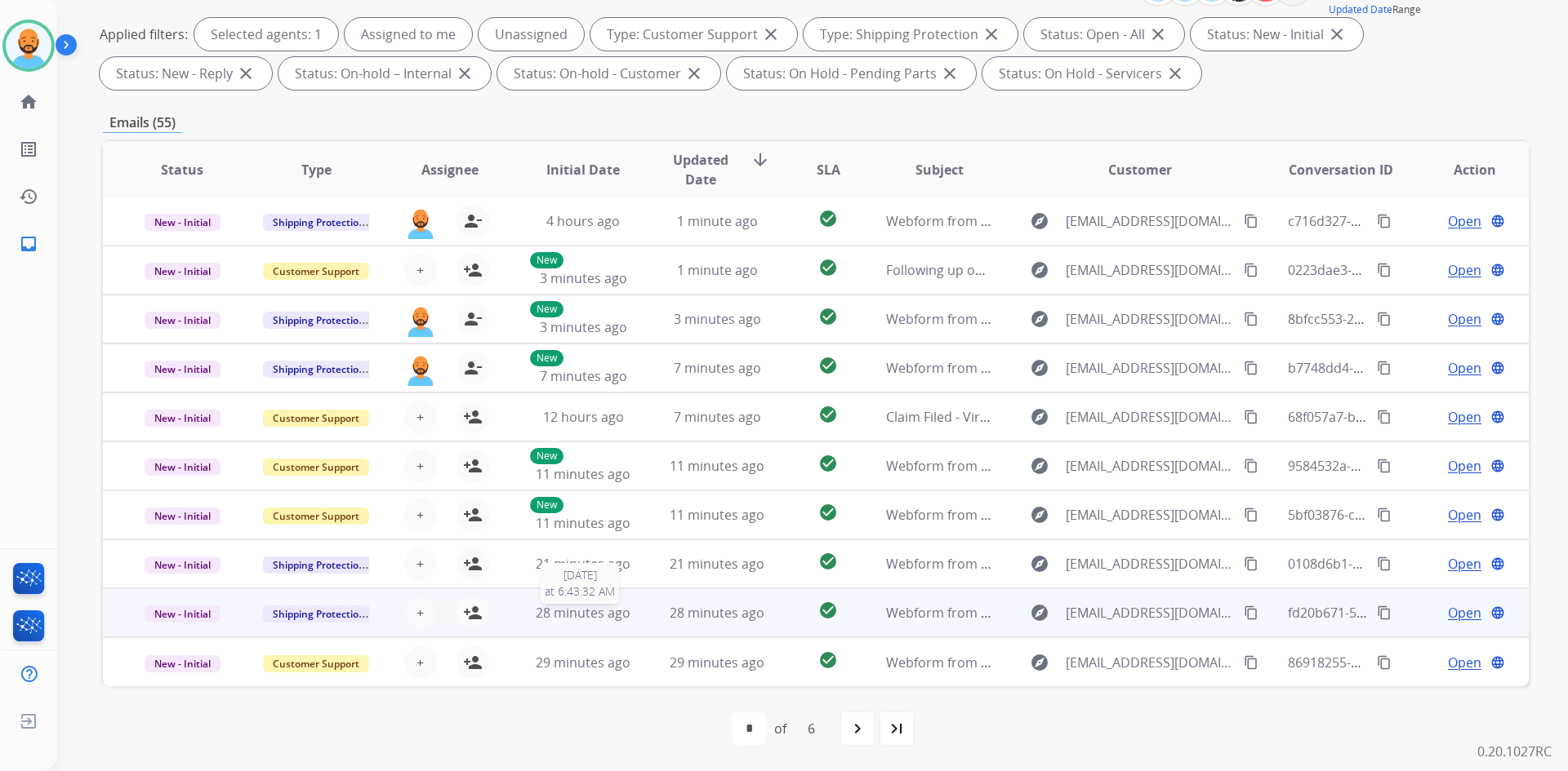
click at [573, 605] on span "28 minutes ago" at bounding box center [583, 613] width 94 height 18
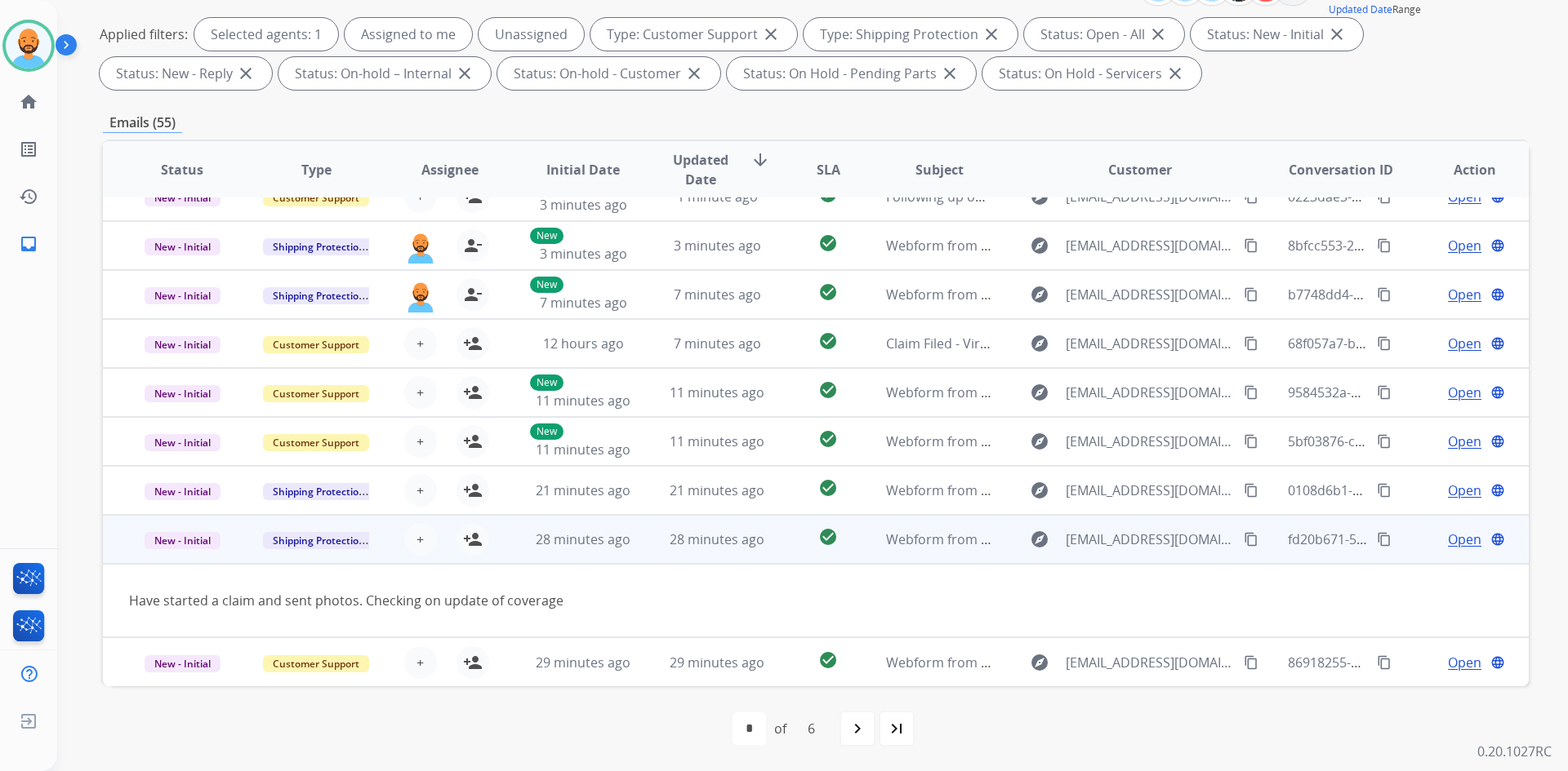
click at [615, 554] on td "28 minutes ago" at bounding box center [570, 539] width 134 height 49
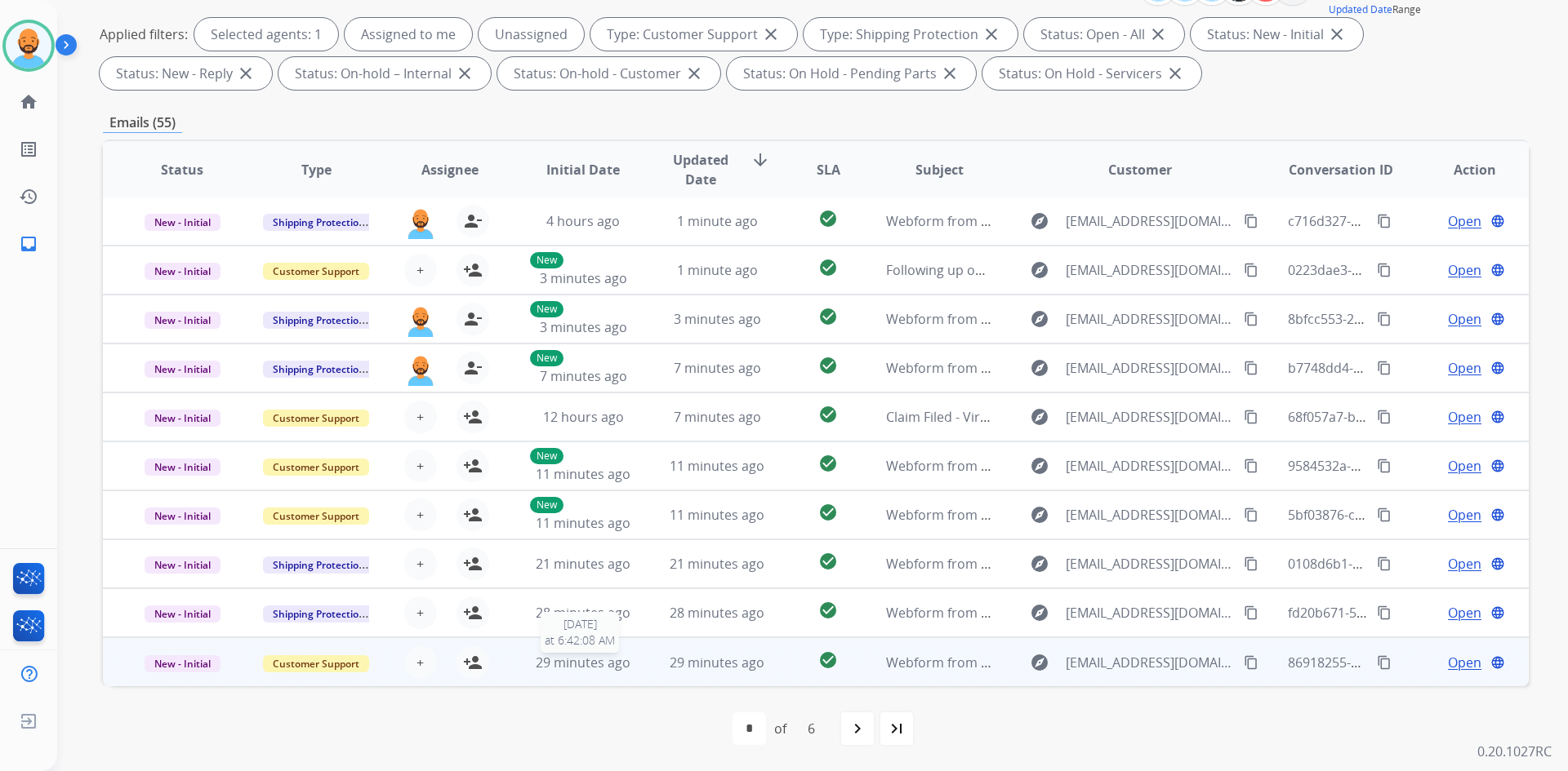
click at [619, 658] on span "29 minutes ago" at bounding box center [583, 663] width 94 height 18
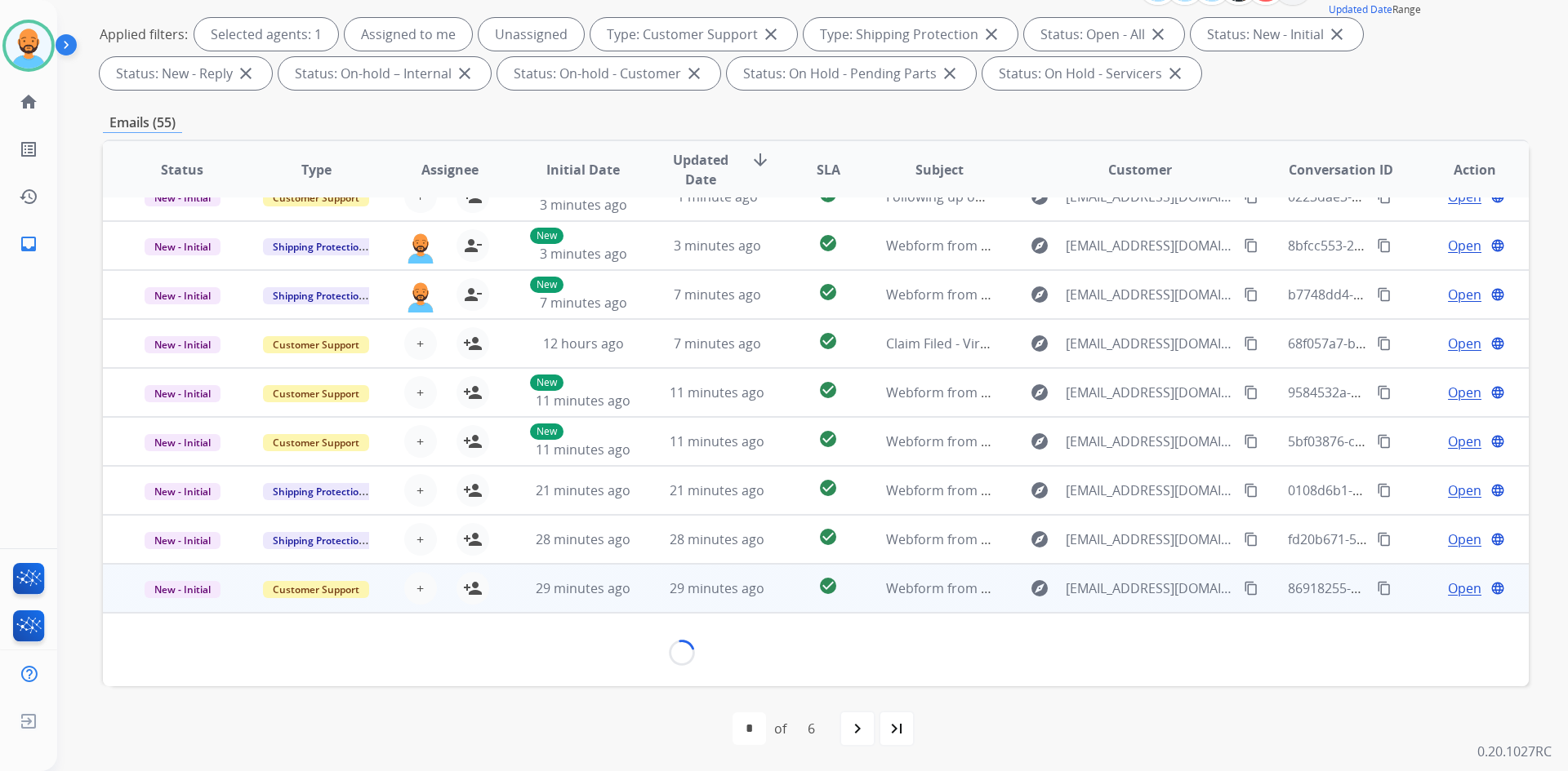
scroll to position [74, 0]
click at [586, 595] on span "30 minutes ago" at bounding box center [583, 589] width 94 height 18
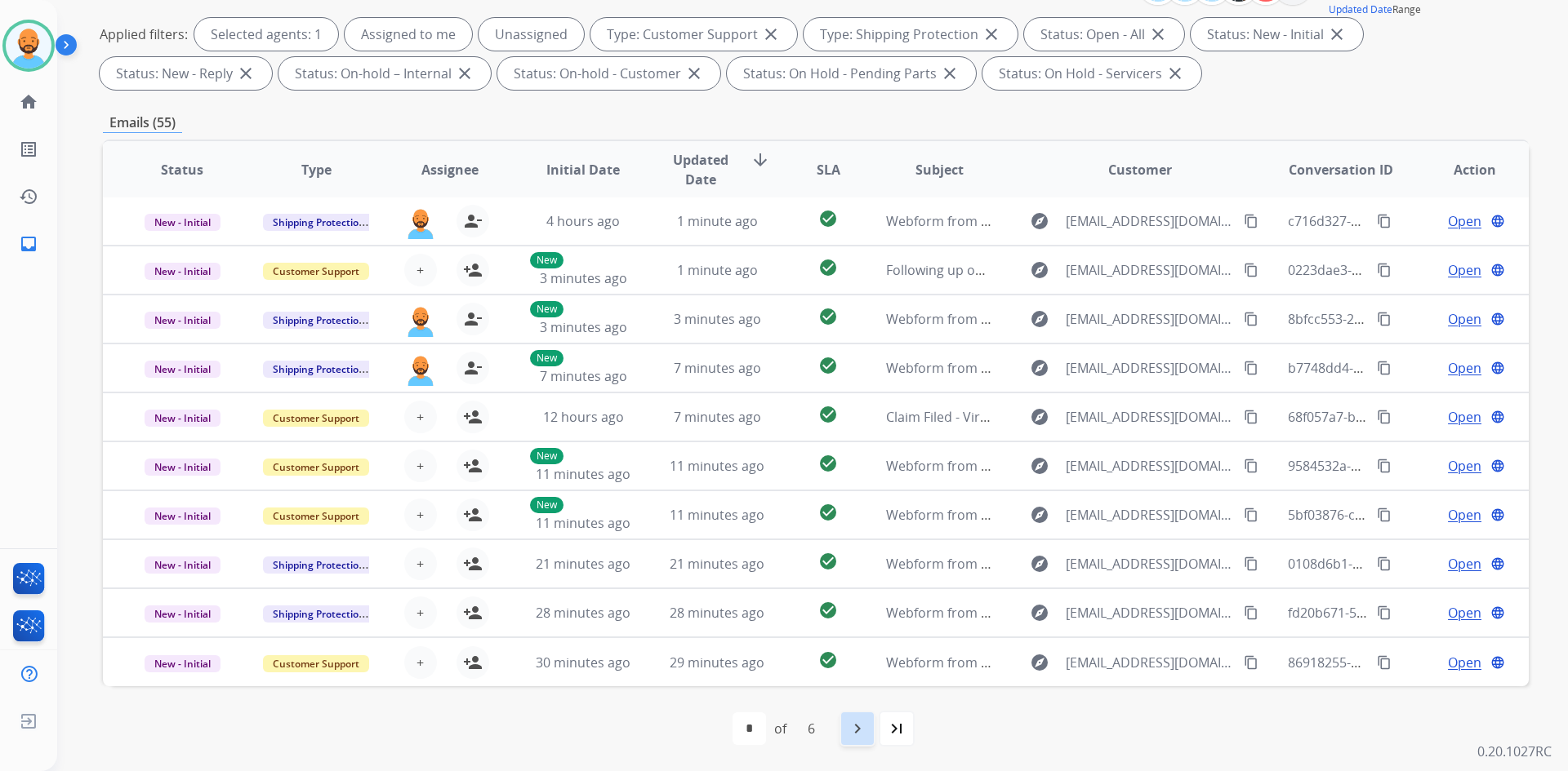
click at [851, 727] on mat-icon "navigate_next" at bounding box center [857, 728] width 19 height 19
select select "*"
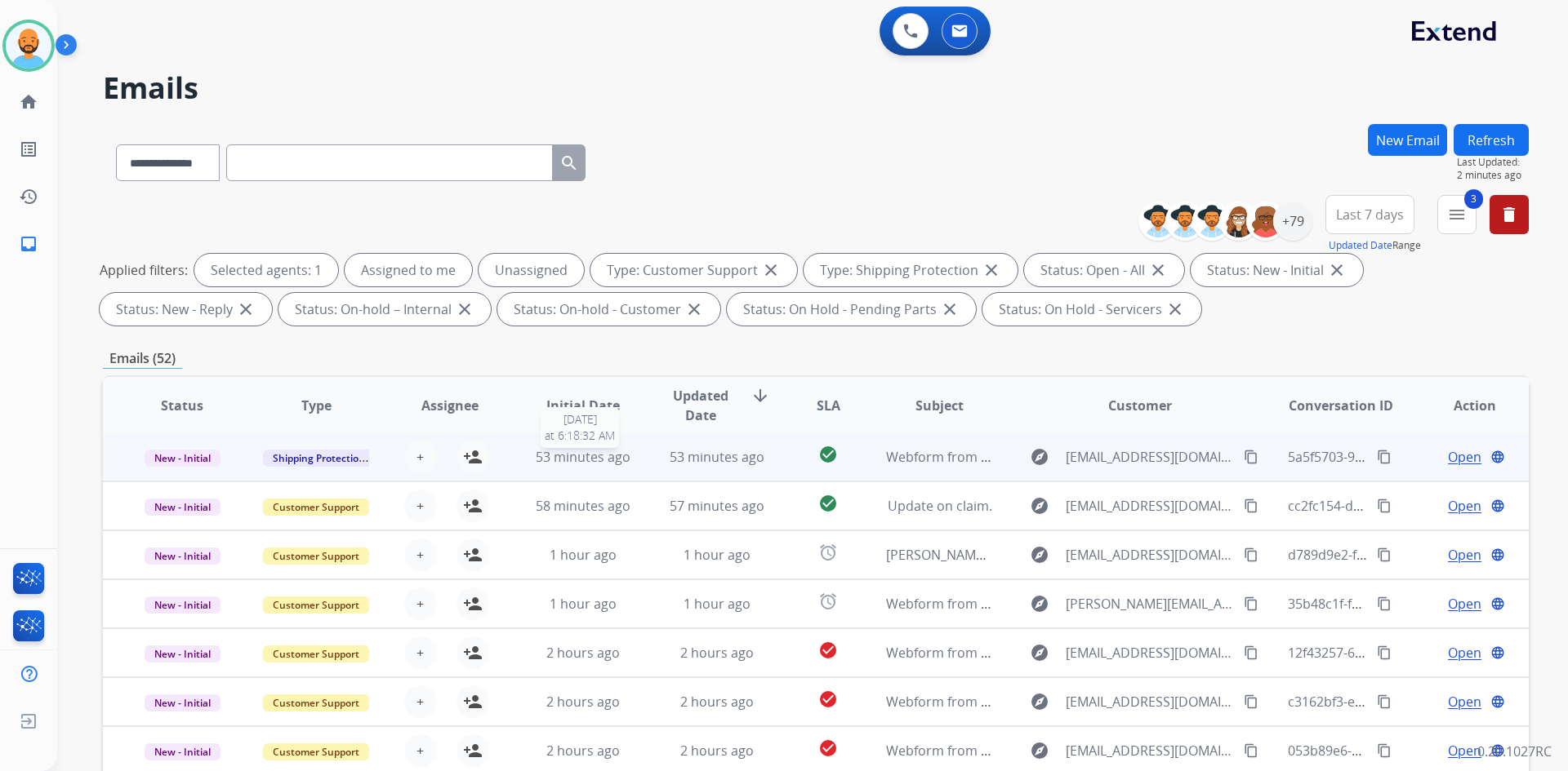
click at [566, 461] on span "53 minutes ago" at bounding box center [583, 457] width 94 height 18
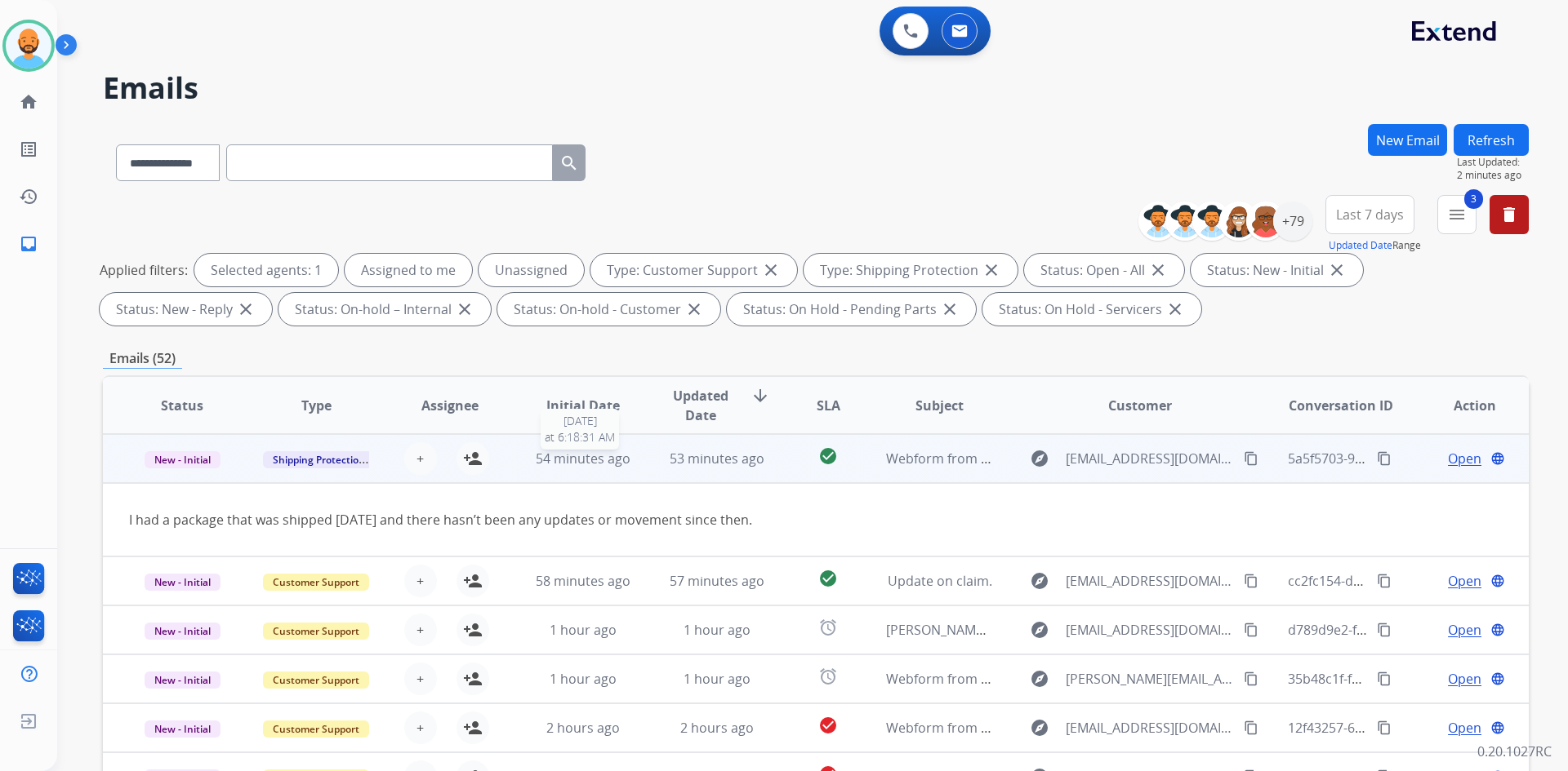
click at [570, 462] on span "54 minutes ago" at bounding box center [583, 459] width 94 height 18
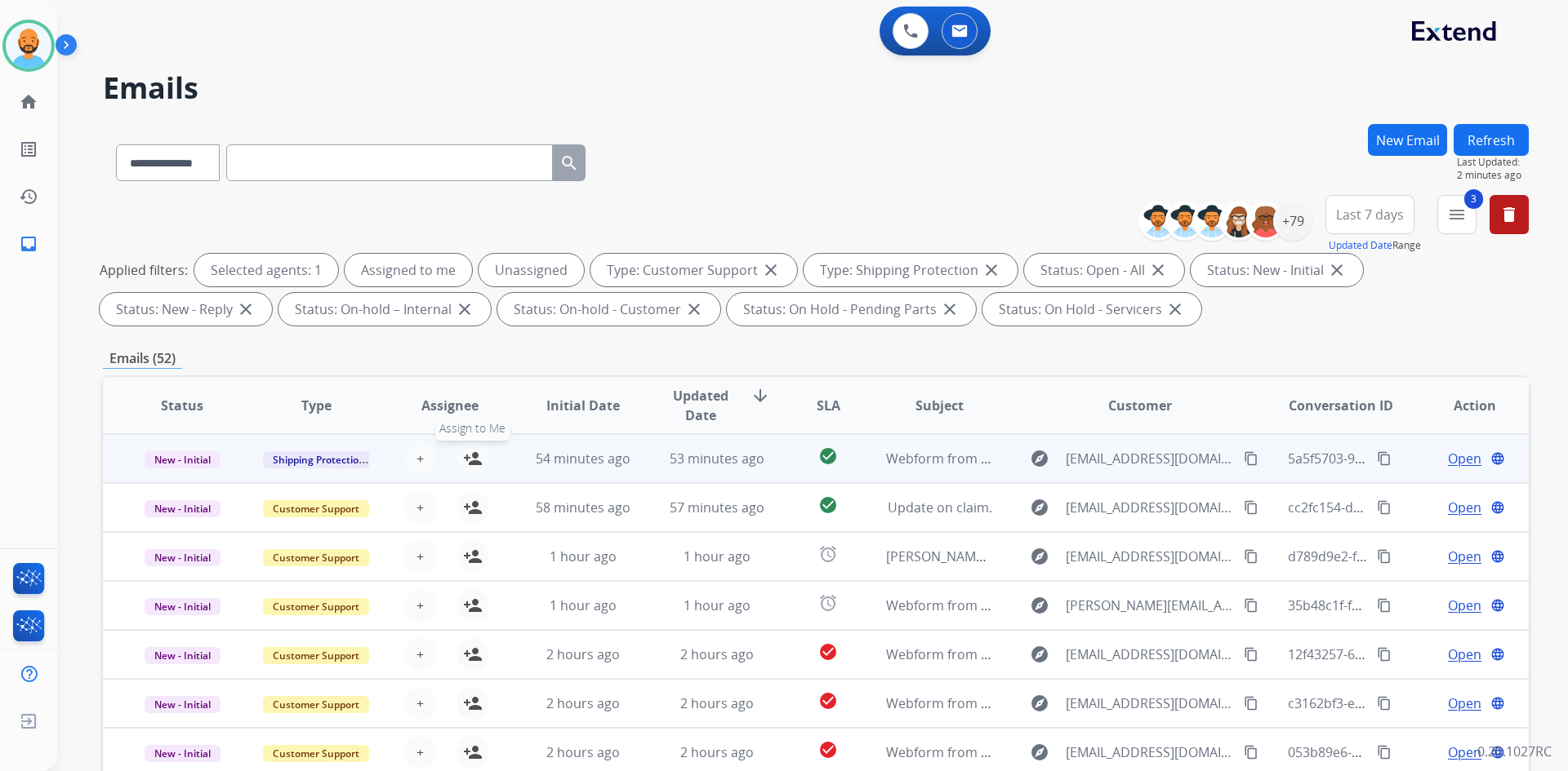
click at [478, 461] on mat-icon "person_add" at bounding box center [473, 458] width 19 height 19
click at [540, 456] on span "54 minutes ago" at bounding box center [583, 459] width 94 height 18
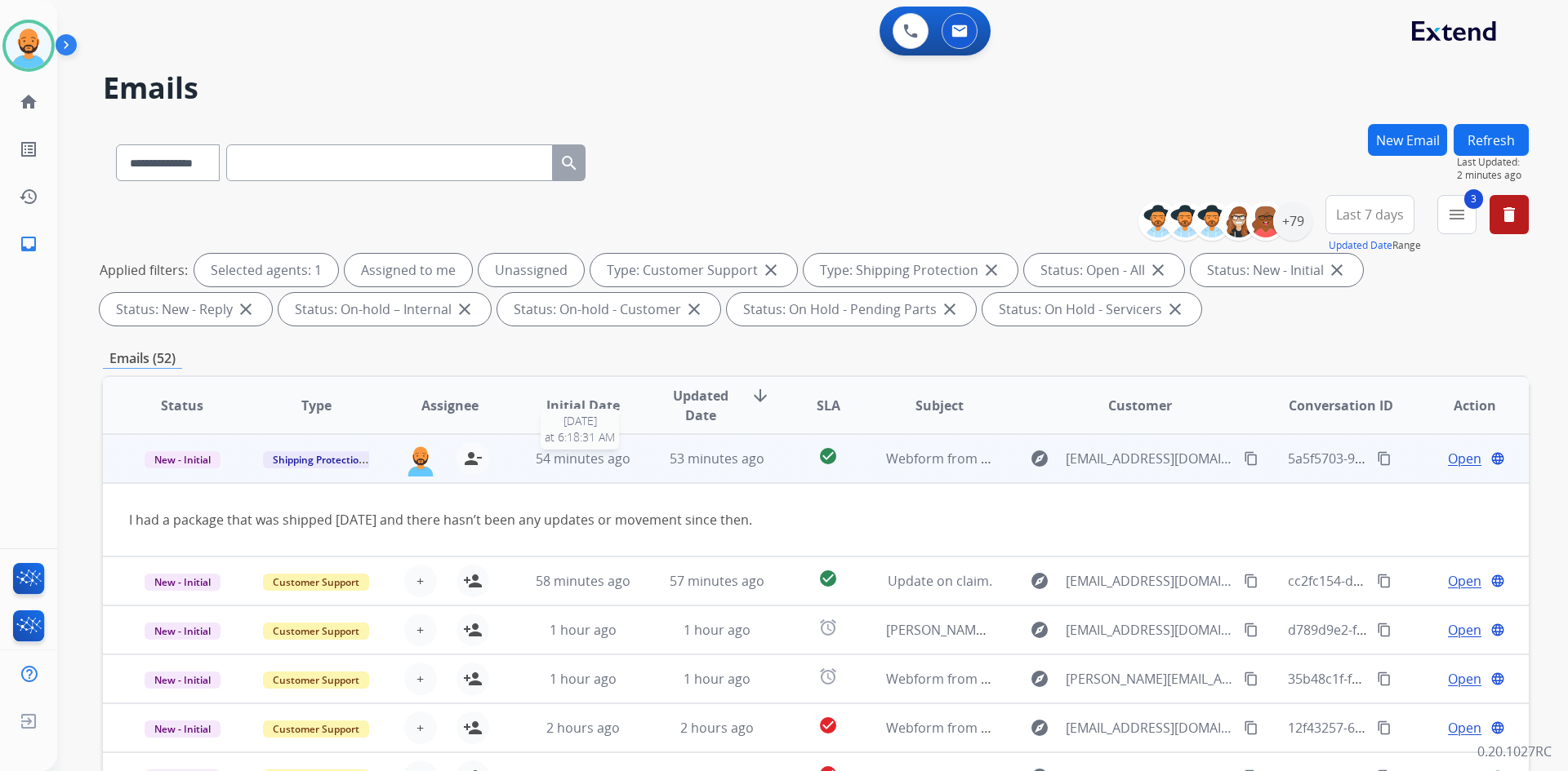
click at [530, 456] on div "54 minutes ago" at bounding box center [584, 458] width 107 height 19
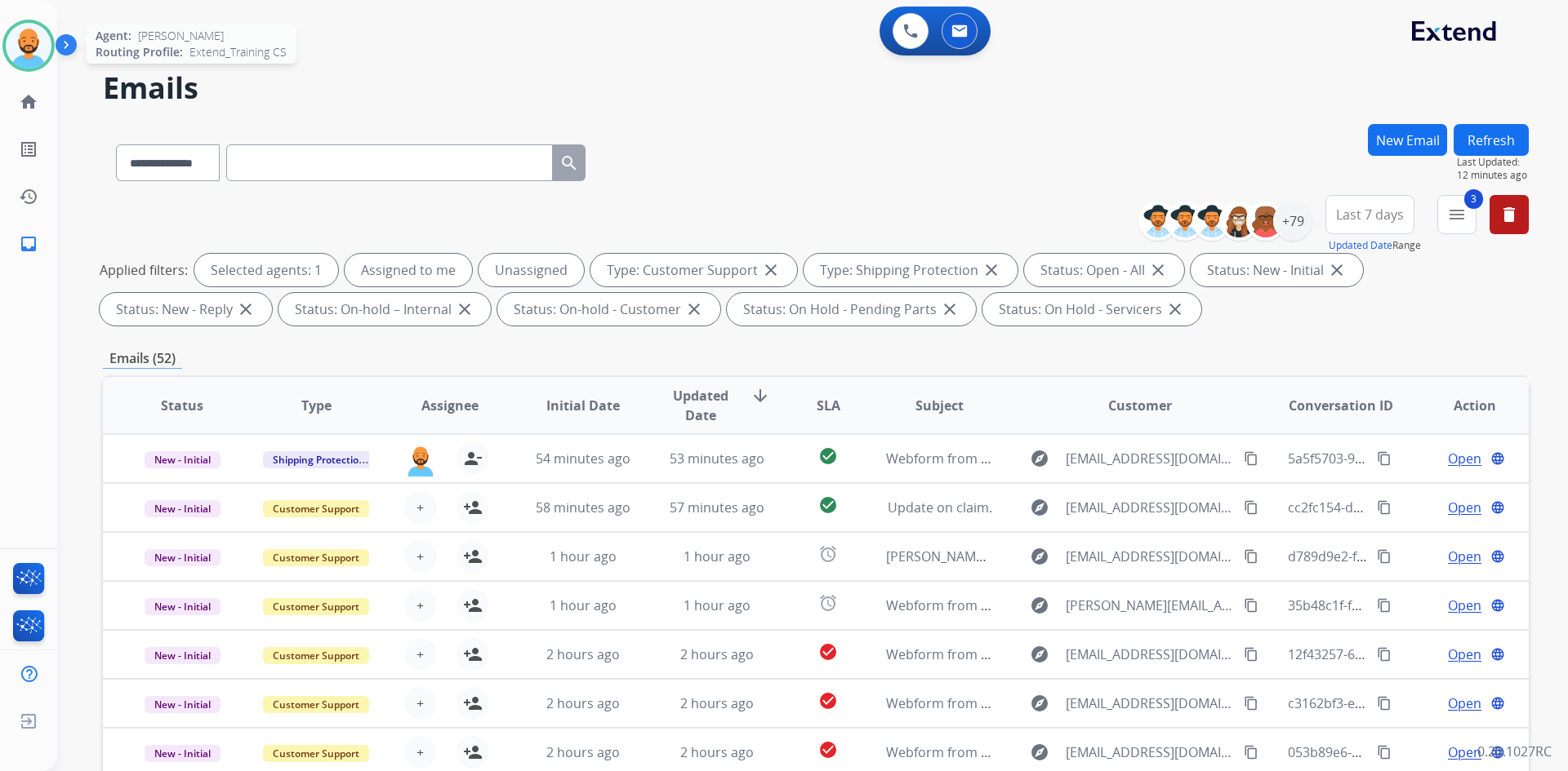
click at [25, 20] on div at bounding box center [28, 45] width 53 height 53
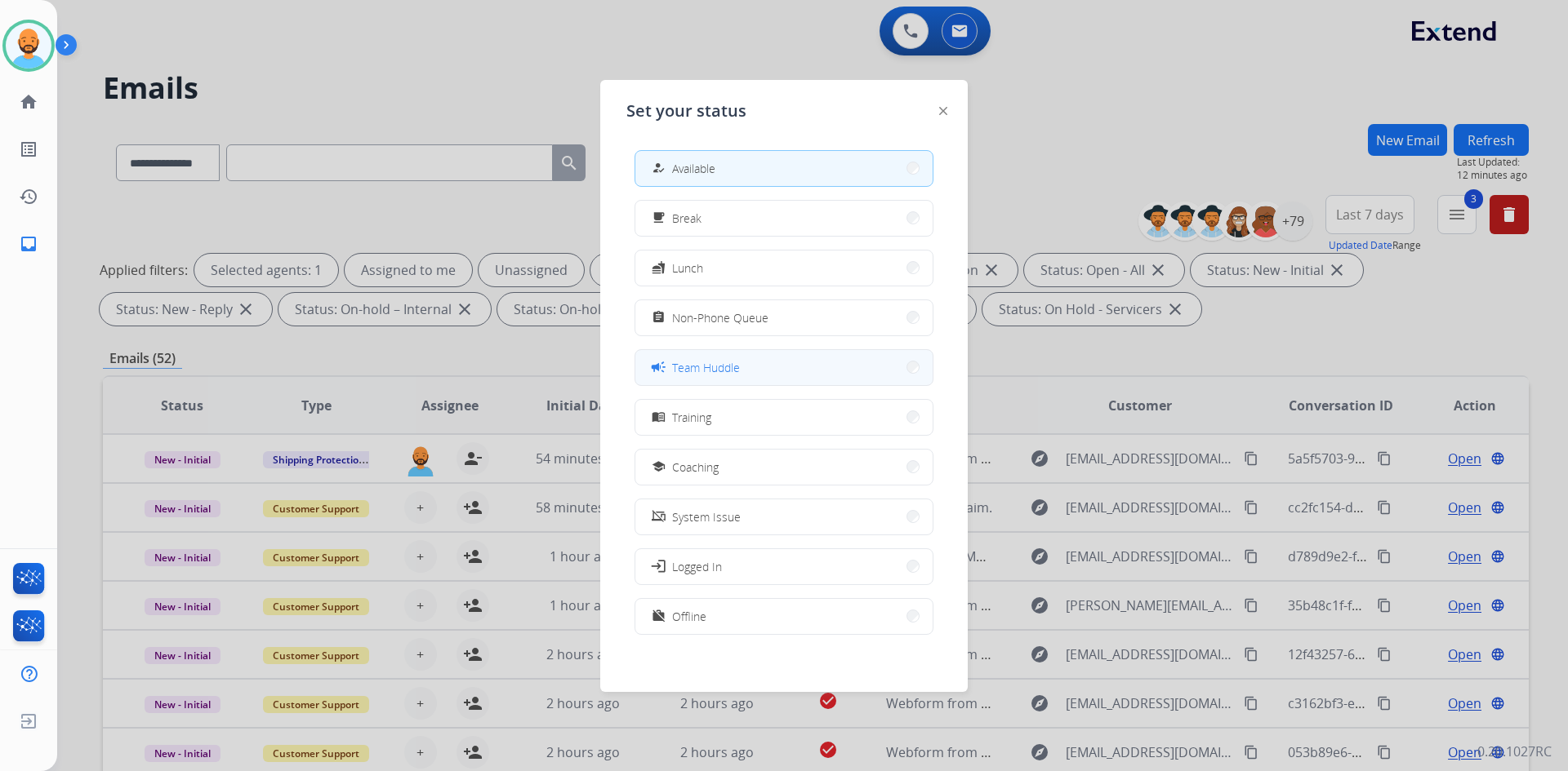
click at [909, 380] on button "campaign Team Huddle" at bounding box center [784, 368] width 297 height 35
